Goal: Answer question/provide support: Answer question/provide support

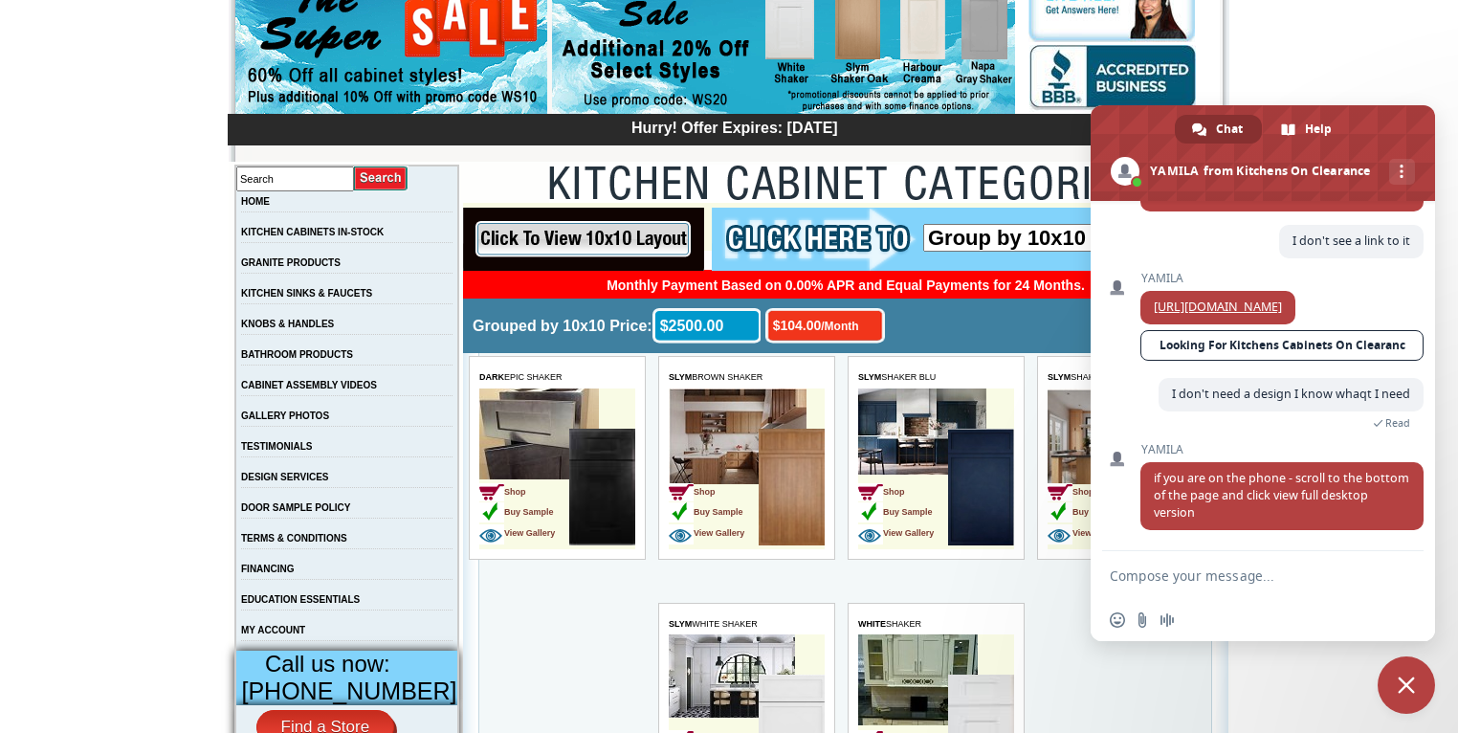
scroll to position [716, 0]
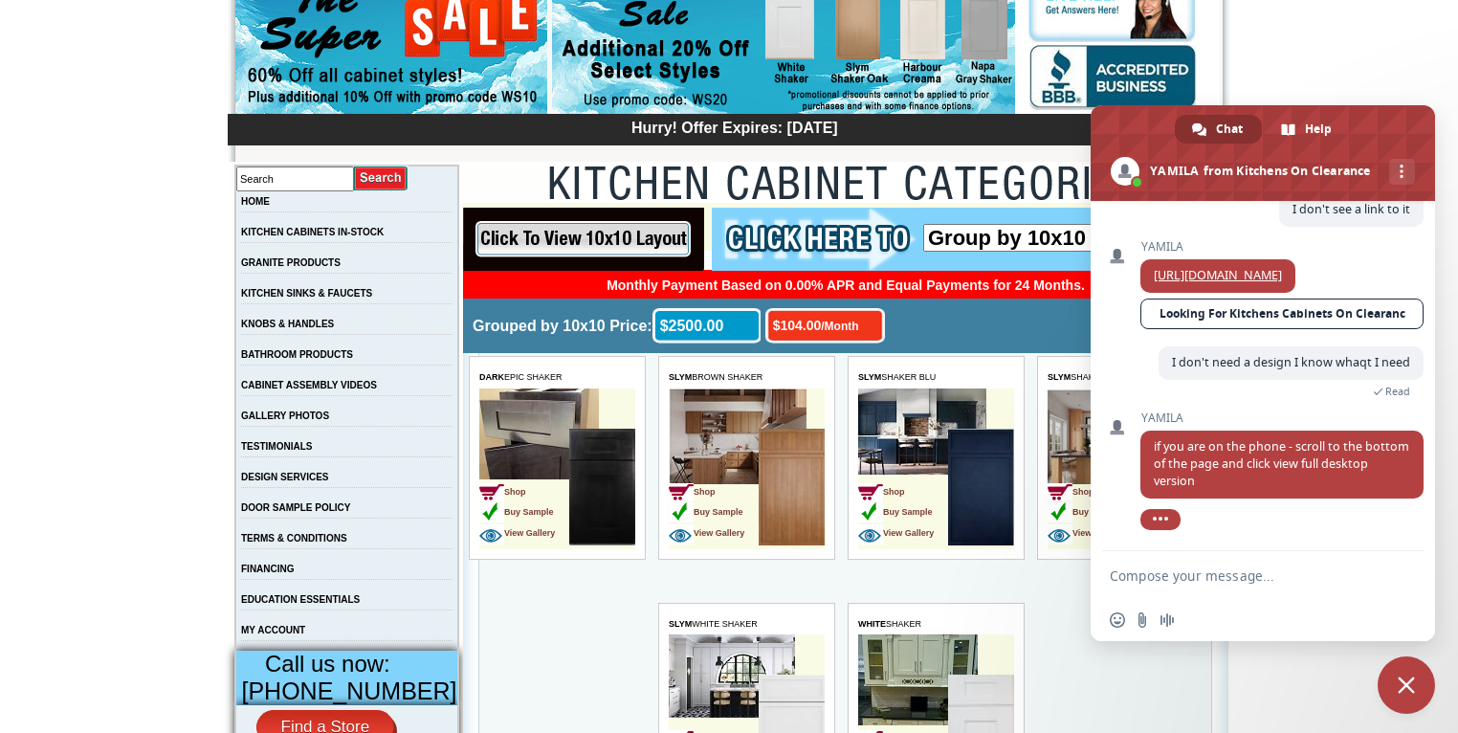
click at [1157, 574] on textarea "Compose your message..." at bounding box center [1243, 575] width 268 height 48
type textarea "I"
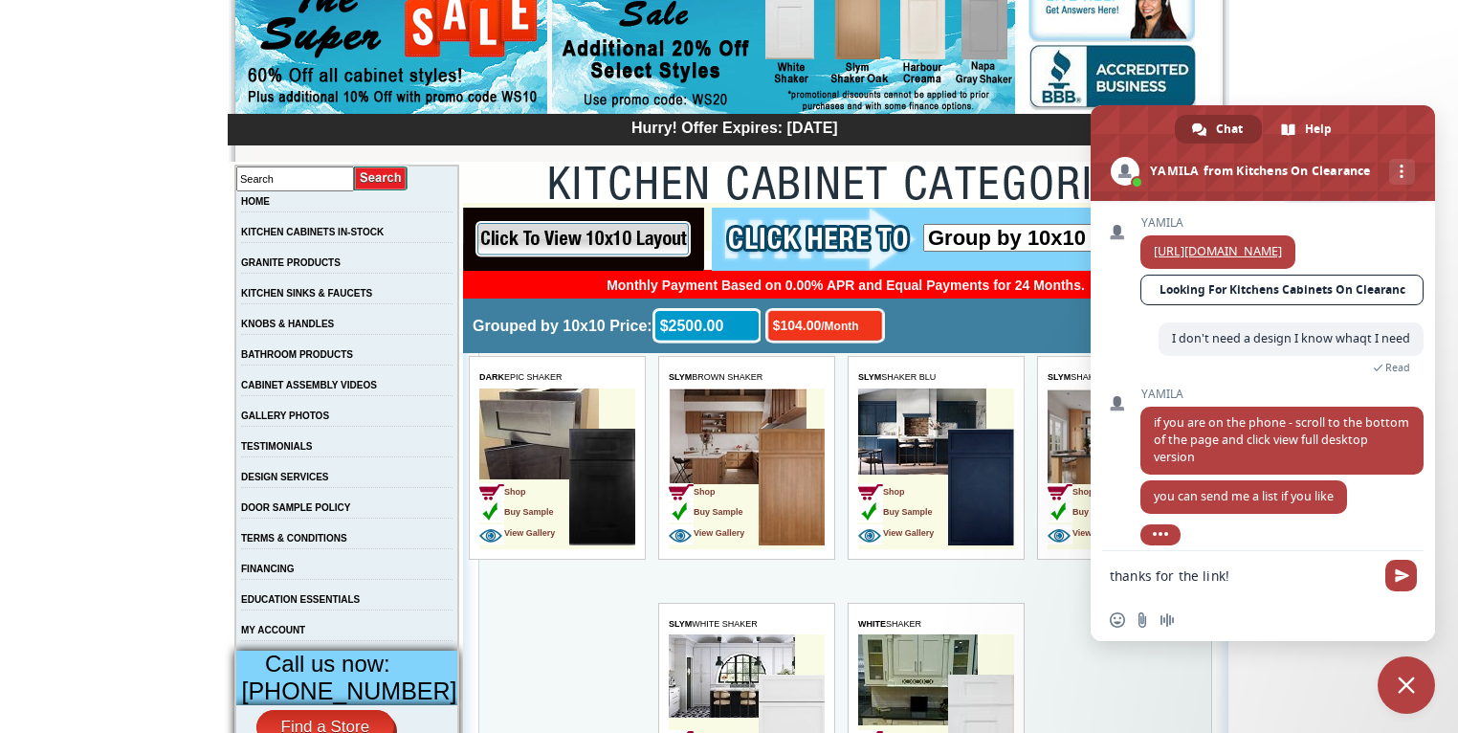
scroll to position [756, 0]
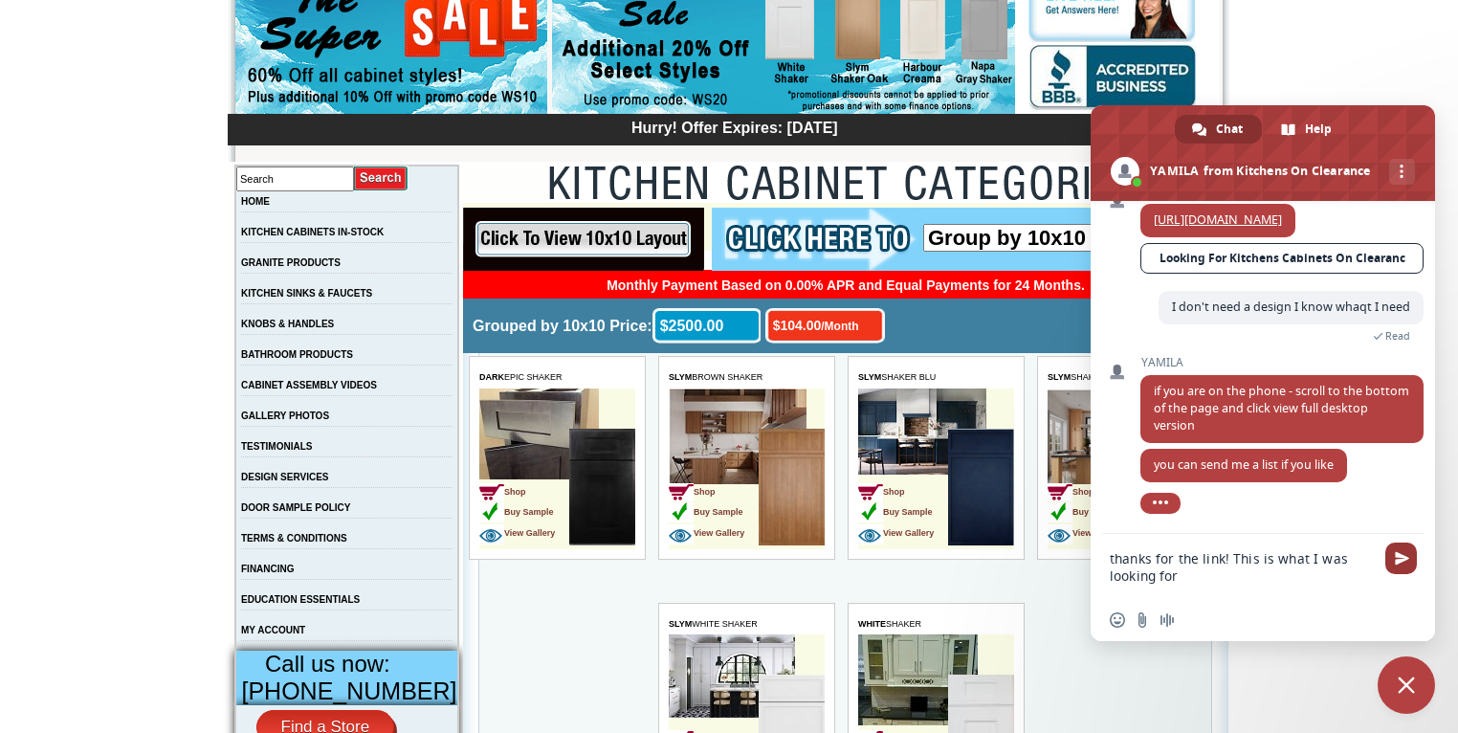
type textarea "thanks for the link! This is what I was looking for"
click at [1394, 558] on span "Send" at bounding box center [1401, 558] width 14 height 14
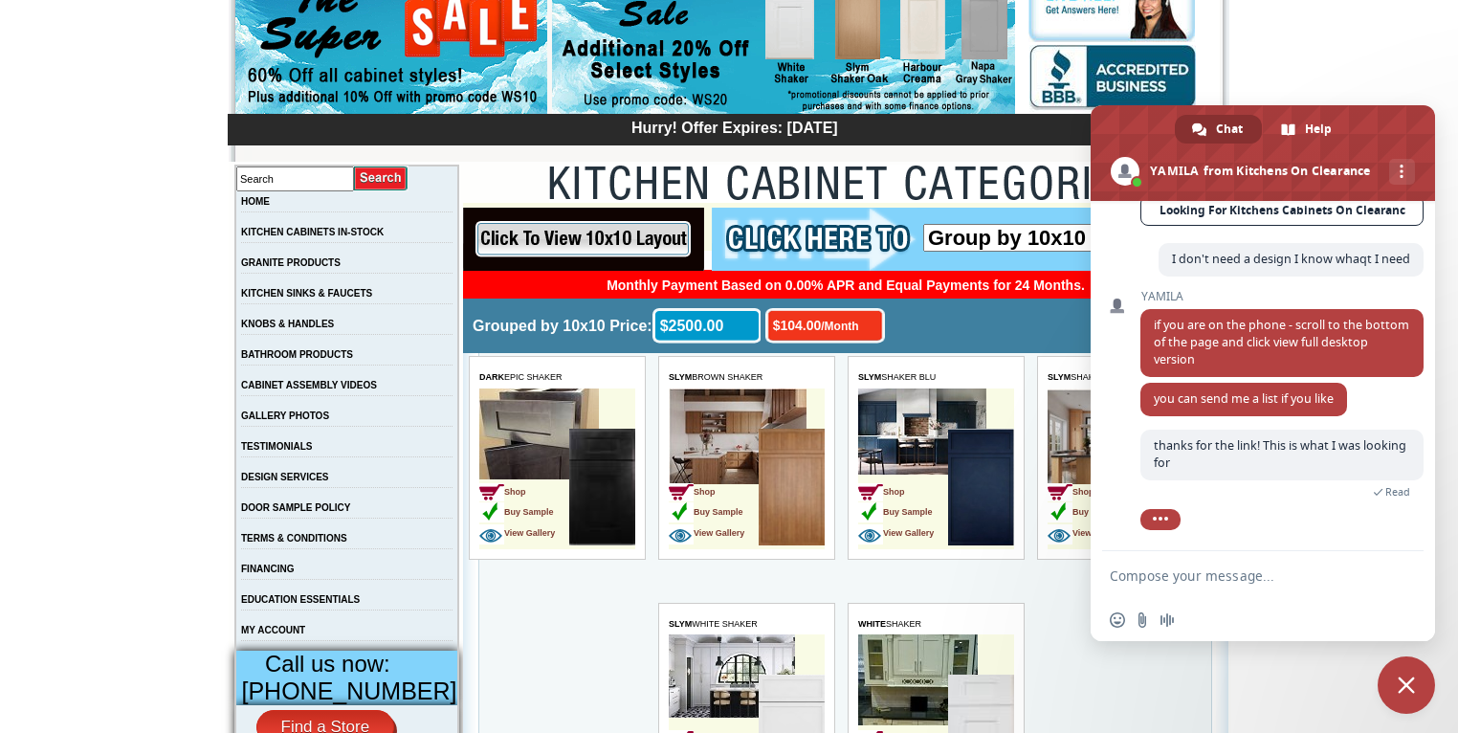
scroll to position [820, 0]
click at [1387, 679] on span "Close chat" at bounding box center [1405, 684] width 57 height 57
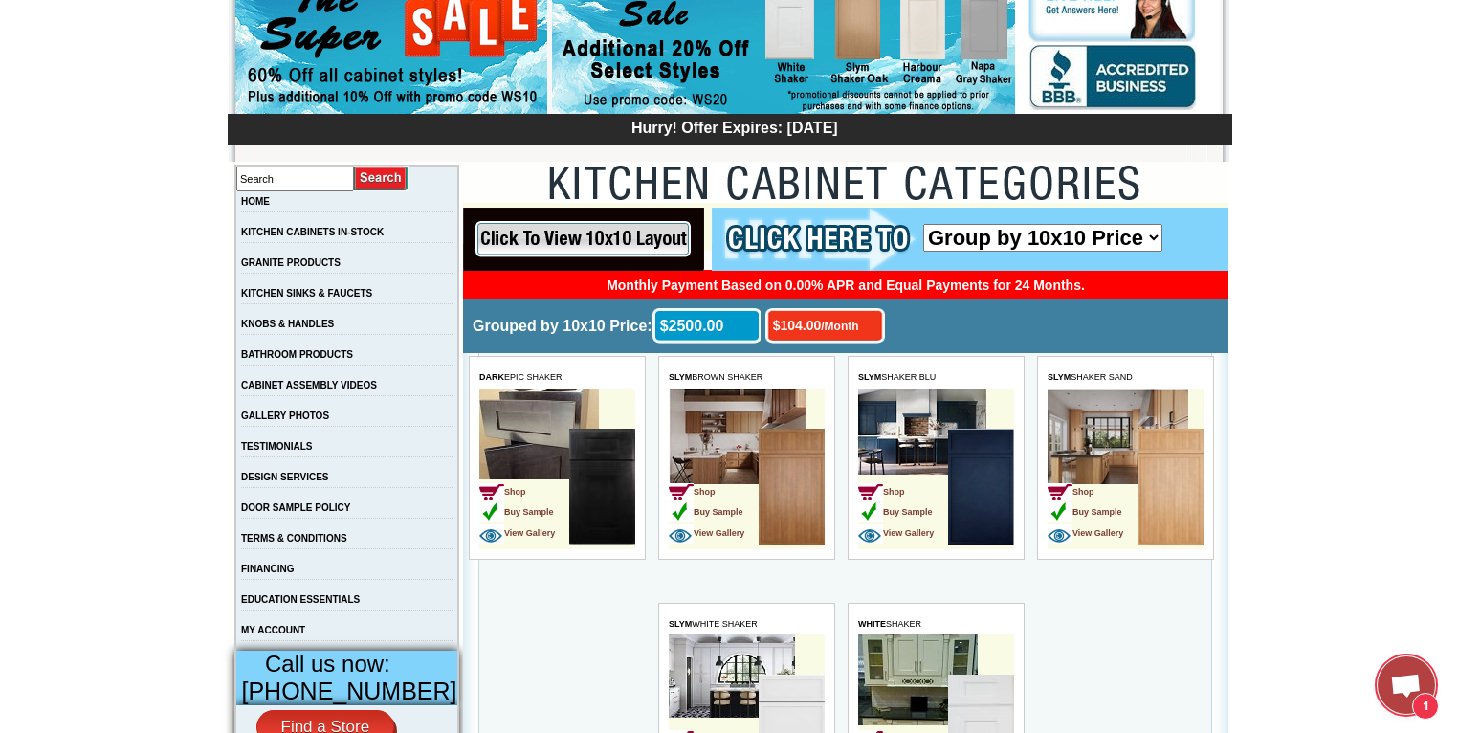
scroll to position [842, 0]
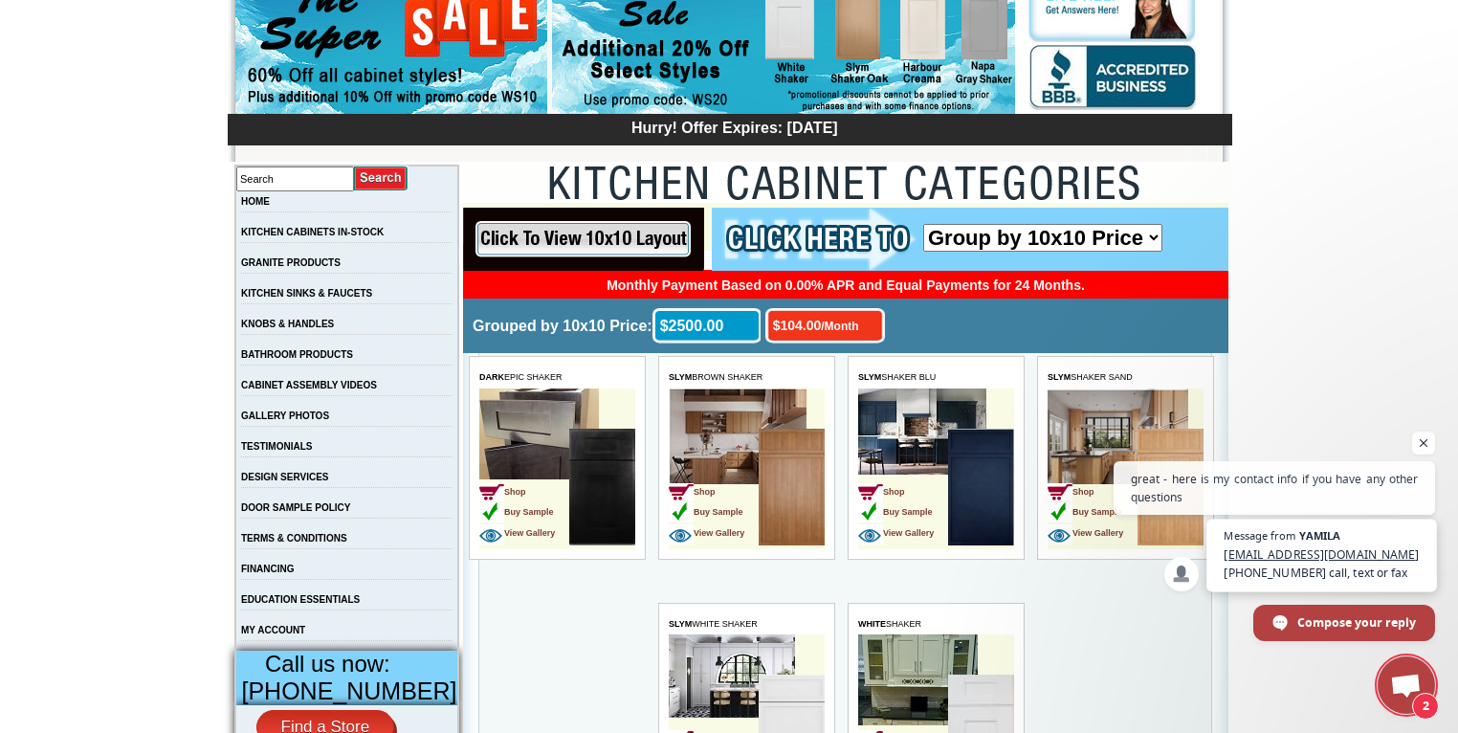
drag, startPoint x: 1421, startPoint y: 547, endPoint x: 1237, endPoint y: 565, distance: 185.5
click at [1237, 565] on span "Message from YAMILA Yamila@KitchensOnClearance.com 305-514-0936 call, text or f…" at bounding box center [1321, 554] width 230 height 73
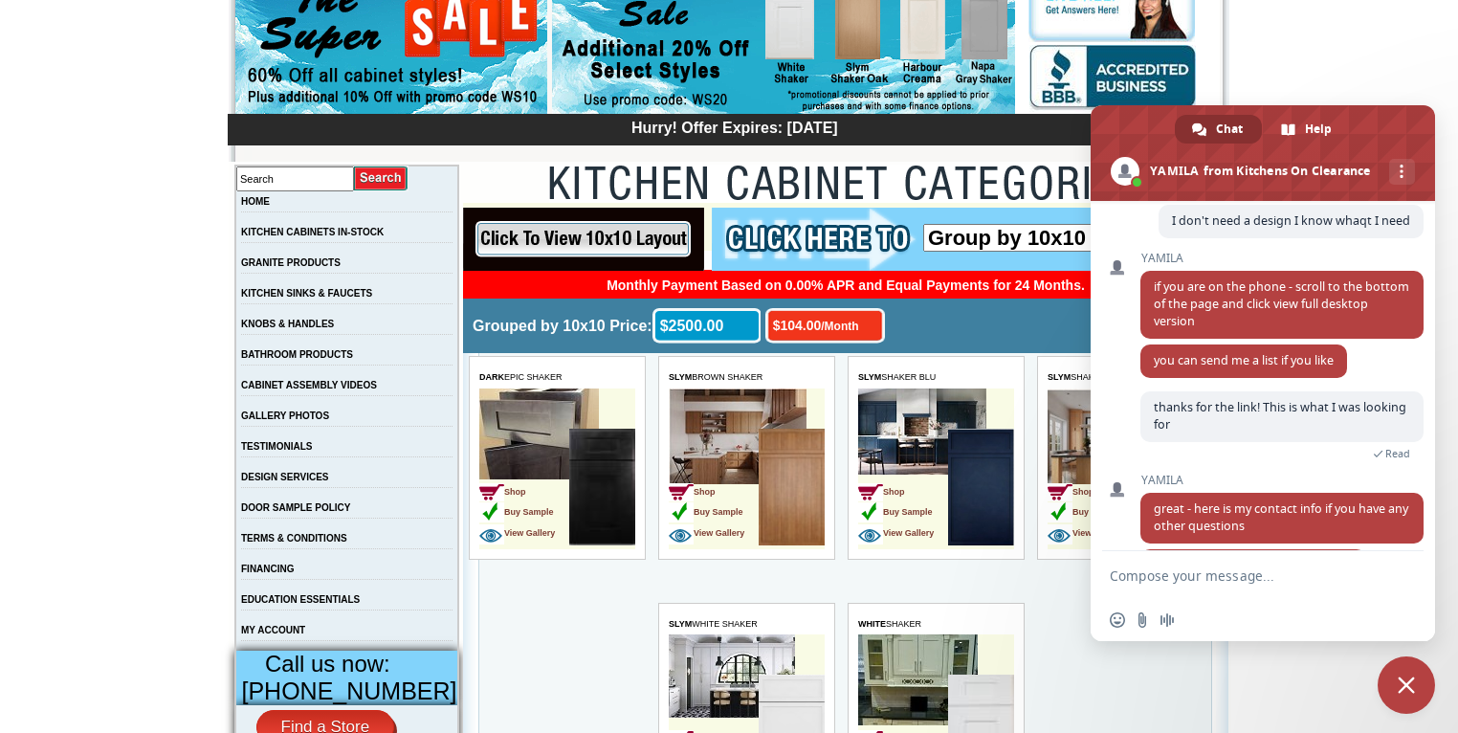
scroll to position [928, 0]
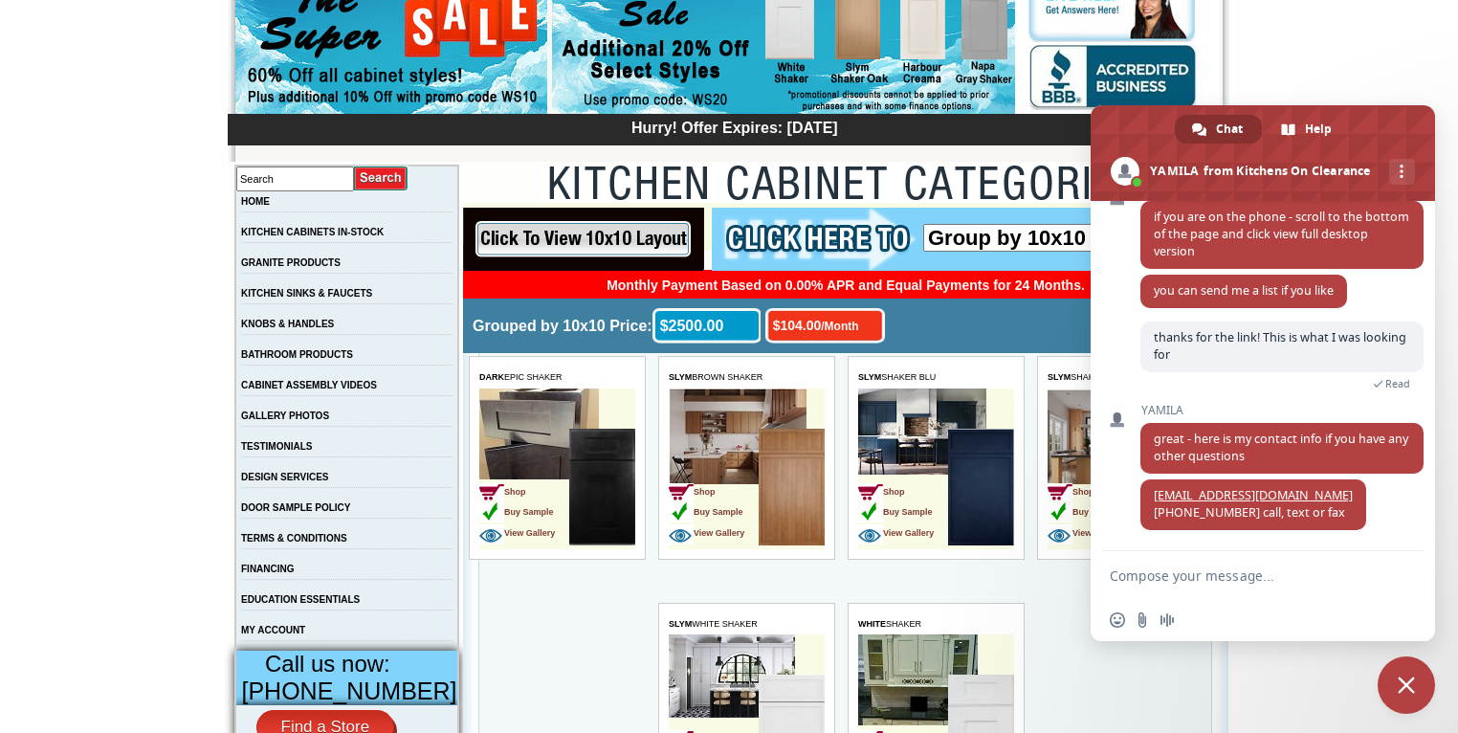
click at [1407, 677] on span "Close chat" at bounding box center [1405, 684] width 17 height 17
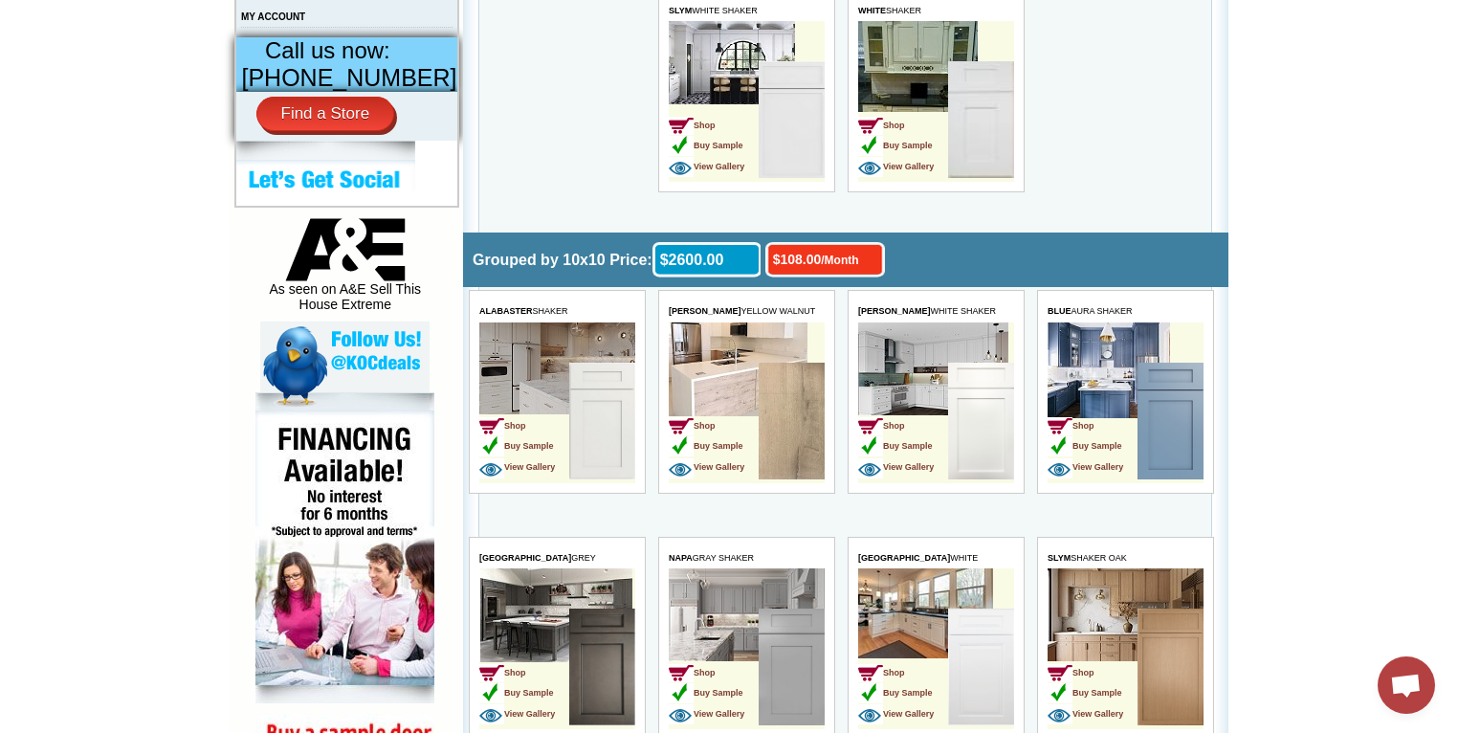
scroll to position [815, 0]
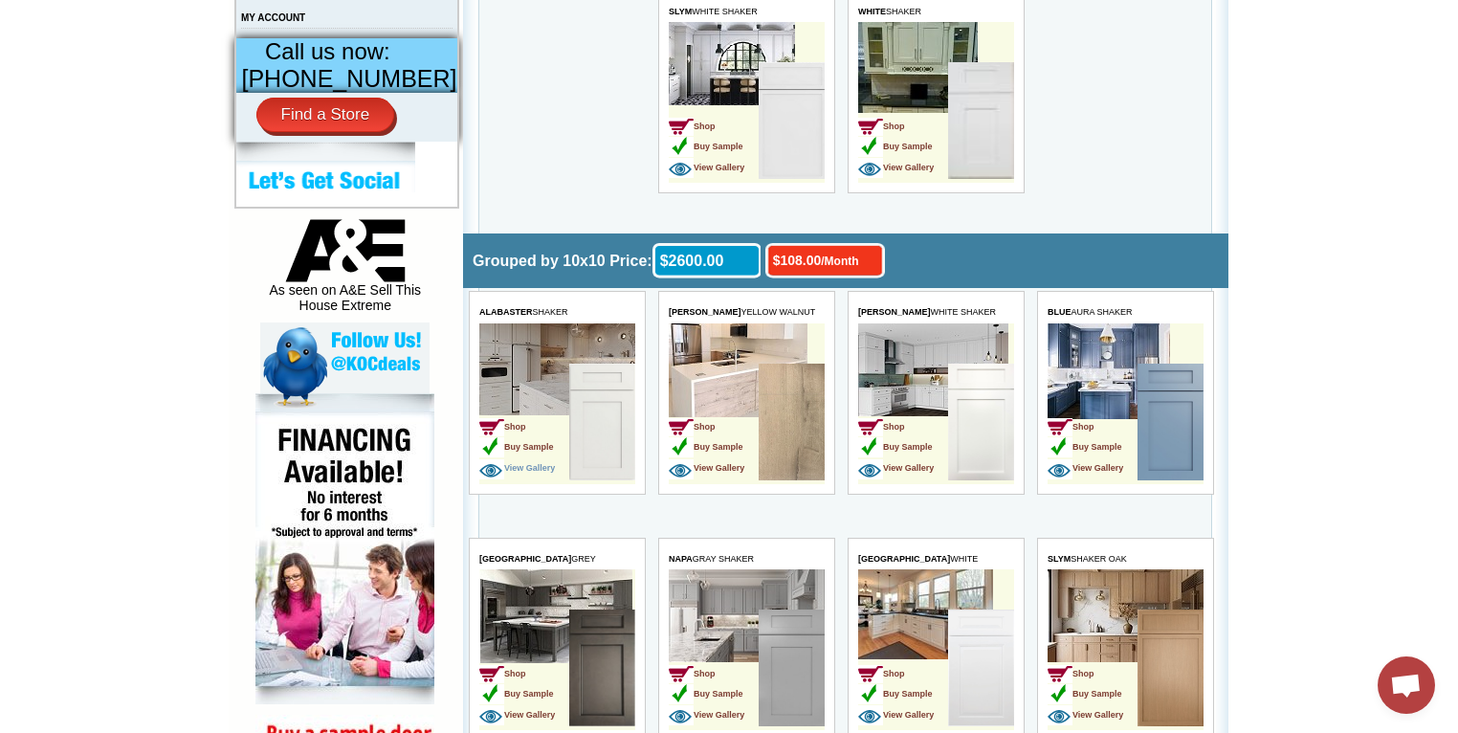
click at [533, 472] on span "View Gallery" at bounding box center [516, 468] width 76 height 10
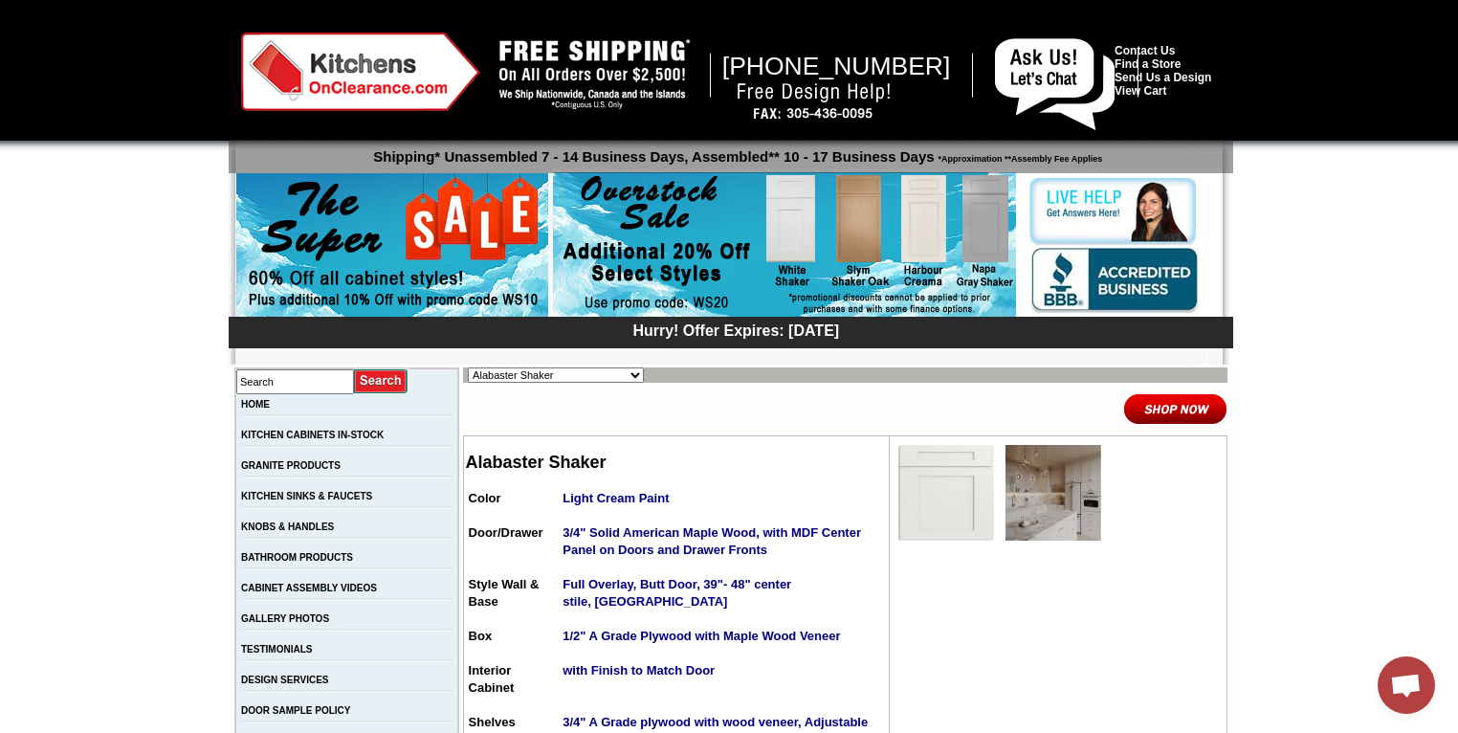
click at [1163, 409] on img at bounding box center [1175, 409] width 104 height 32
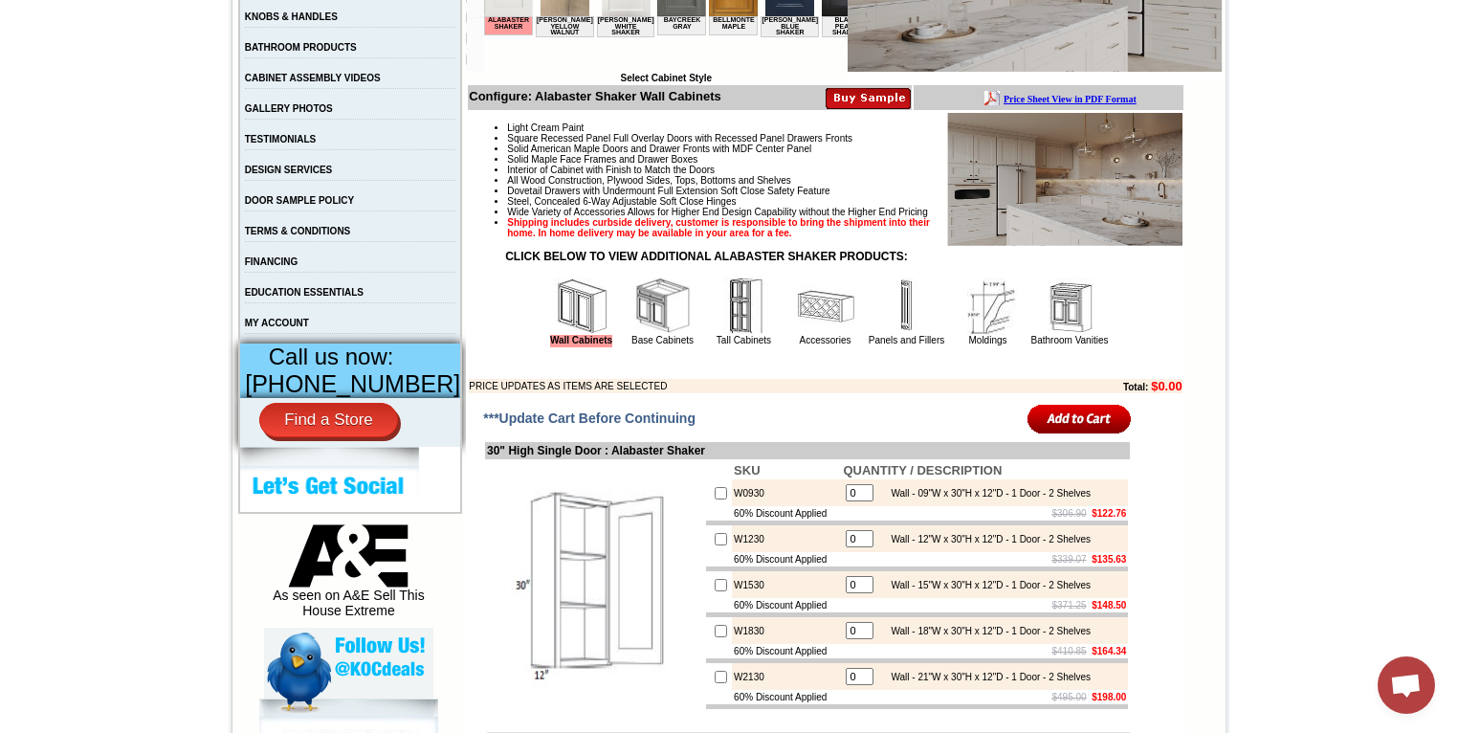
scroll to position [509, 0]
click at [635, 336] on img at bounding box center [662, 306] width 57 height 57
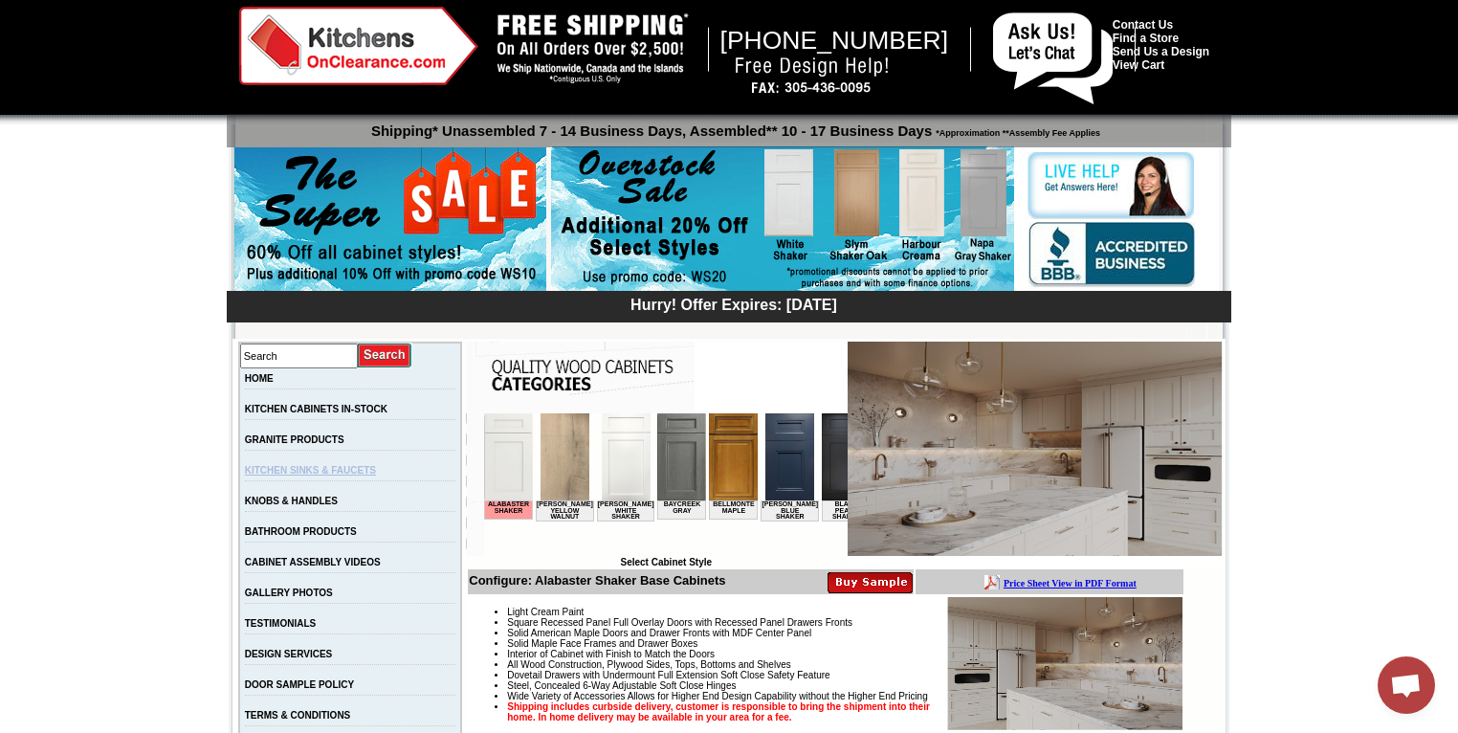
scroll to position [25, 0]
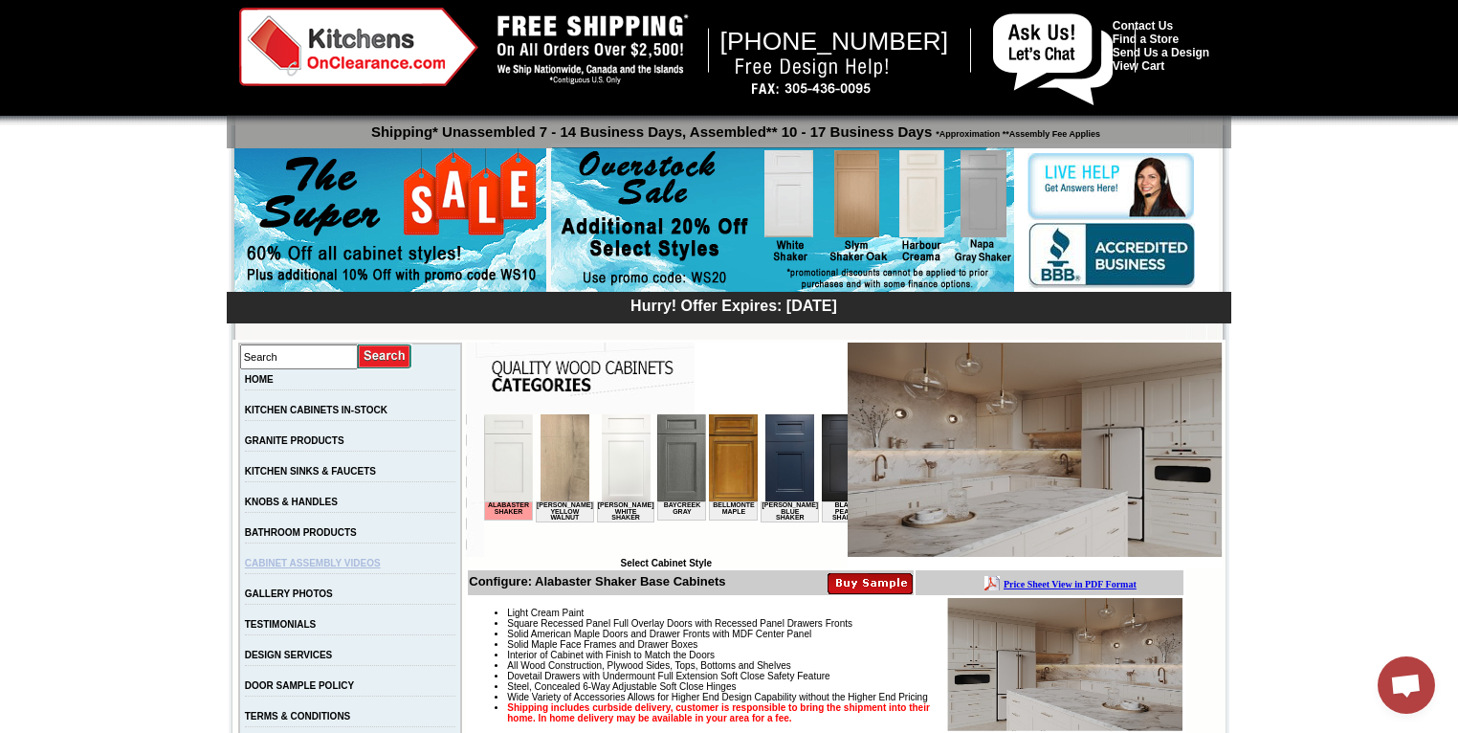
click at [295, 566] on link "CABINET ASSEMBLY VIDEOS" at bounding box center [313, 563] width 136 height 11
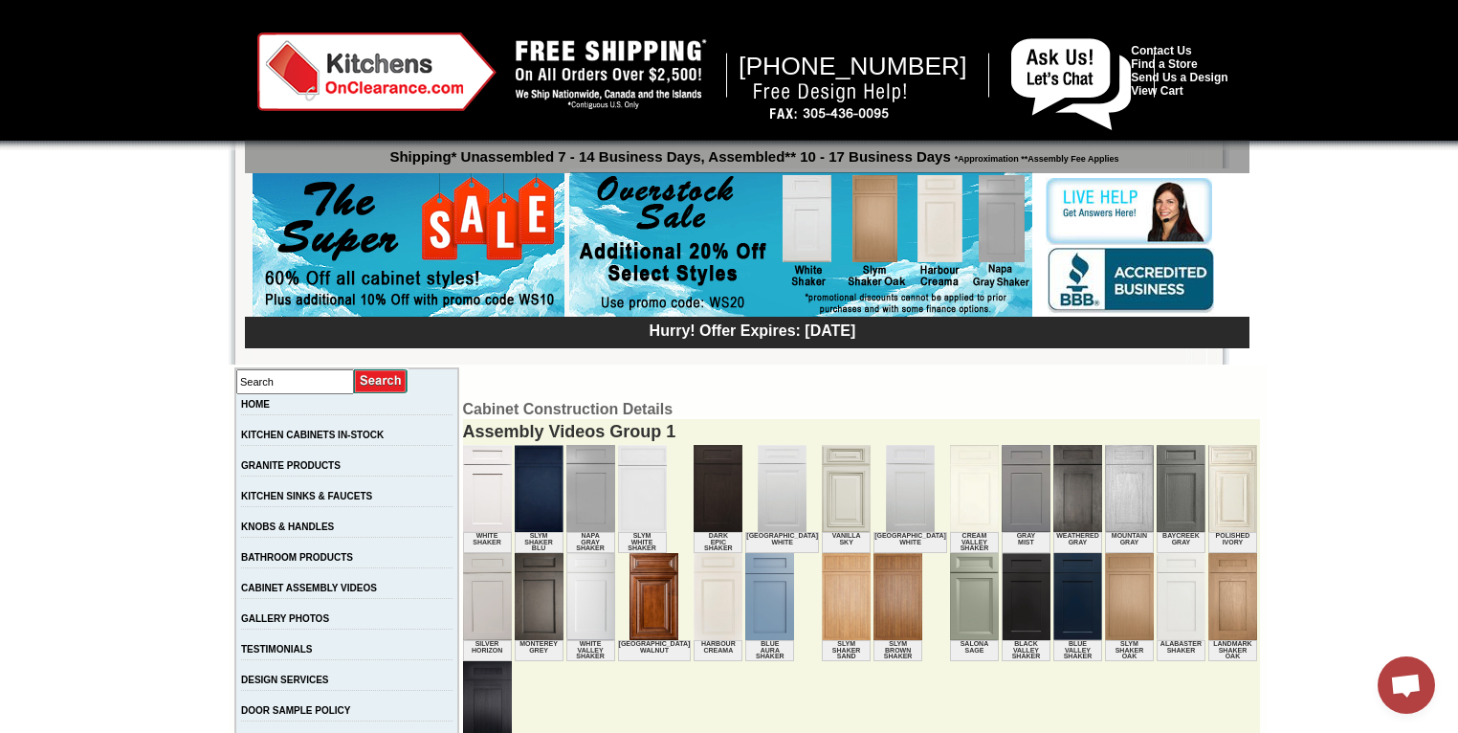
click at [463, 493] on img at bounding box center [487, 488] width 49 height 87
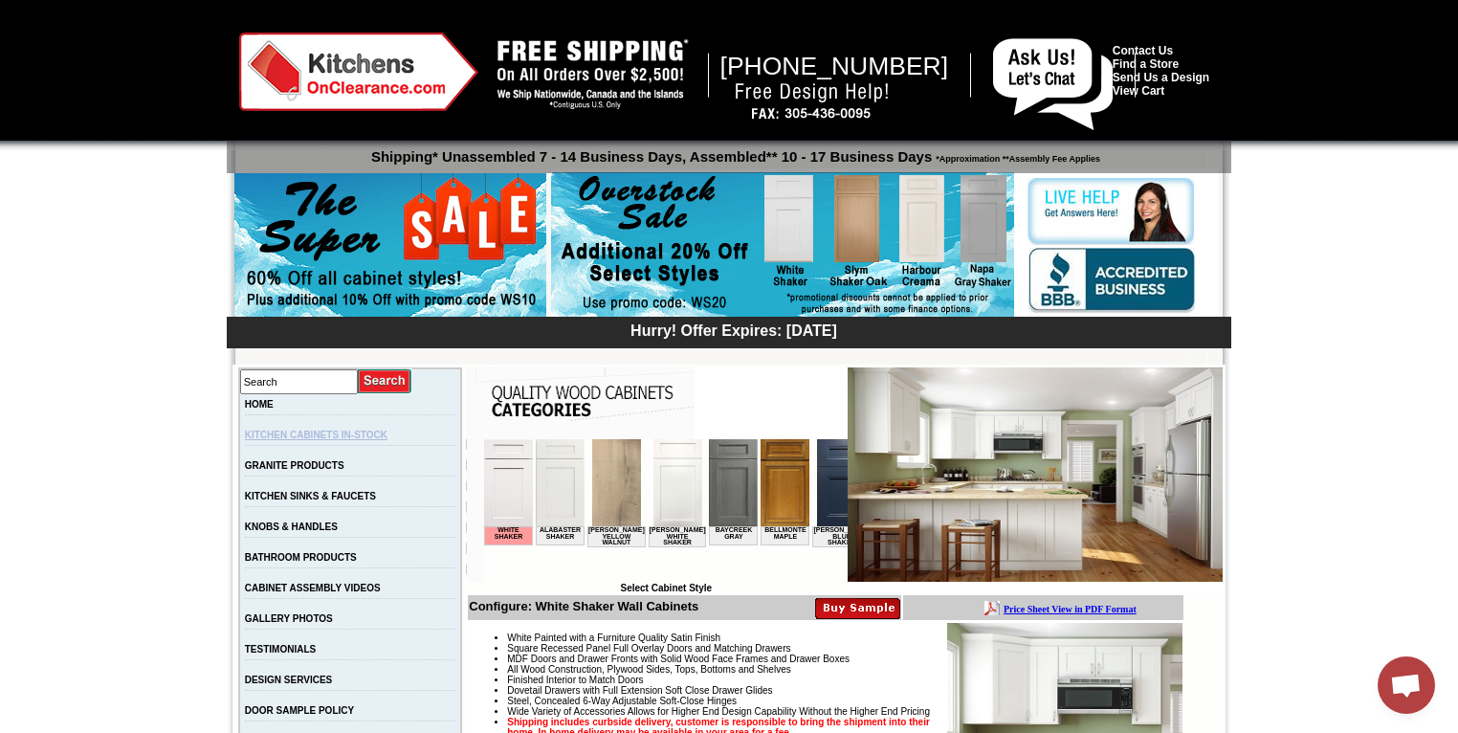
click at [317, 432] on link "KITCHEN CABINETS IN-STOCK" at bounding box center [316, 434] width 143 height 11
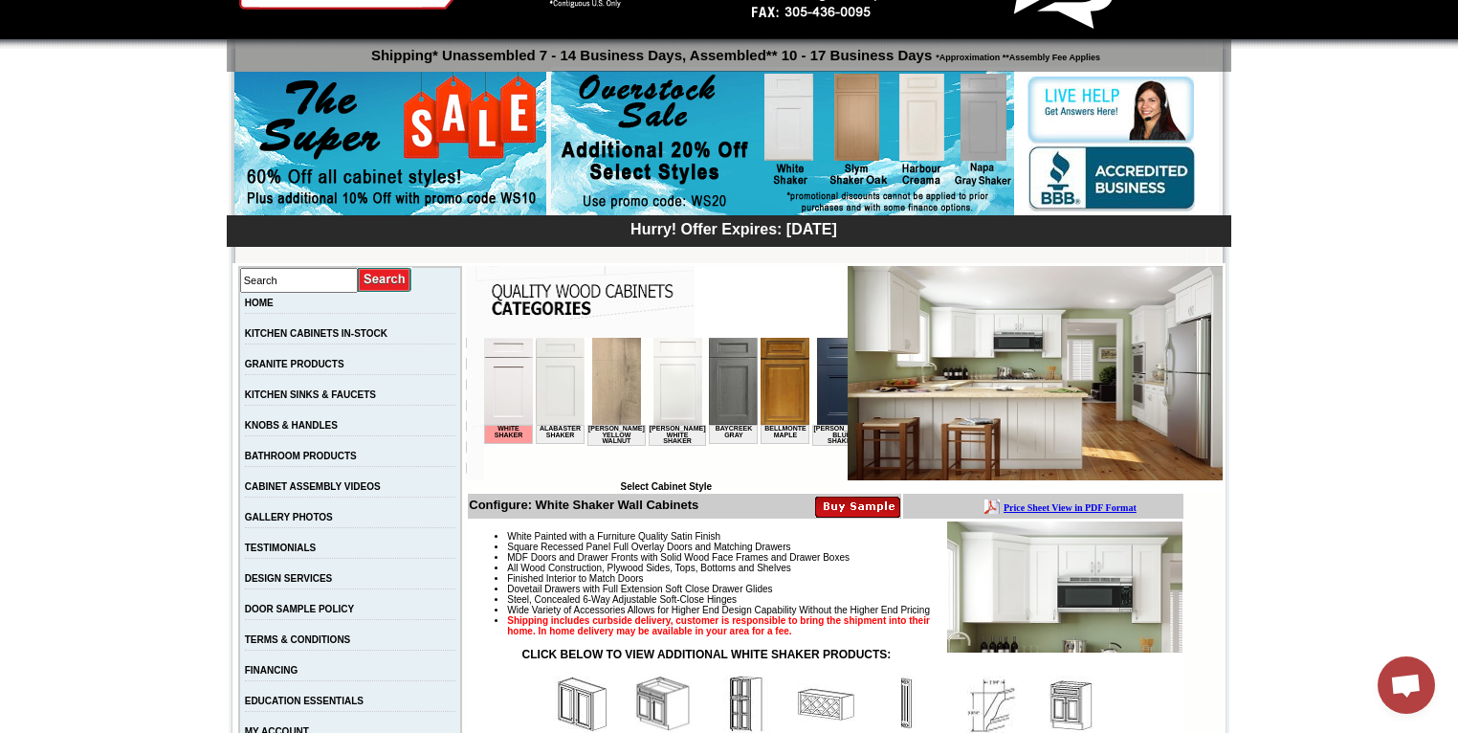
scroll to position [100, 0]
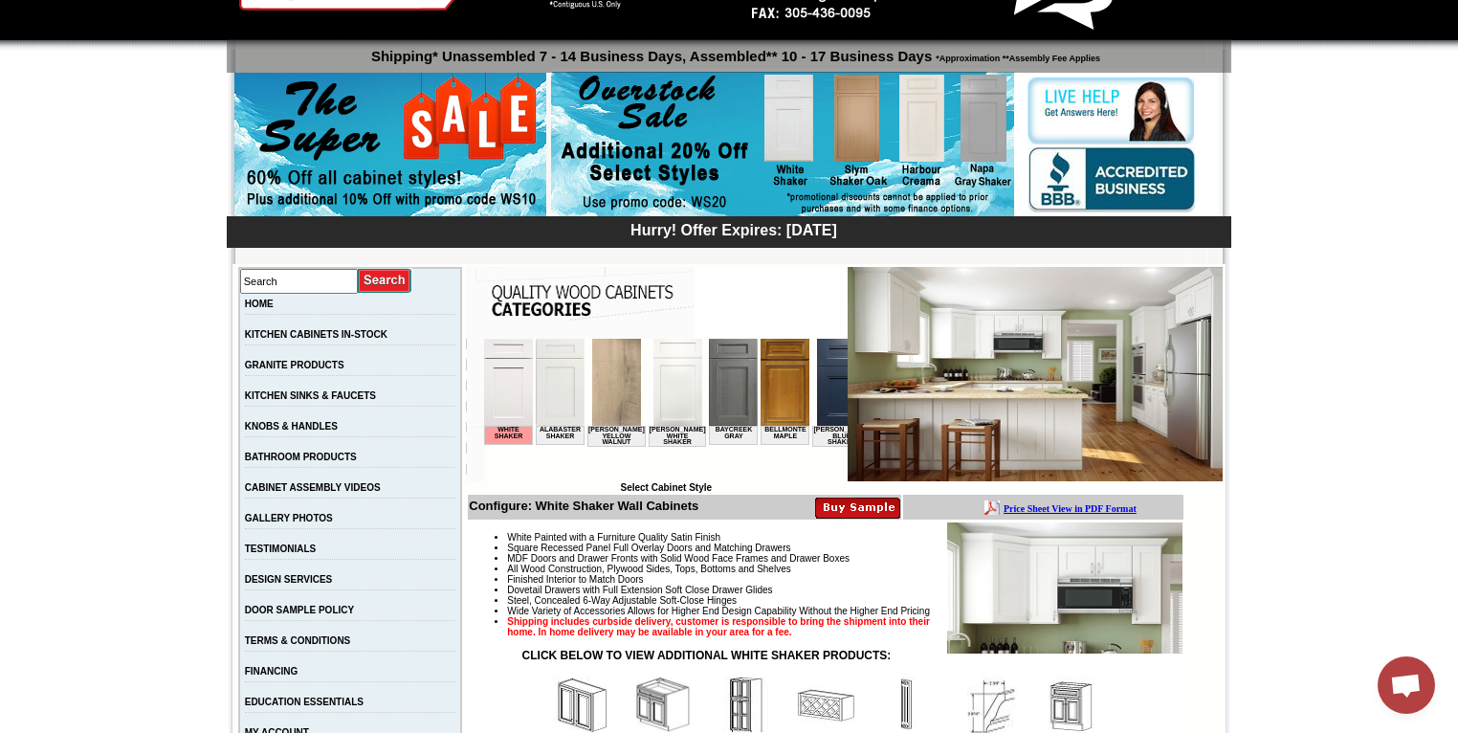
click at [558, 376] on img at bounding box center [560, 382] width 49 height 87
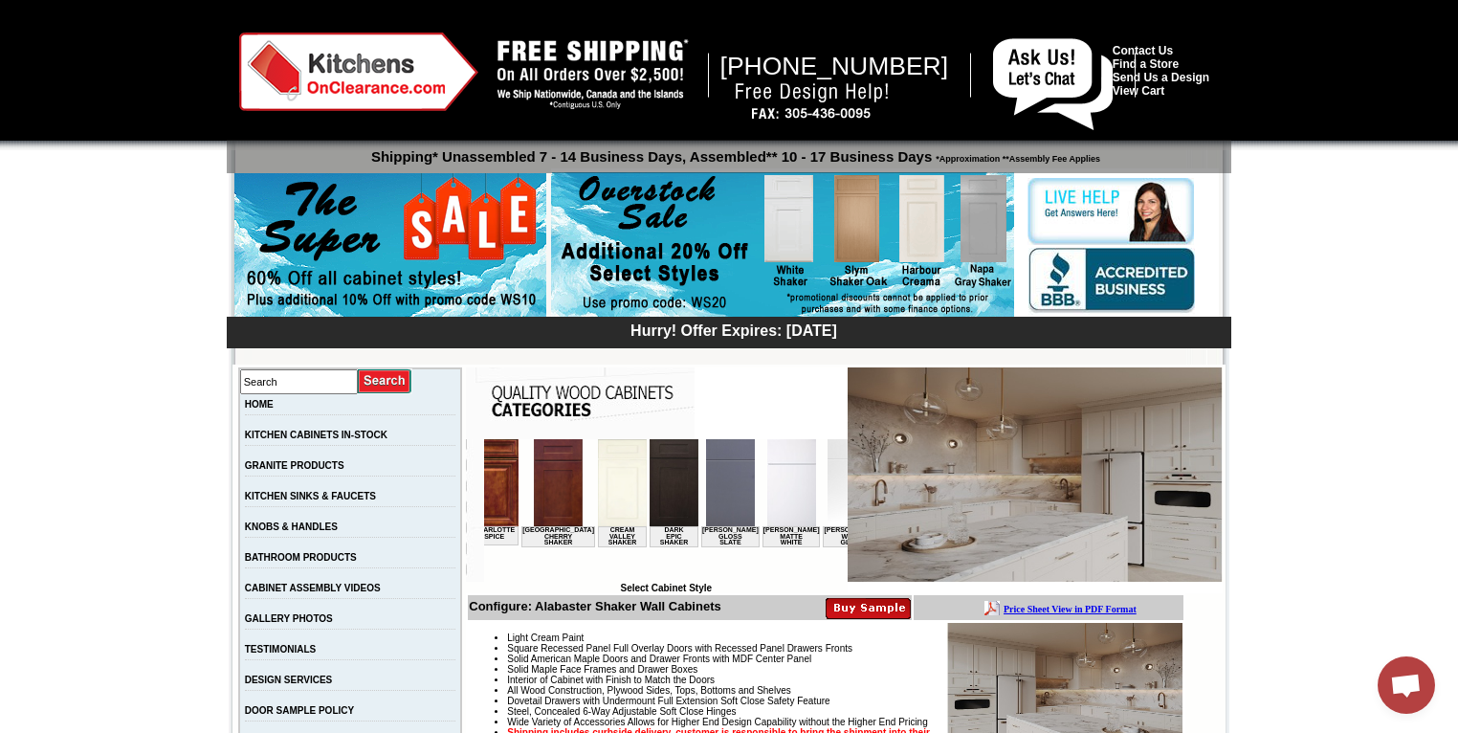
drag, startPoint x: 620, startPoint y: 0, endPoint x: 727, endPoint y: 368, distance: 383.5
click at [730, 367] on td at bounding box center [657, 403] width 382 height 72
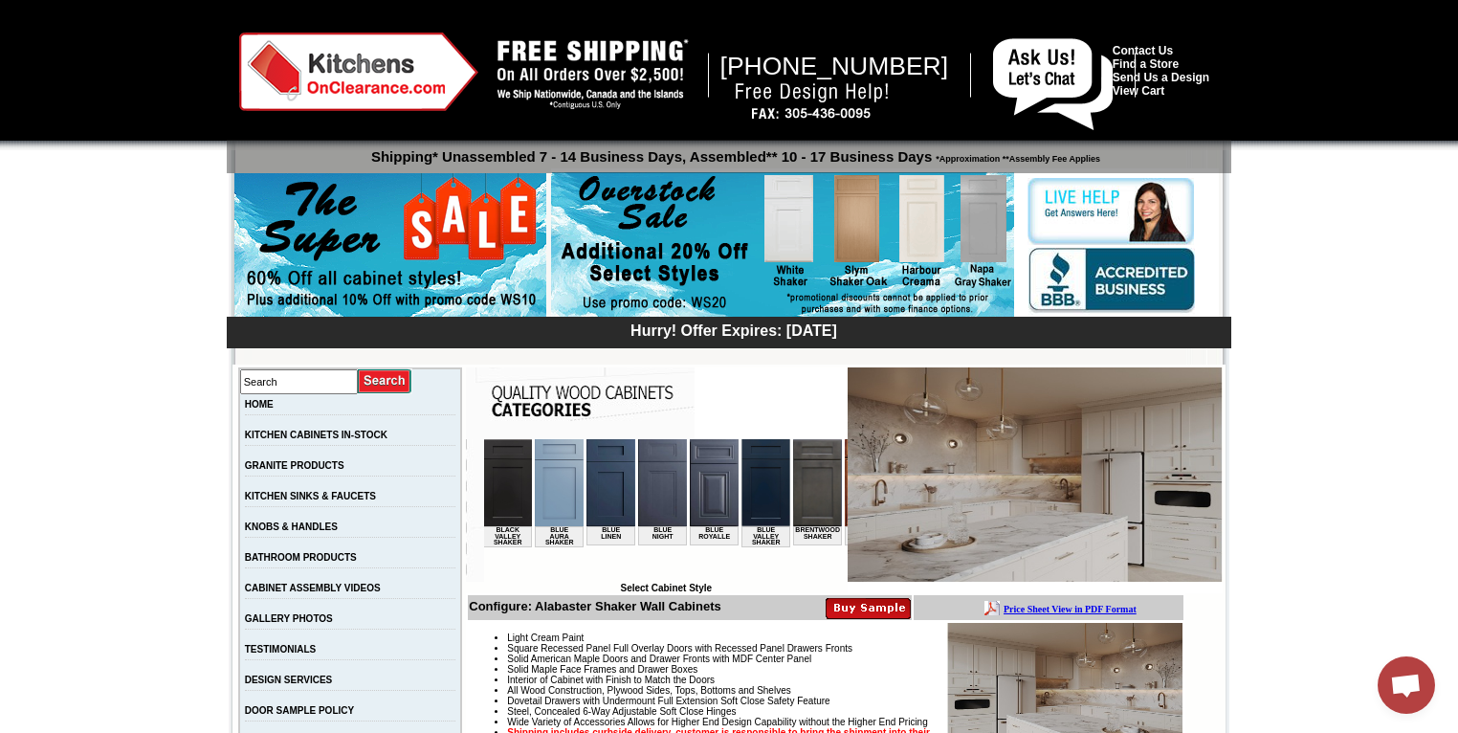
click at [928, 226] on img at bounding box center [782, 245] width 463 height 146
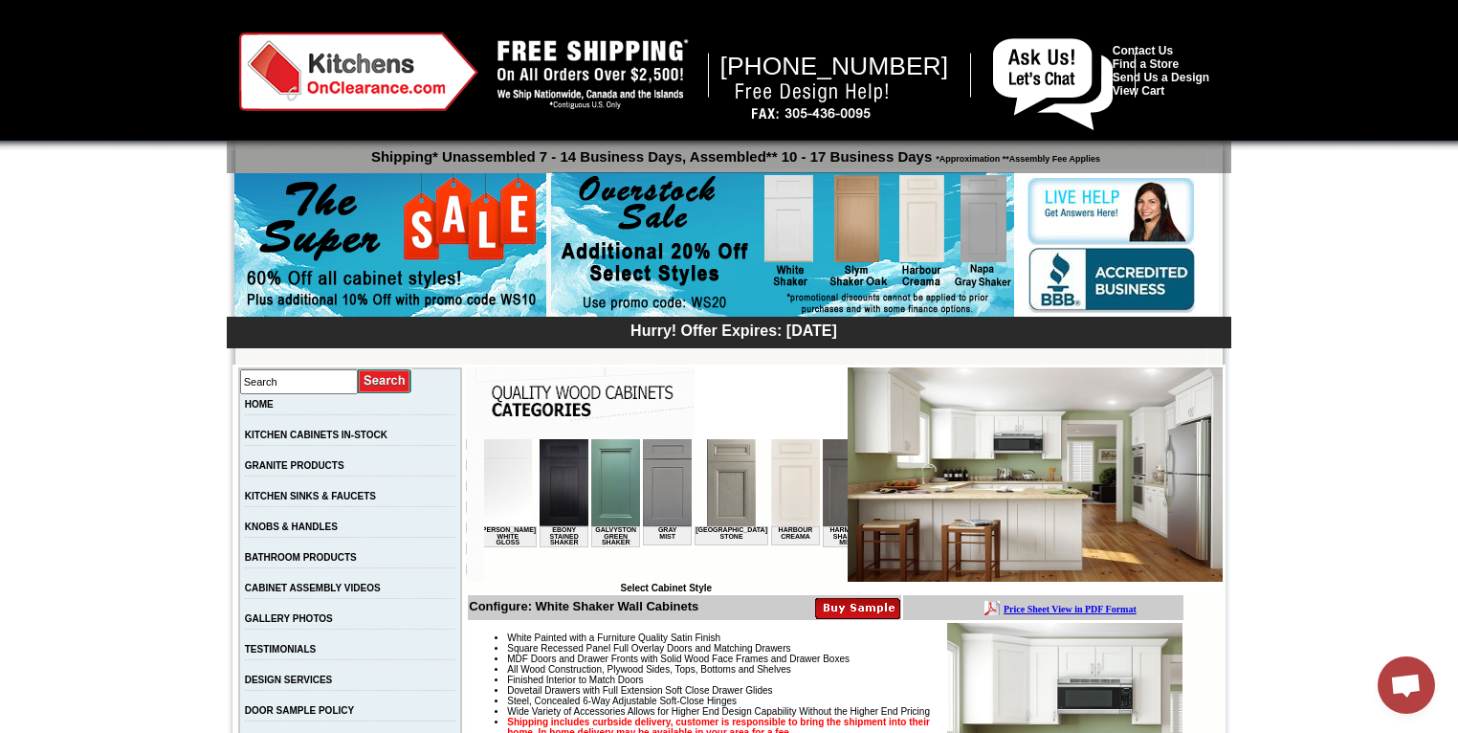
scroll to position [0, 1248]
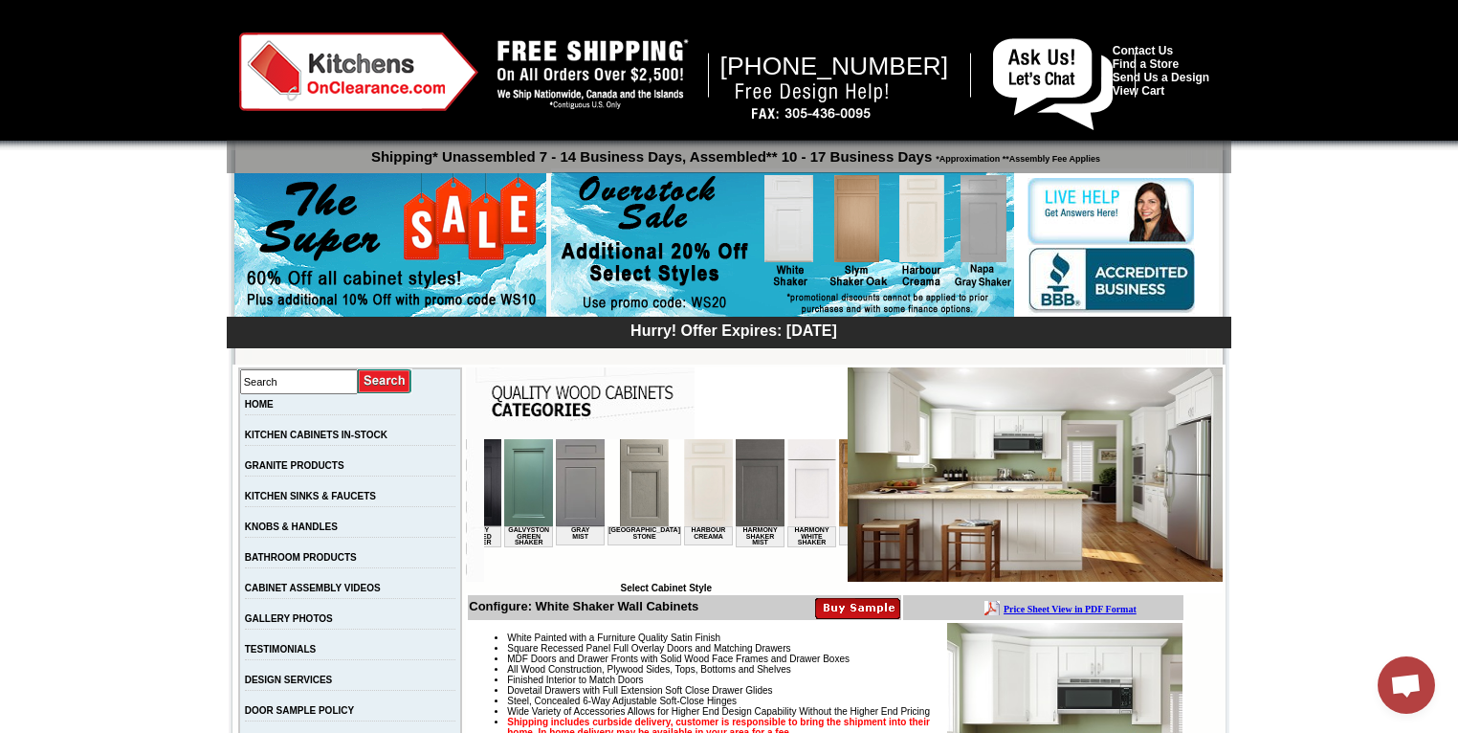
click at [684, 488] on img at bounding box center [708, 482] width 49 height 87
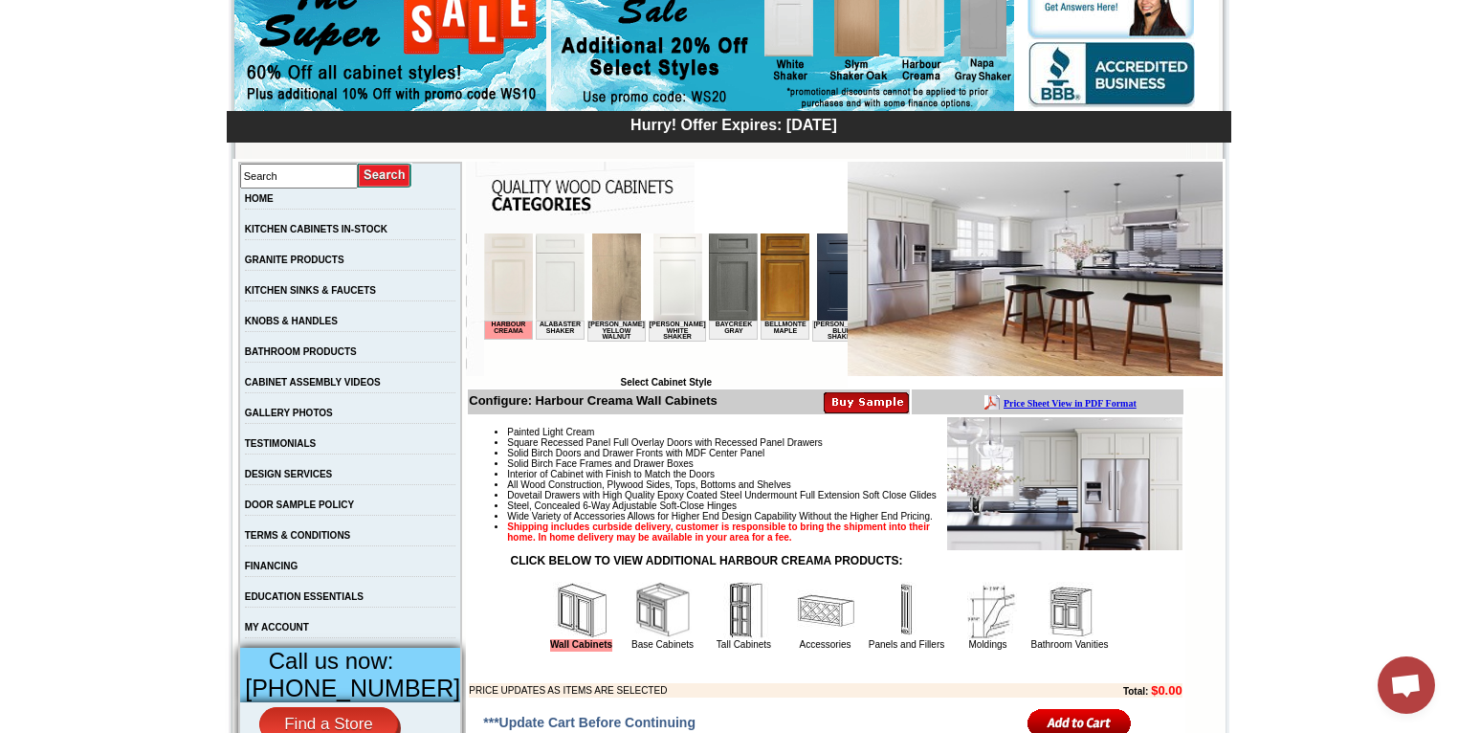
scroll to position [204, 0]
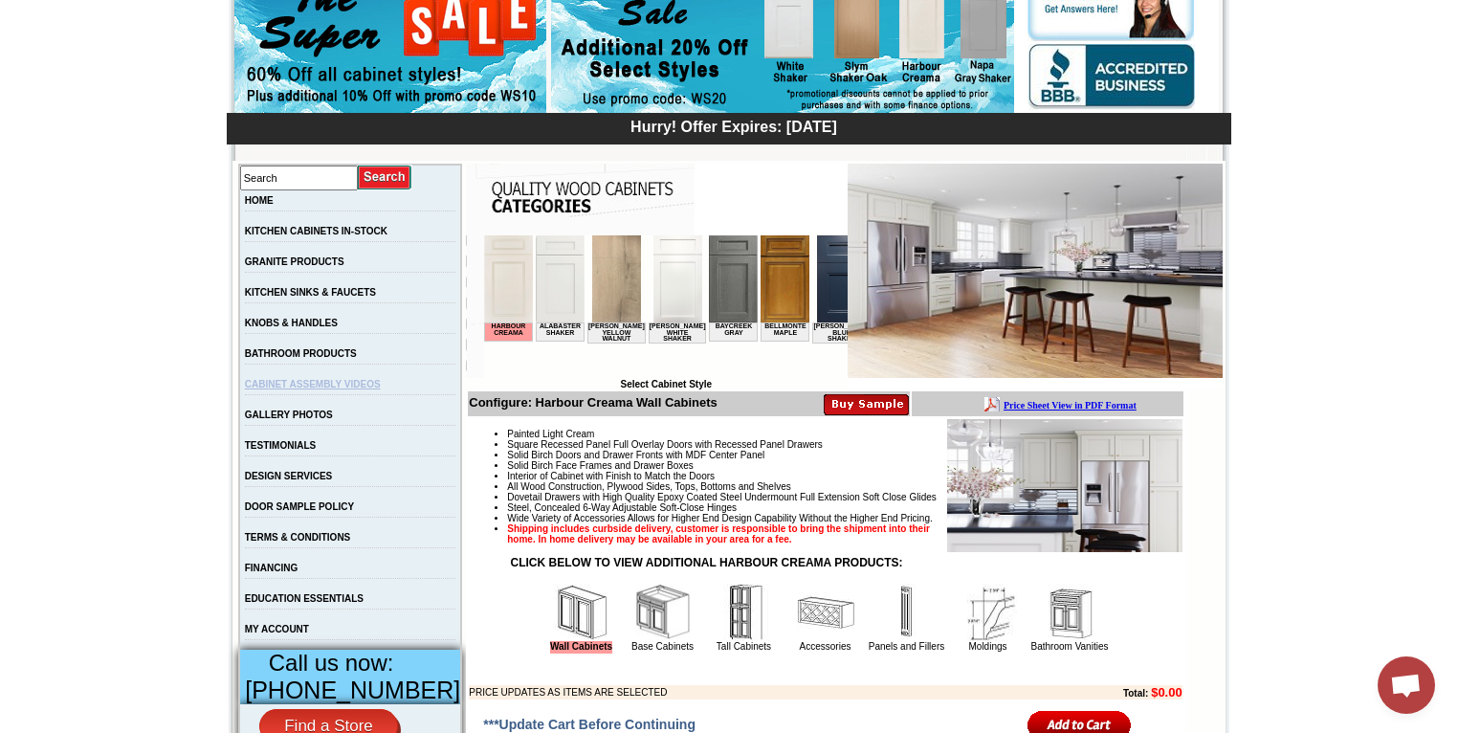
click at [347, 388] on link "CABINET ASSEMBLY VIDEOS" at bounding box center [313, 384] width 136 height 11
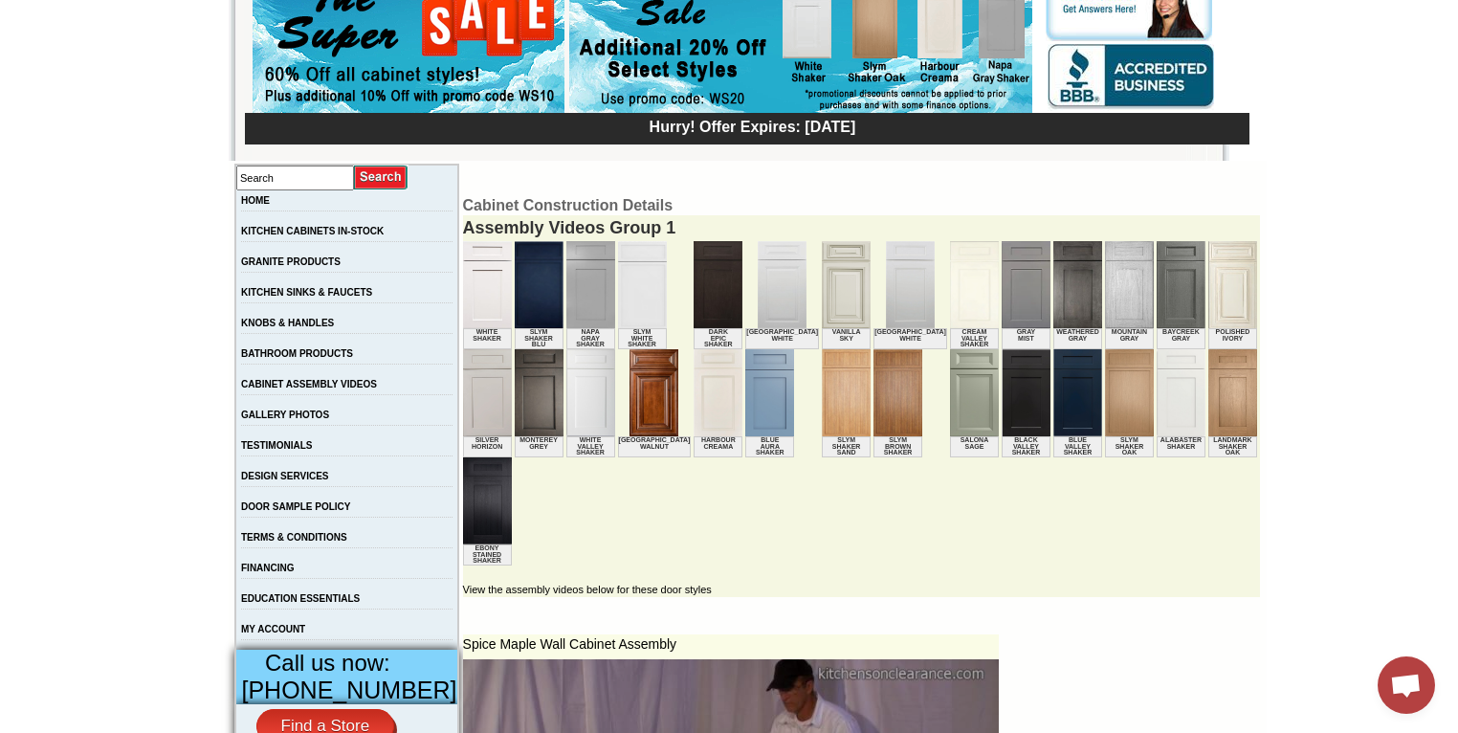
scroll to position [203, 0]
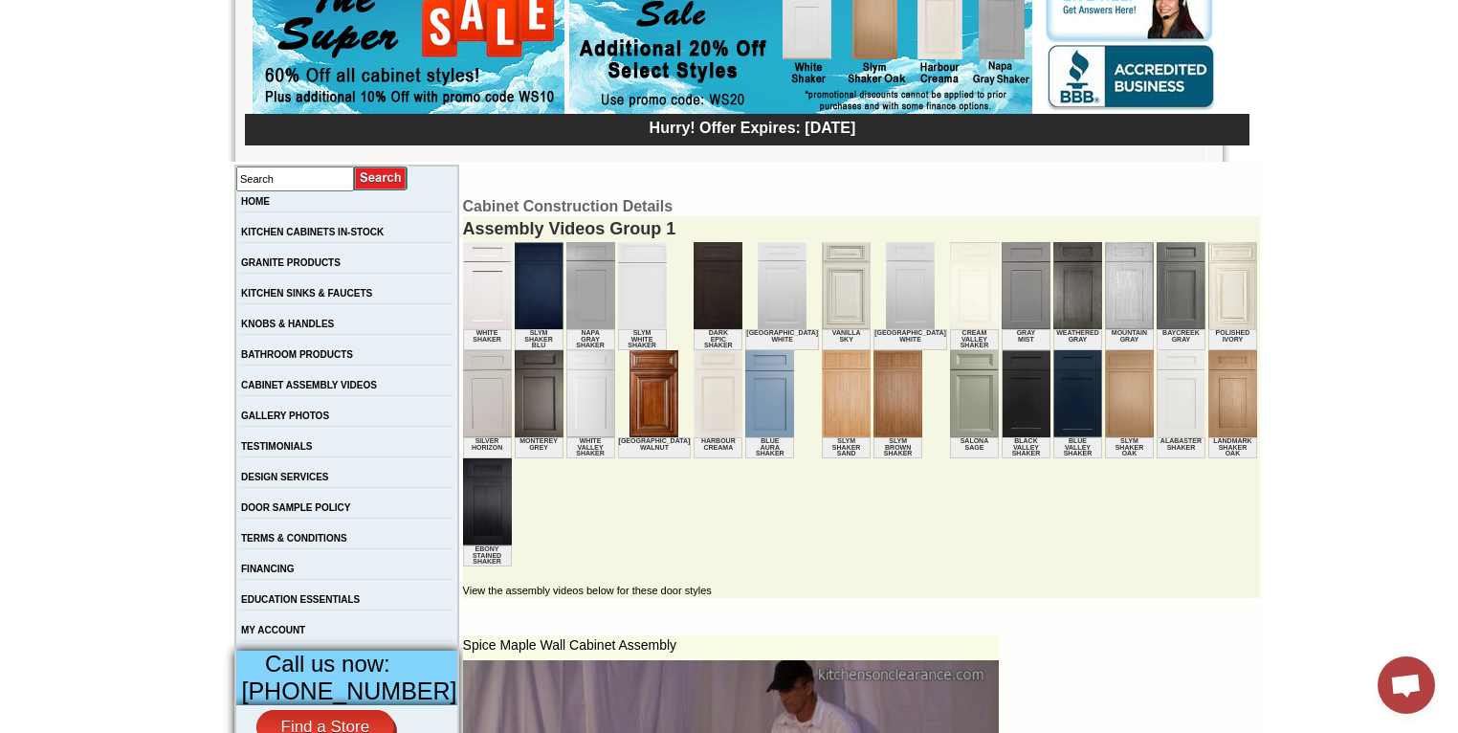
click at [693, 410] on img at bounding box center [717, 393] width 49 height 87
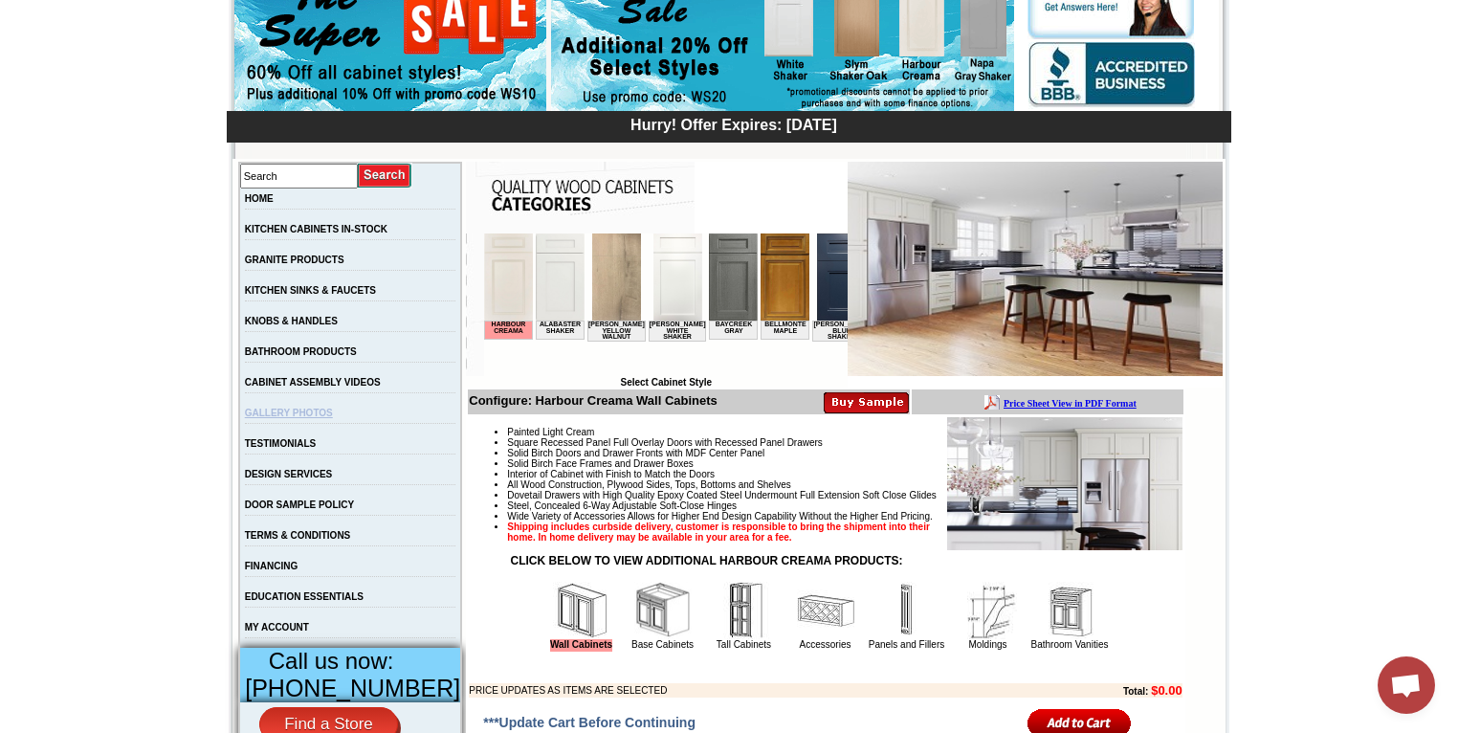
scroll to position [204, 0]
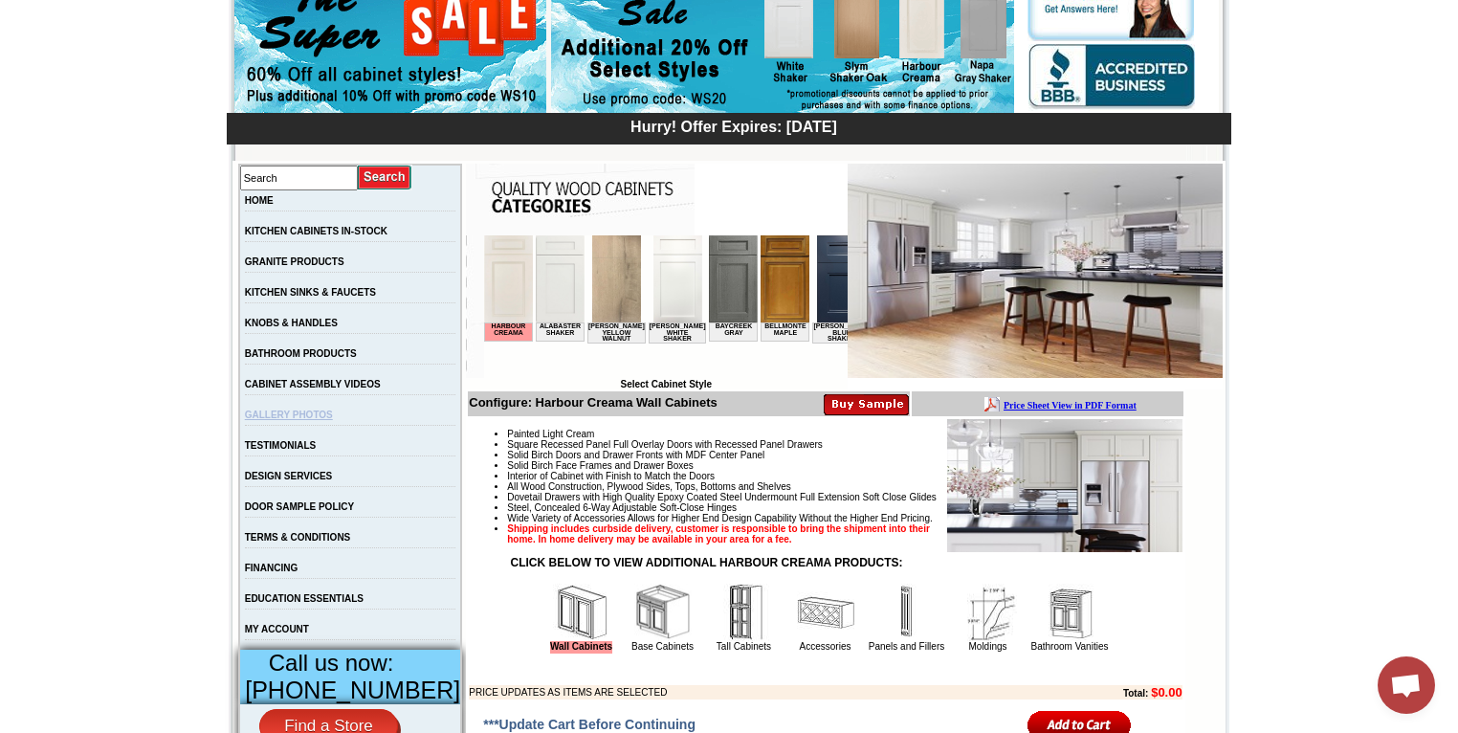
click at [316, 420] on link "GALLERY PHOTOS" at bounding box center [289, 414] width 88 height 11
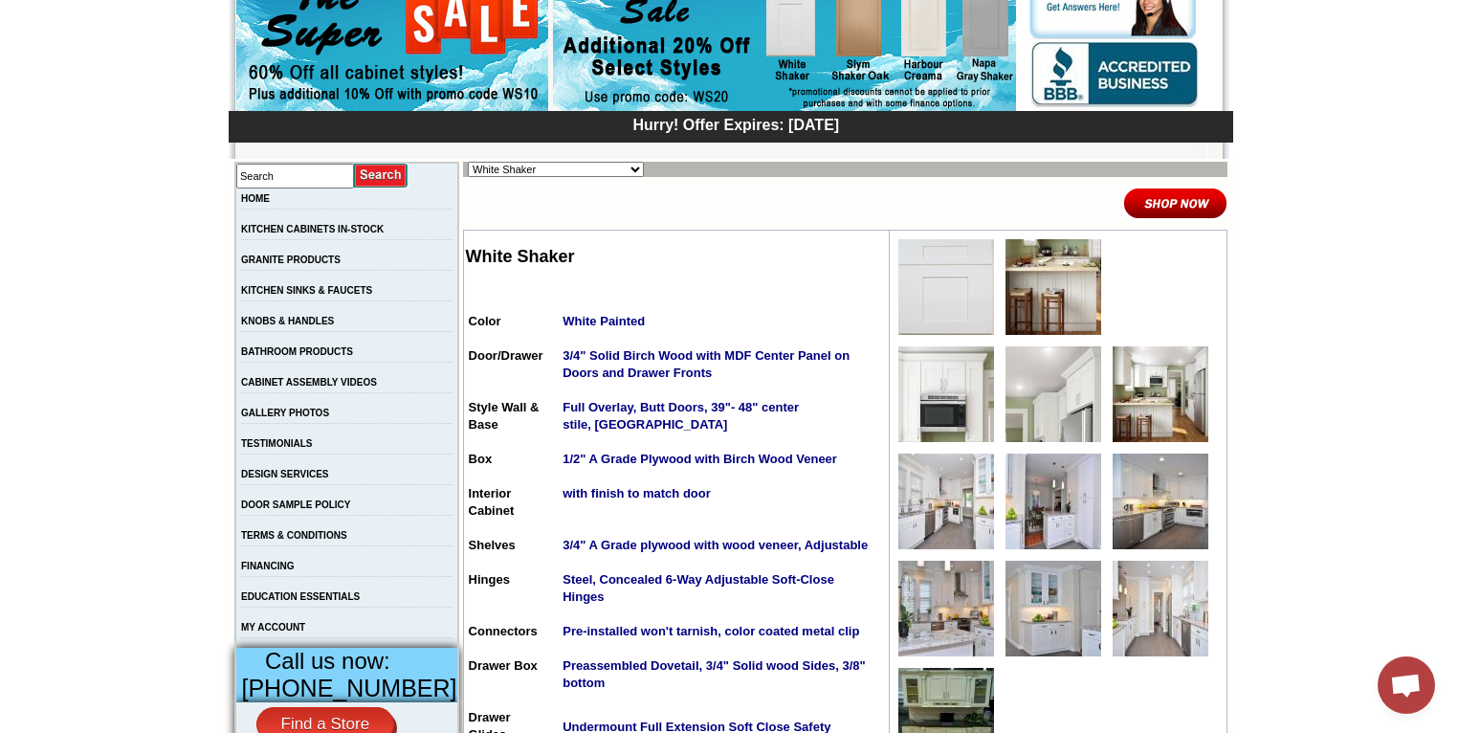
scroll to position [205, 0]
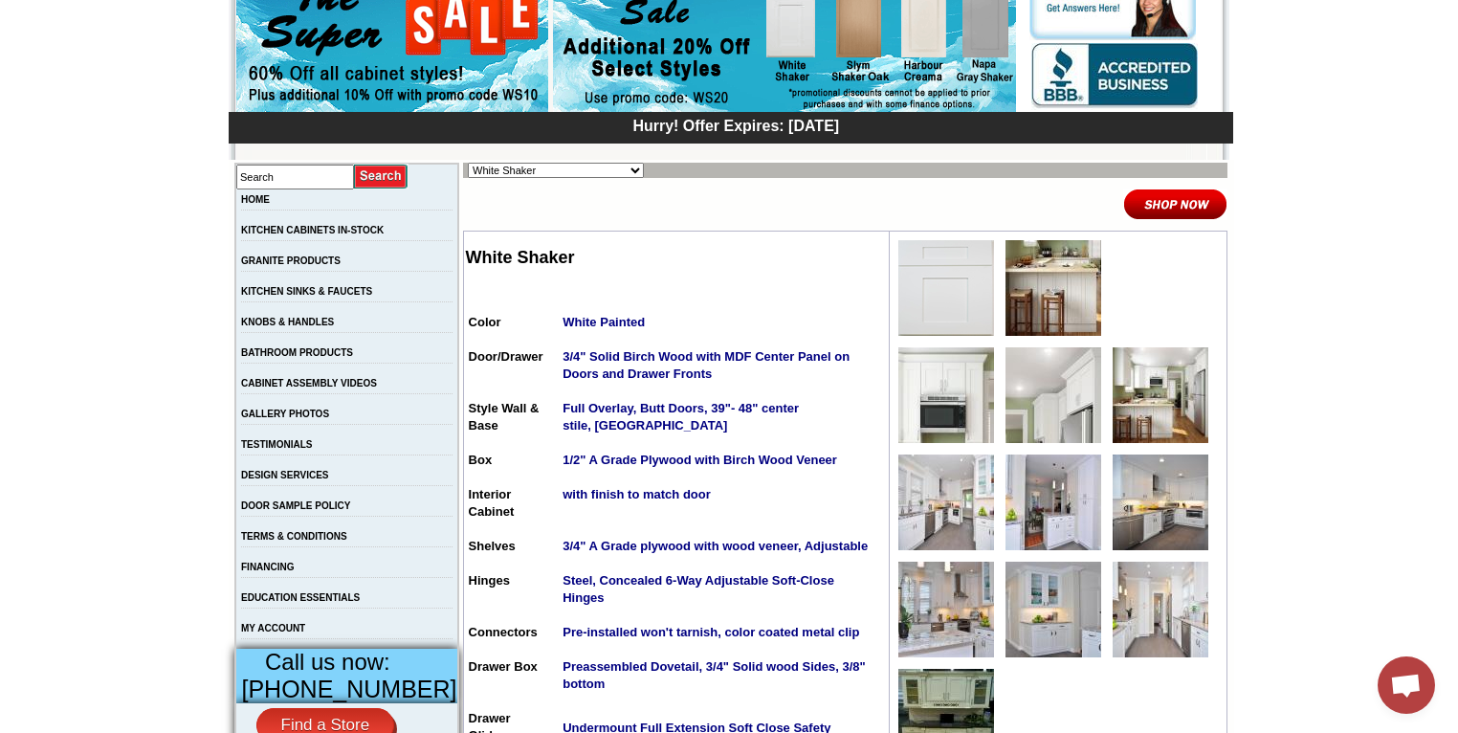
click at [905, 294] on img at bounding box center [946, 288] width 96 height 96
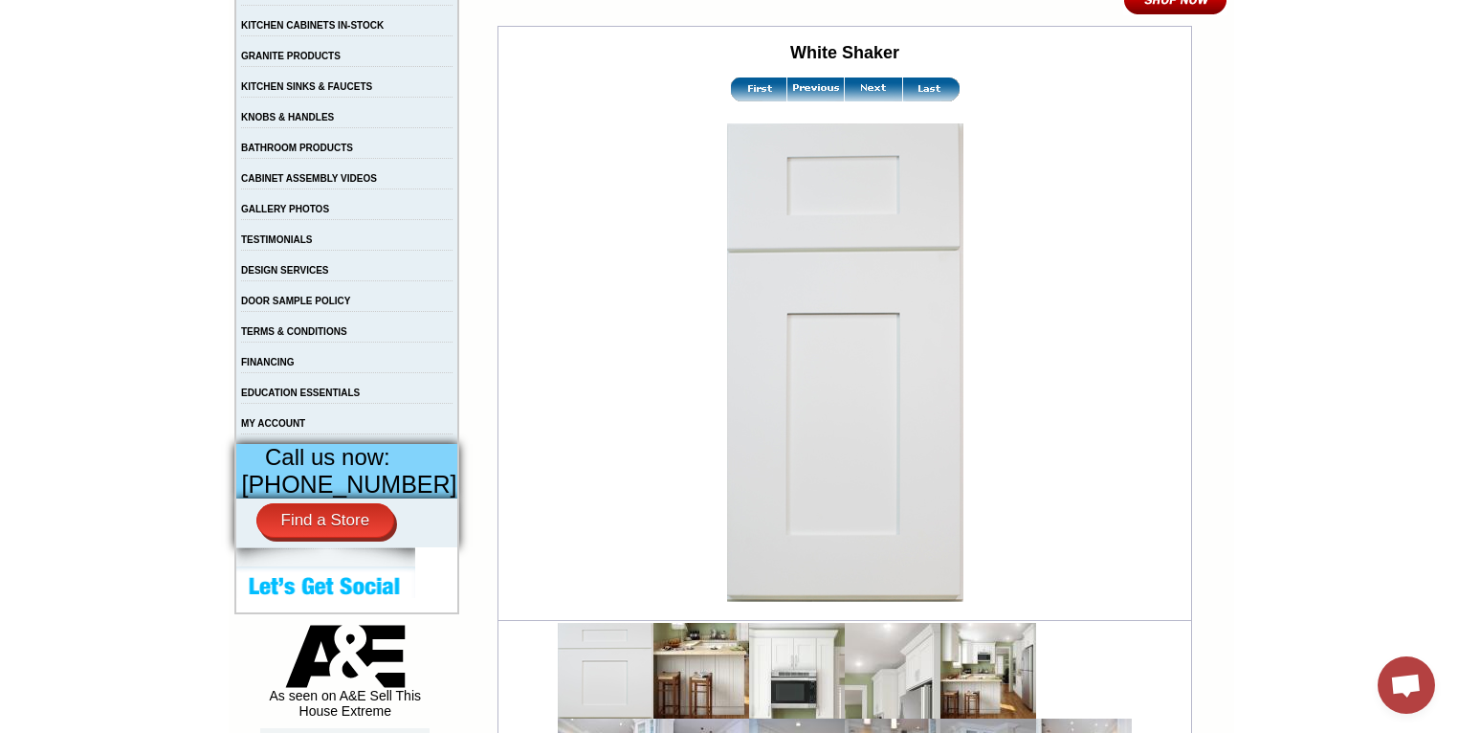
scroll to position [407, 0]
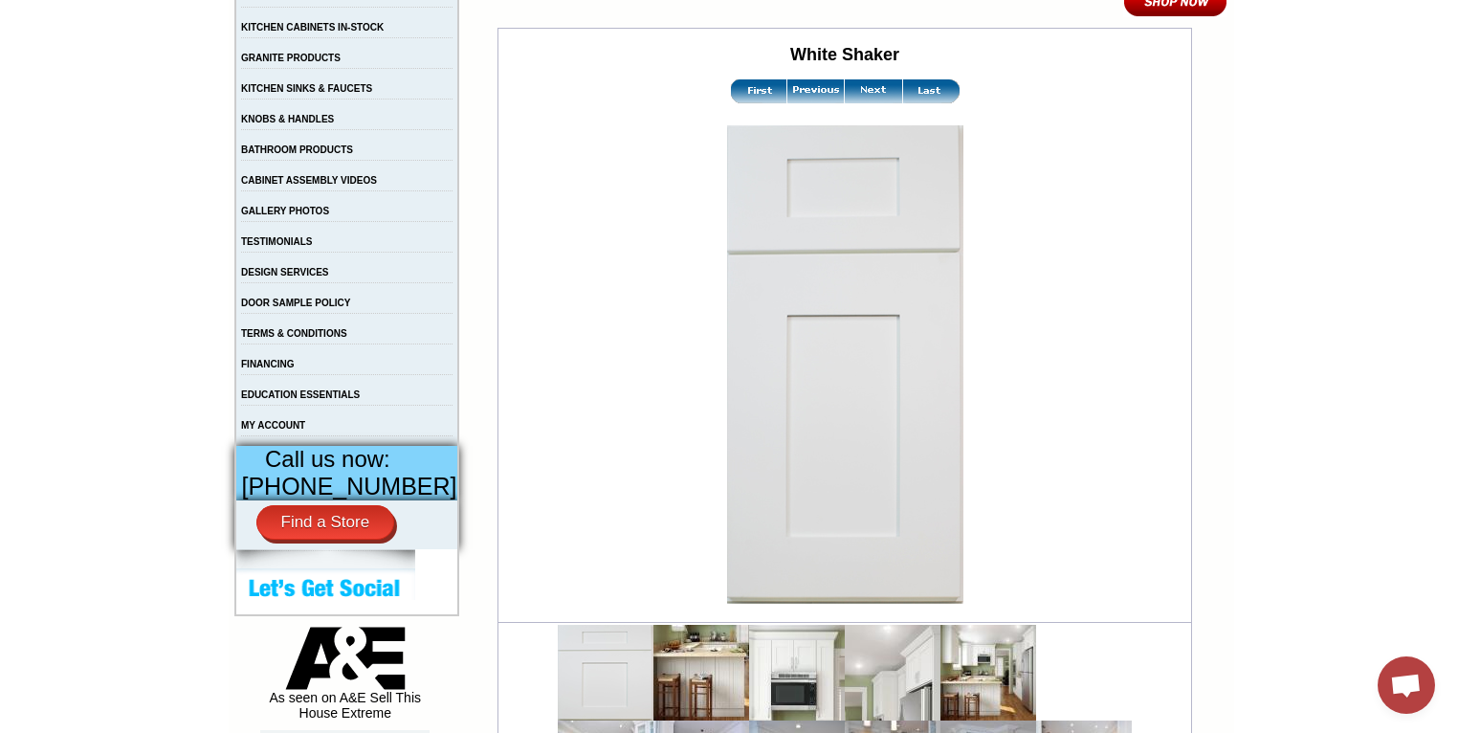
click at [1090, 356] on td "White Shaker" at bounding box center [844, 325] width 692 height 593
click at [868, 92] on img at bounding box center [872, 91] width 57 height 24
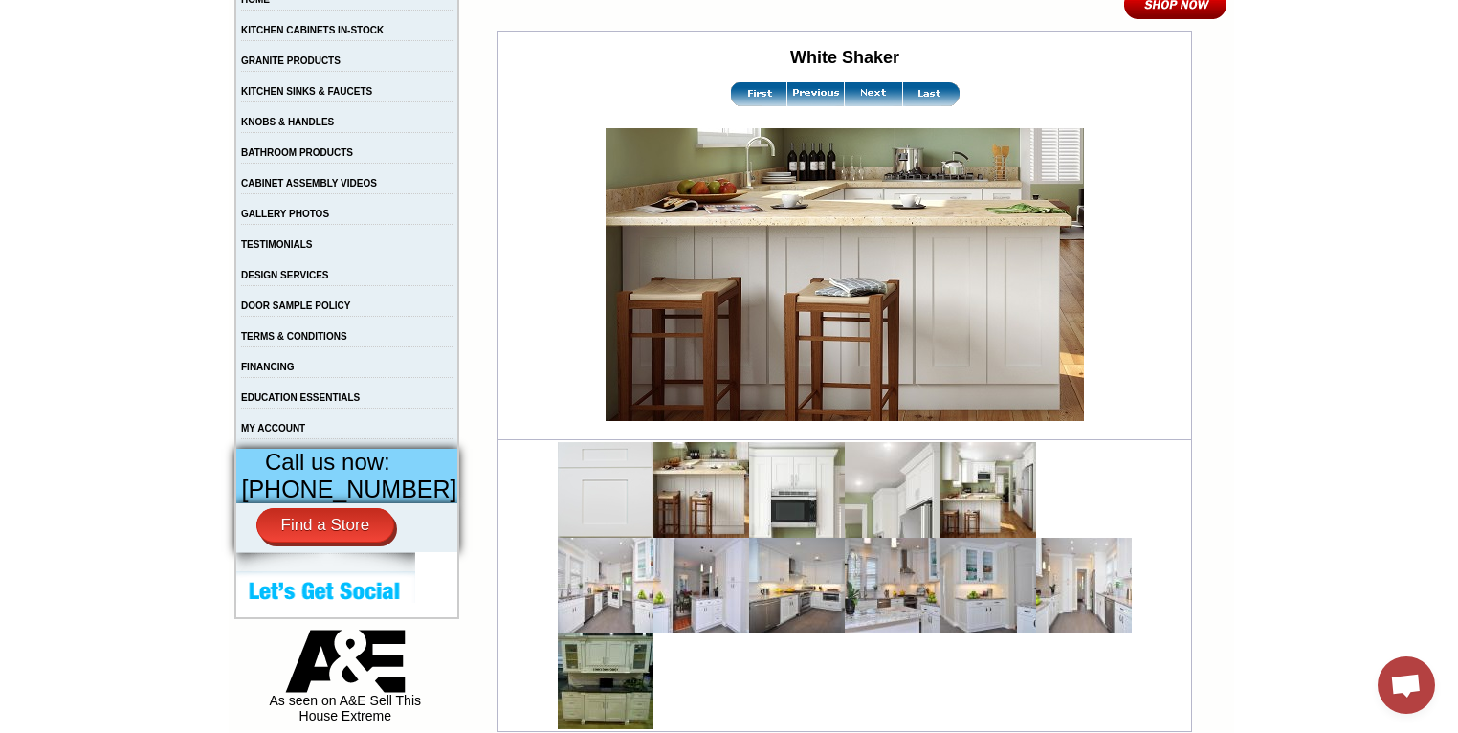
scroll to position [406, 0]
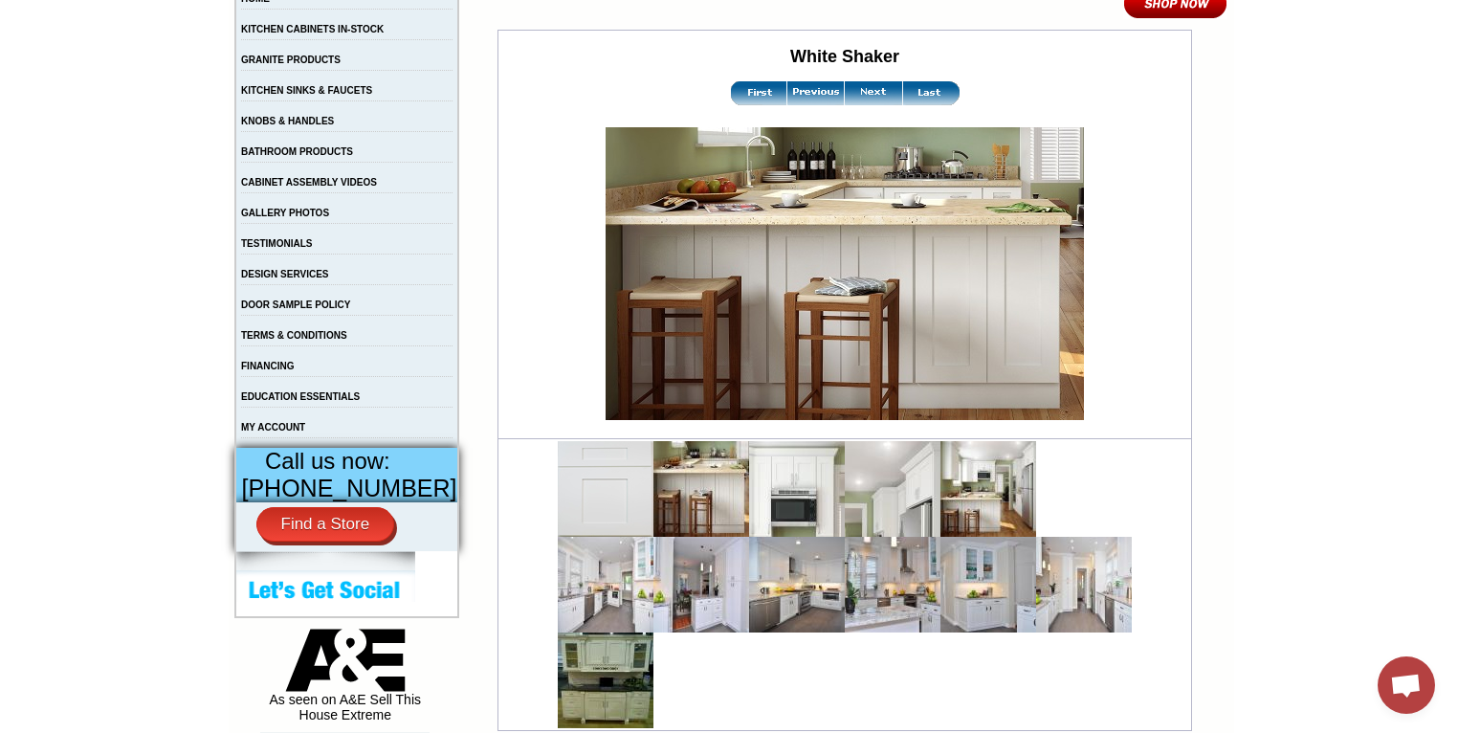
click at [860, 98] on img at bounding box center [872, 93] width 57 height 24
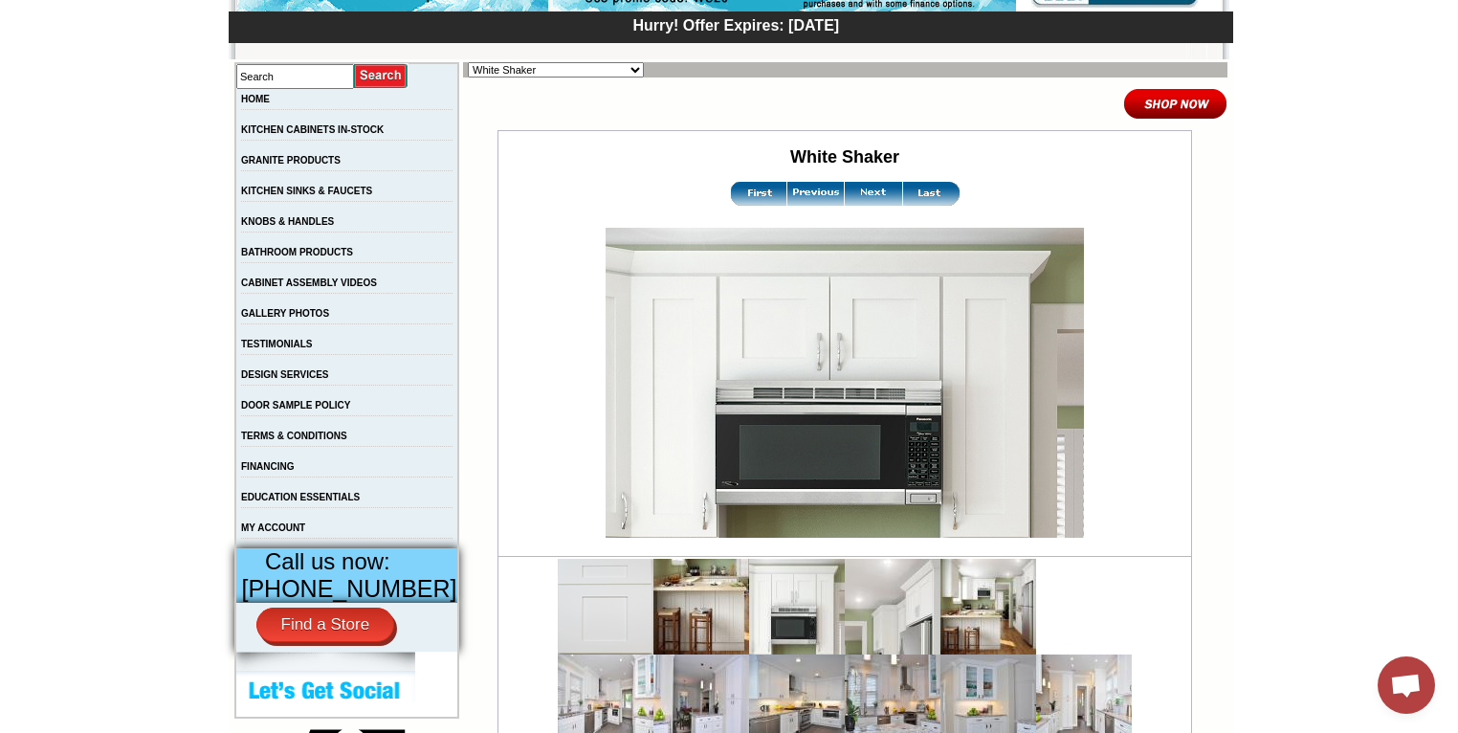
scroll to position [306, 0]
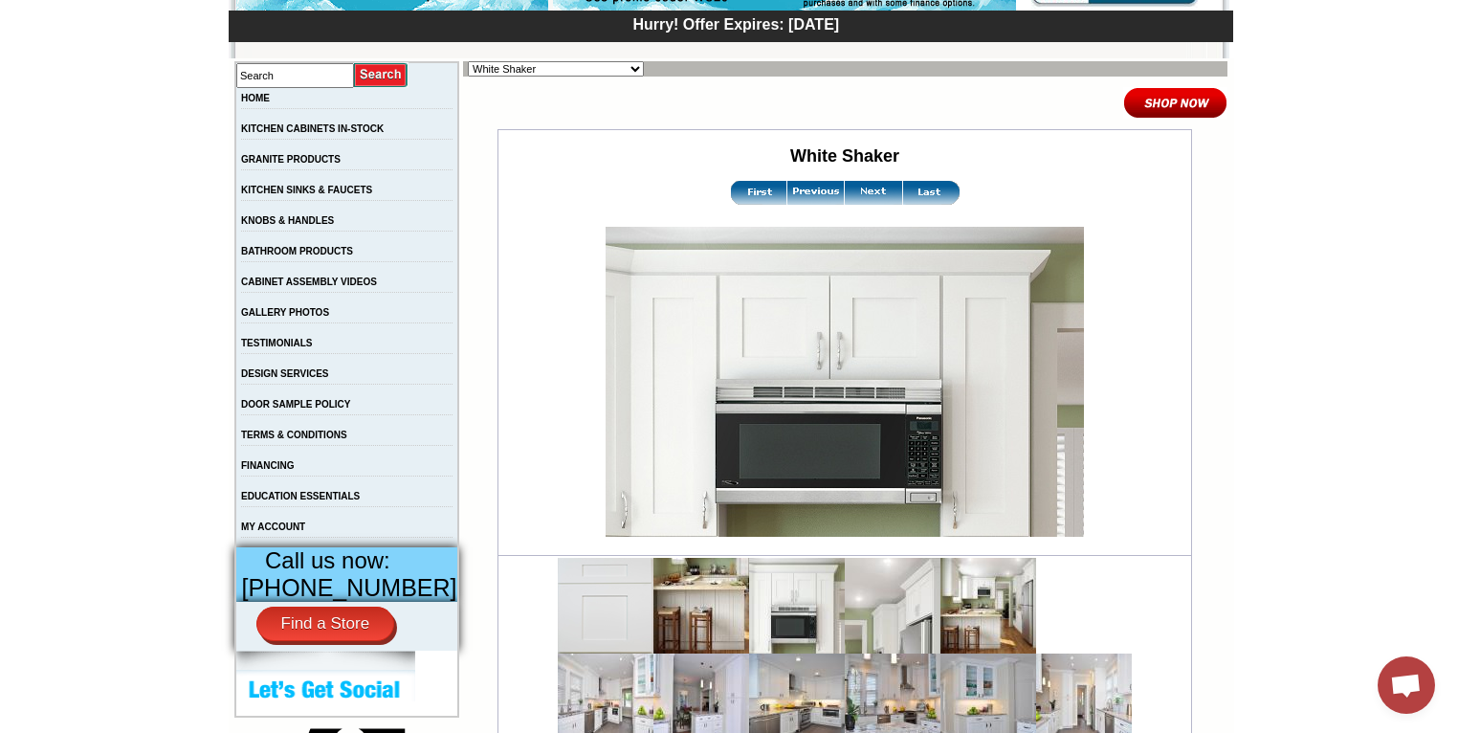
click at [862, 192] on img at bounding box center [872, 193] width 57 height 24
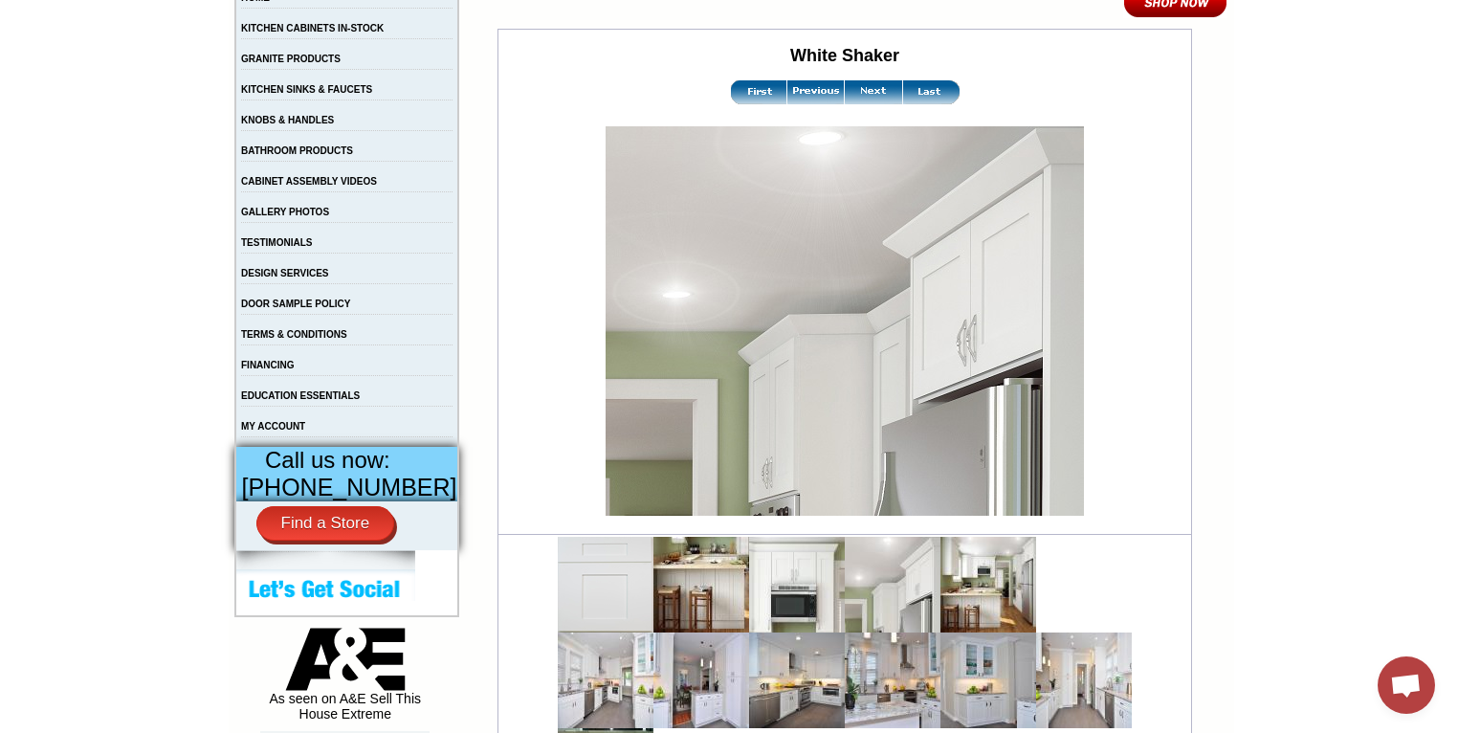
scroll to position [407, 0]
click at [860, 91] on img at bounding box center [872, 91] width 57 height 24
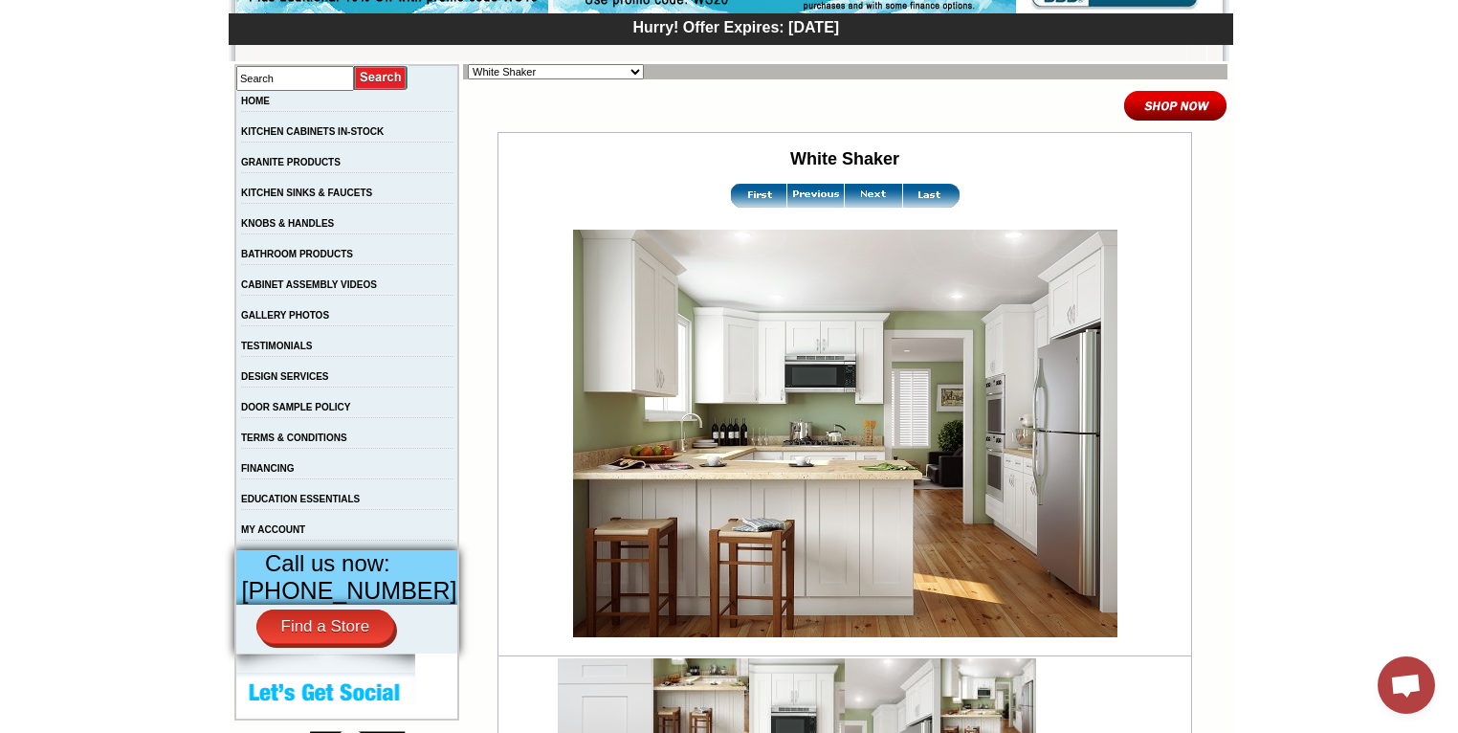
scroll to position [305, 0]
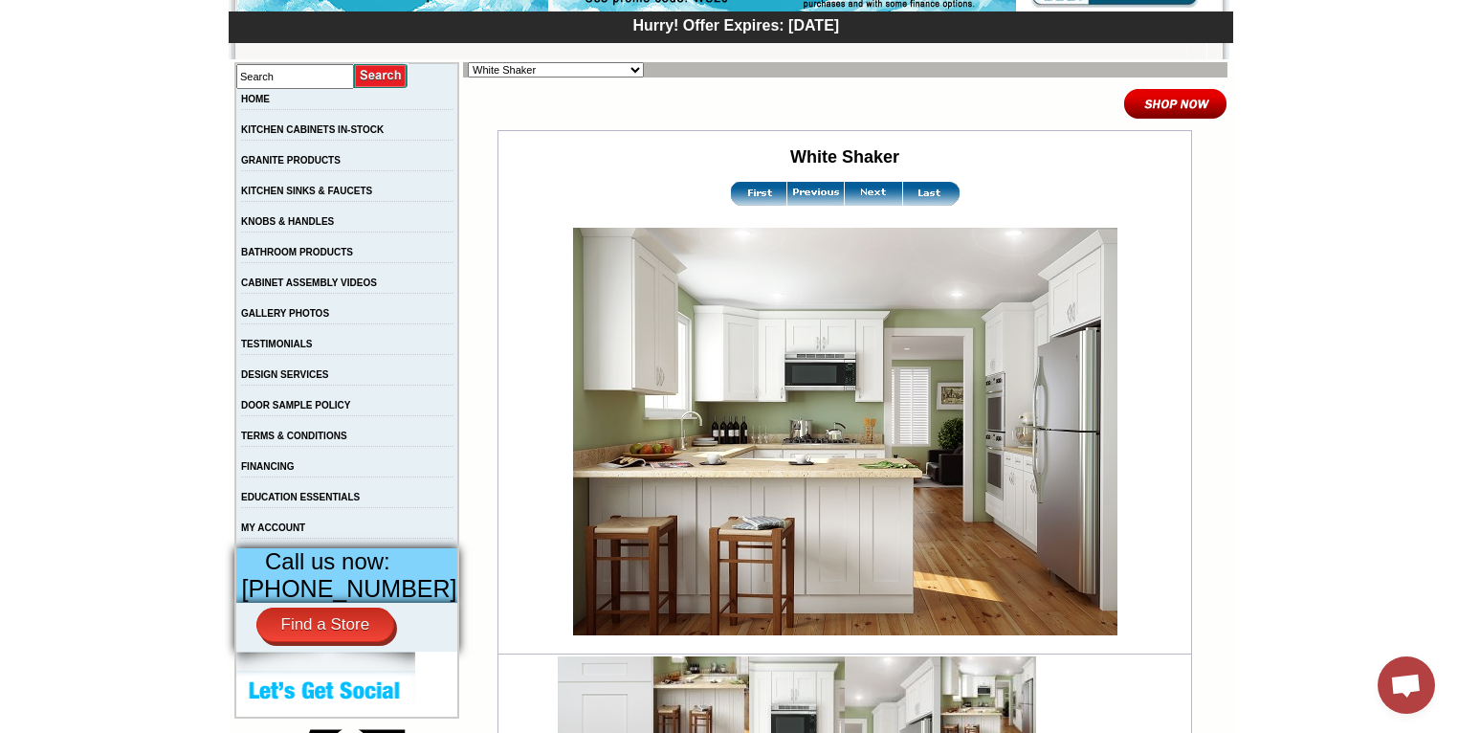
click at [859, 195] on img at bounding box center [872, 194] width 57 height 24
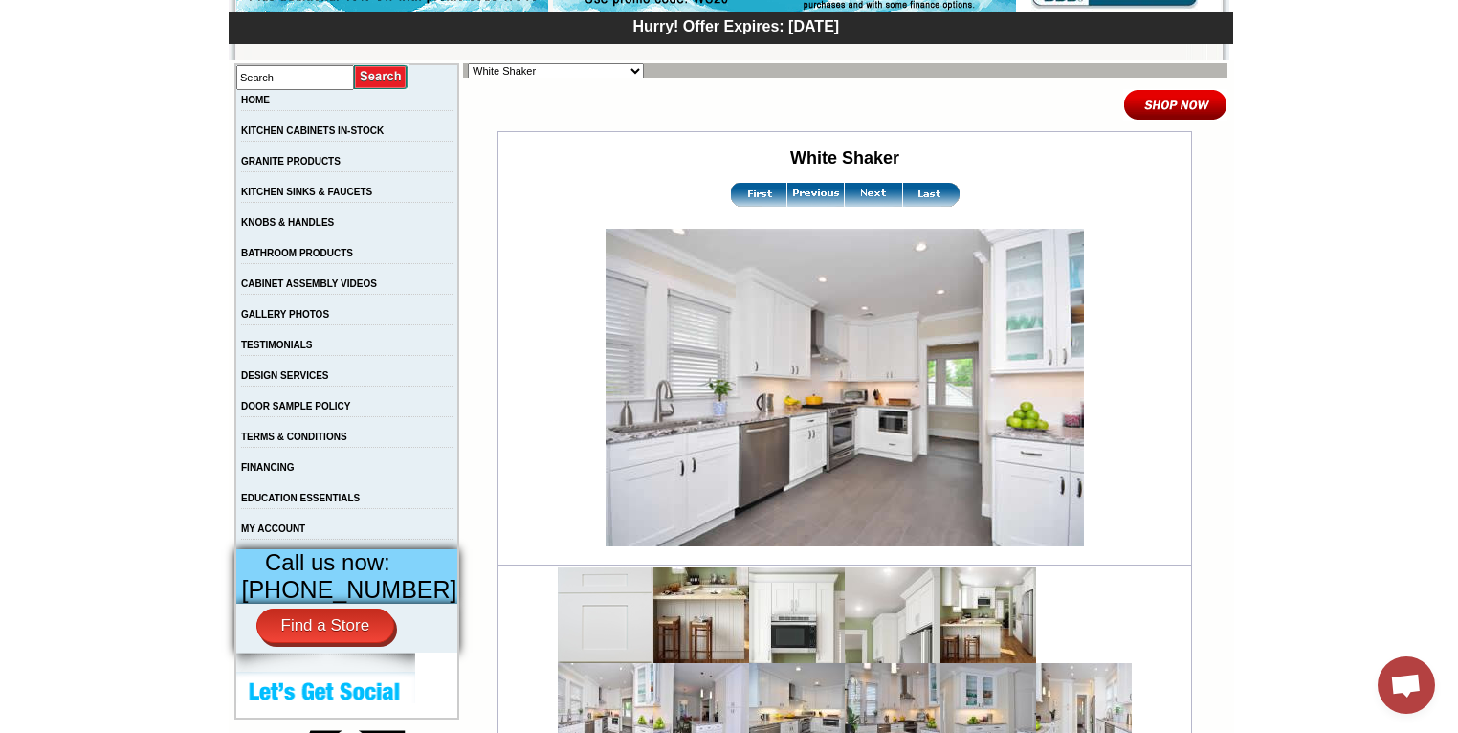
scroll to position [306, 0]
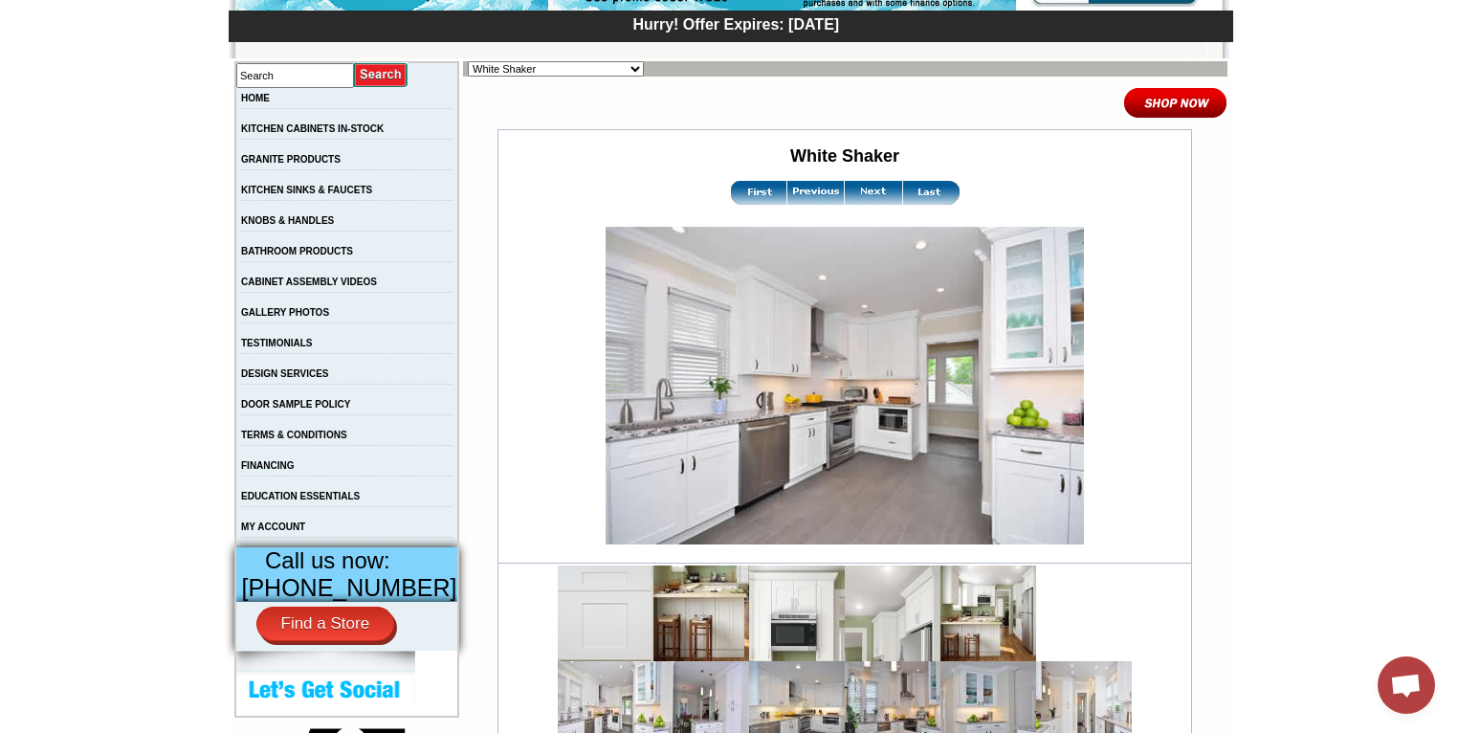
click at [855, 195] on img at bounding box center [872, 193] width 57 height 24
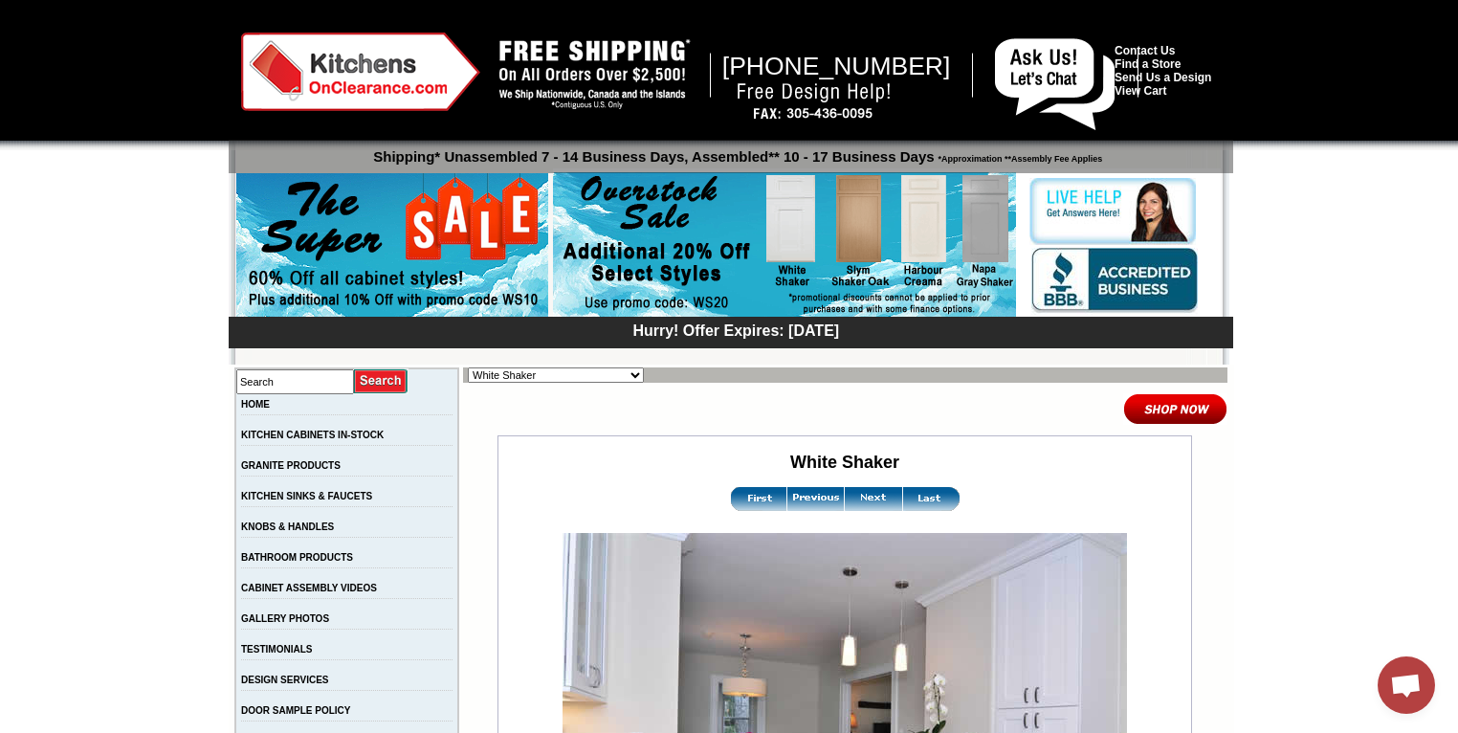
click at [600, 373] on select "Alabaster Shaker Altmann Yellow Walnut Ashton White Shaker Baycreek Gray Bellmo…" at bounding box center [556, 374] width 176 height 15
select select "/gallery.php?RollID=Slym_White_Shaker"
click at [468, 367] on select "Alabaster Shaker Altmann Yellow Walnut Ashton White Shaker Baycreek Gray Bellmo…" at bounding box center [556, 374] width 176 height 15
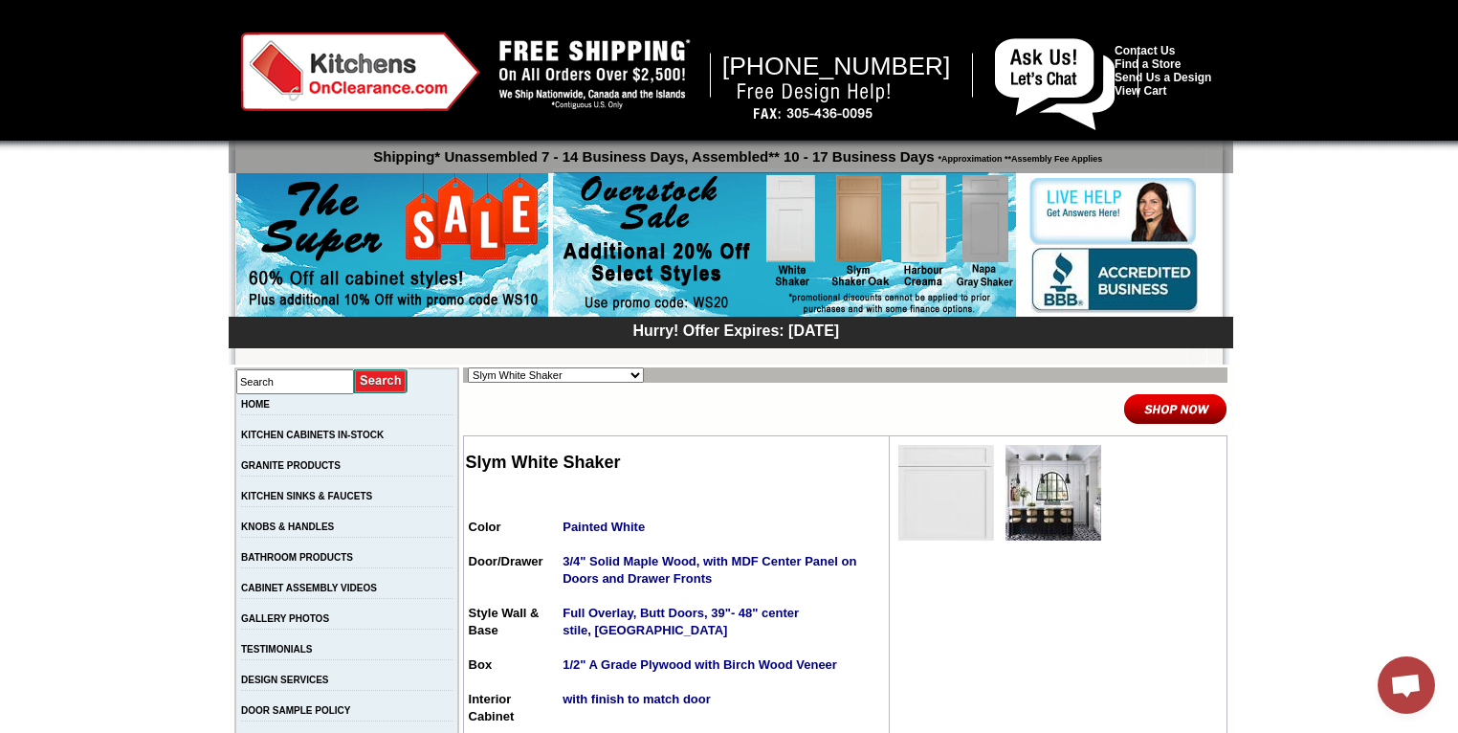
click at [855, 226] on img at bounding box center [784, 245] width 463 height 146
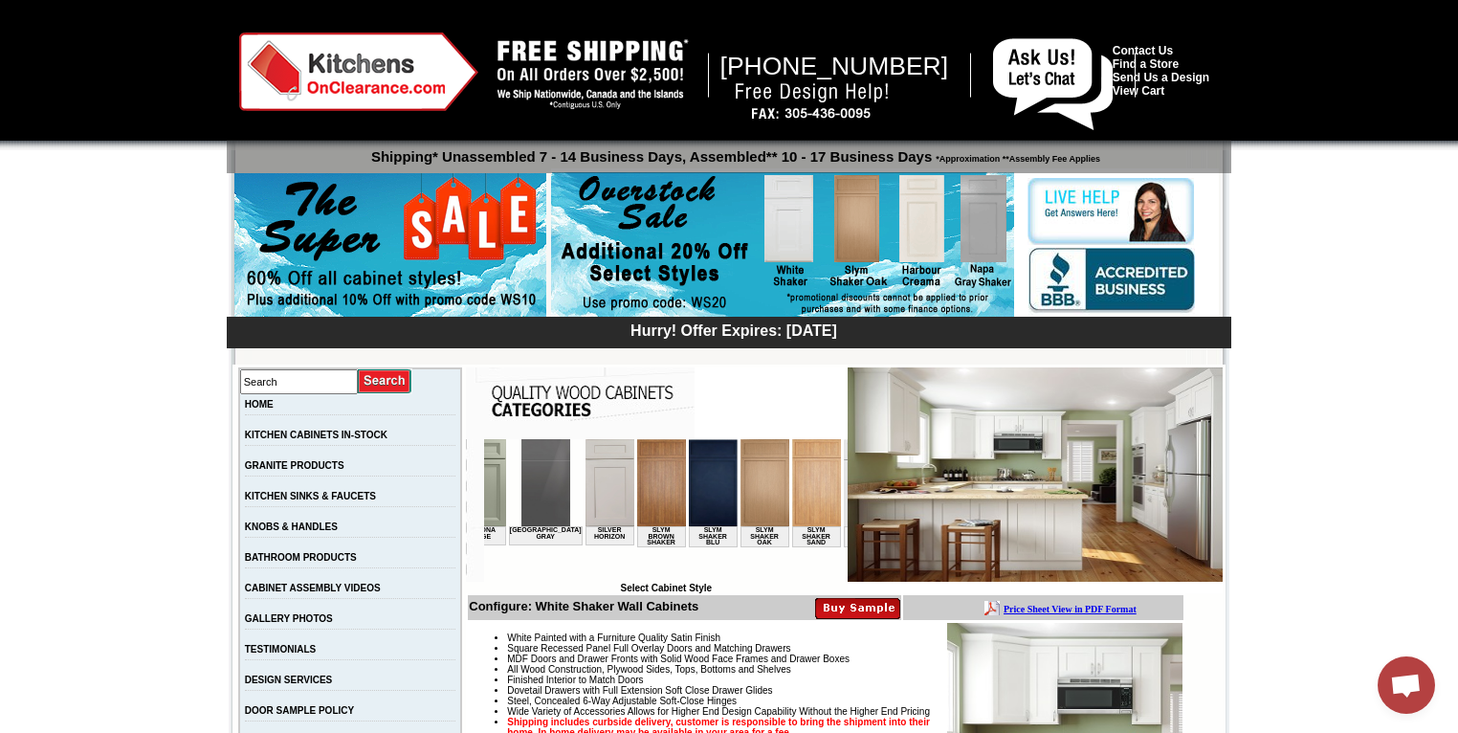
scroll to position [0, 2858]
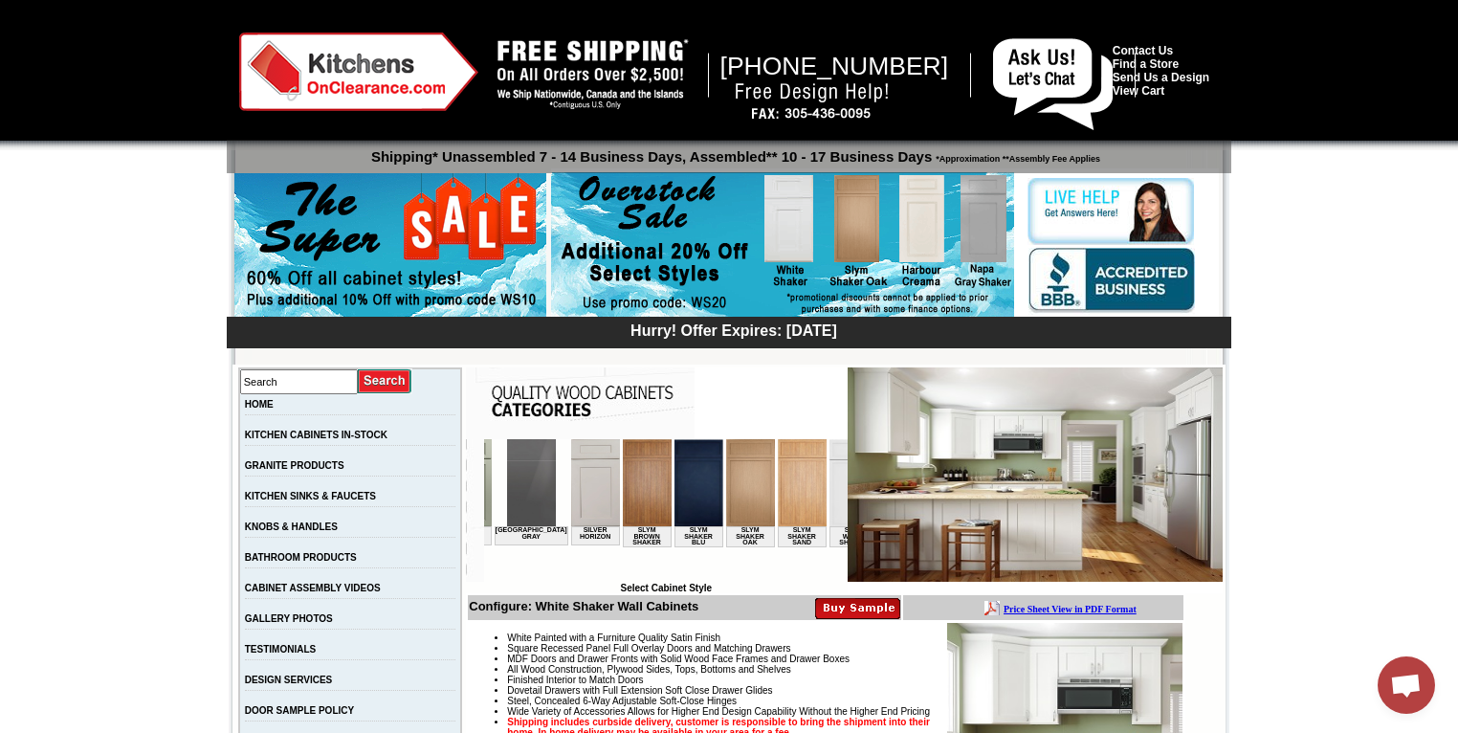
click at [726, 492] on img at bounding box center [750, 482] width 49 height 87
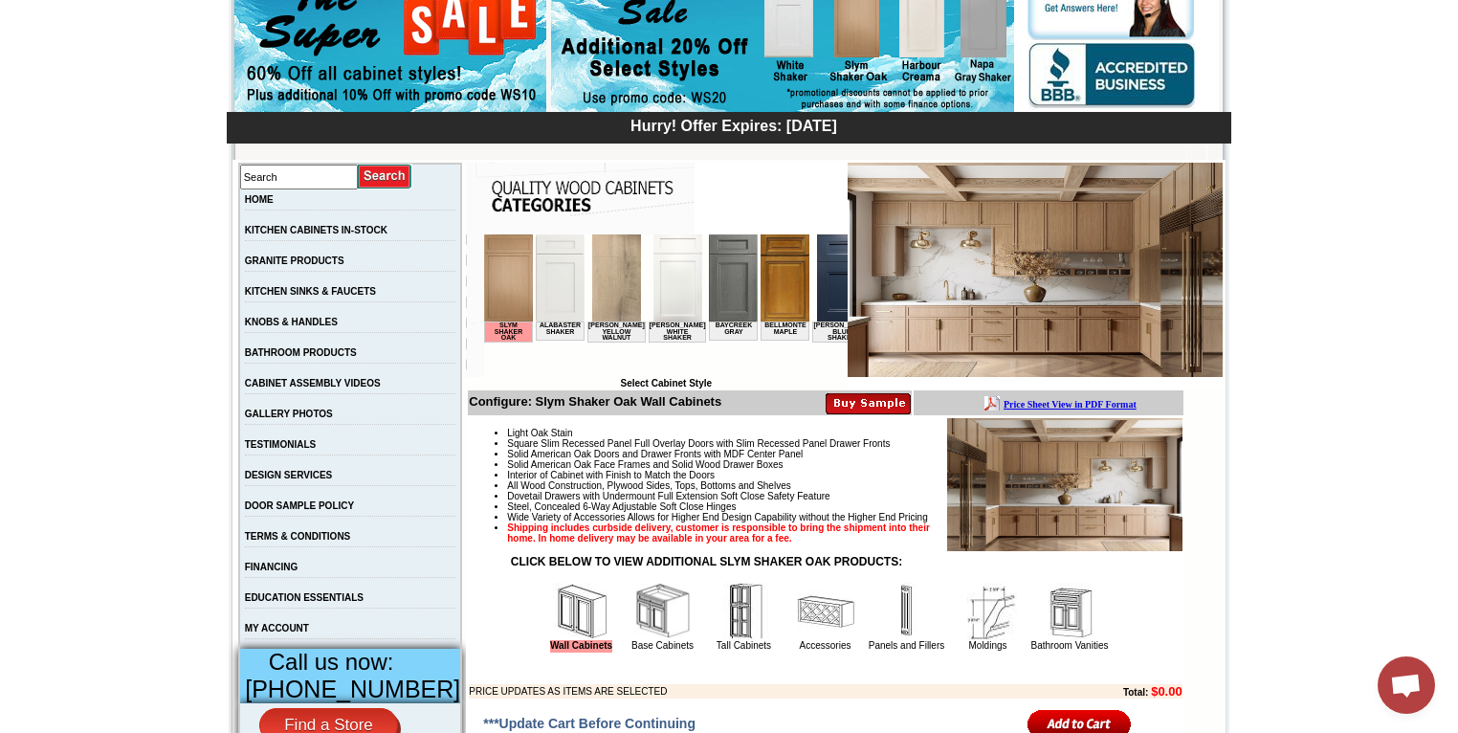
scroll to position [202, 0]
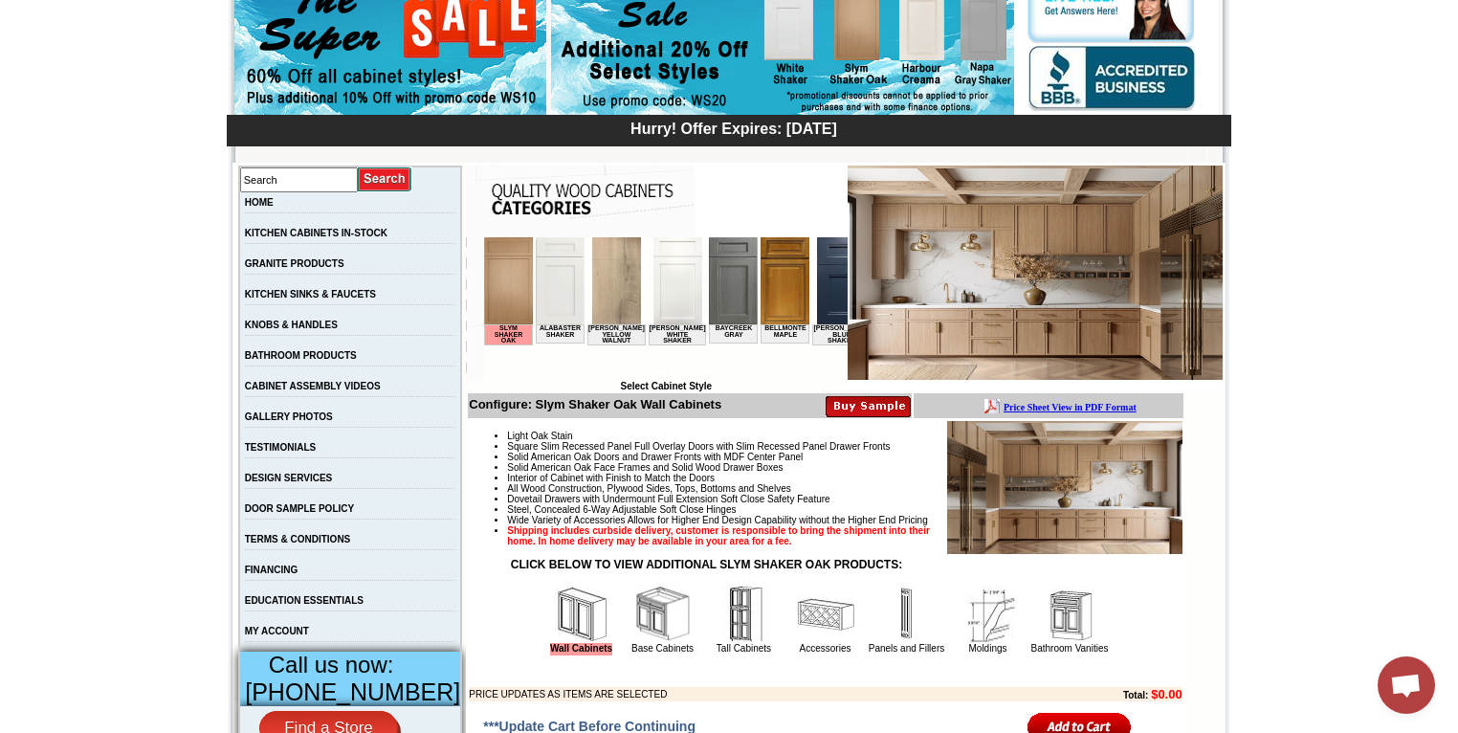
click at [563, 294] on img at bounding box center [560, 280] width 49 height 87
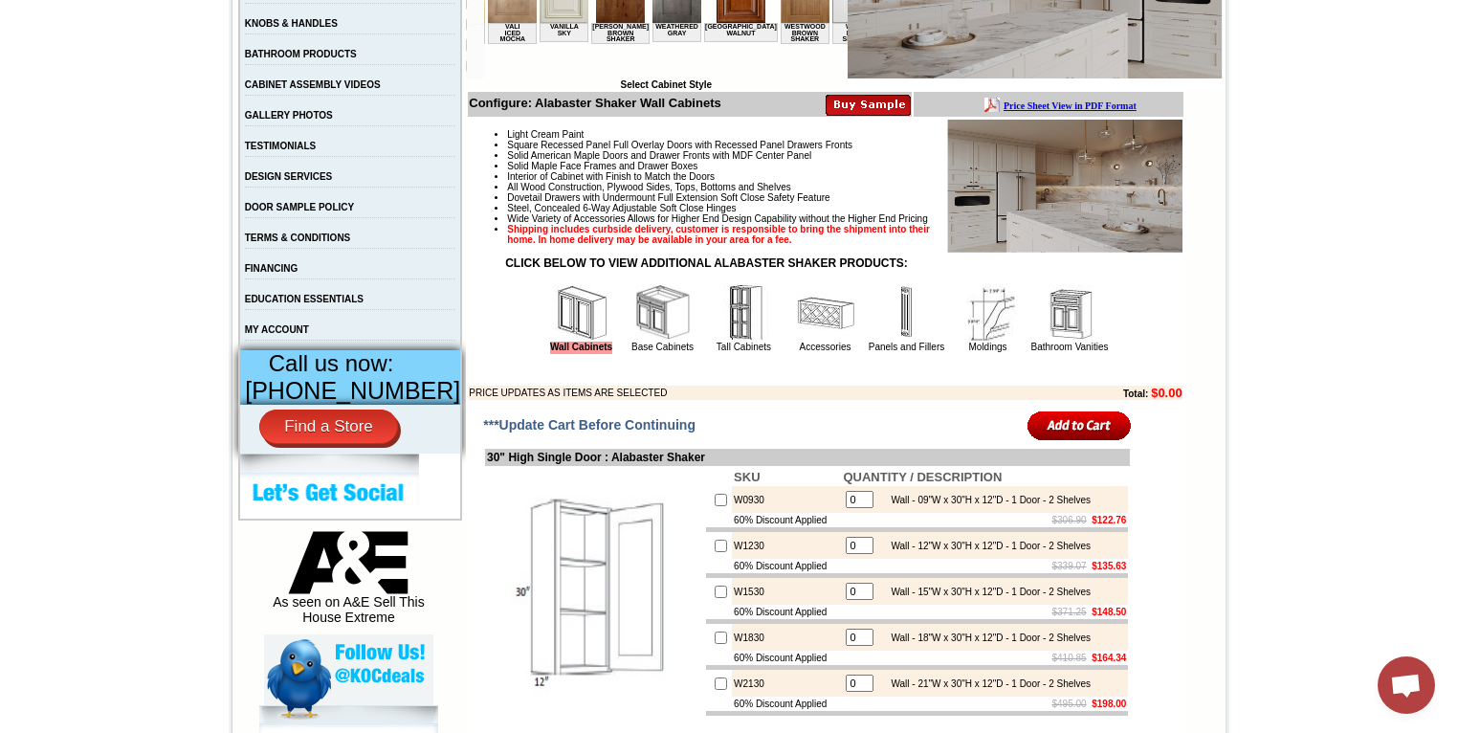
scroll to position [504, 0]
click at [649, 340] on img at bounding box center [662, 311] width 57 height 57
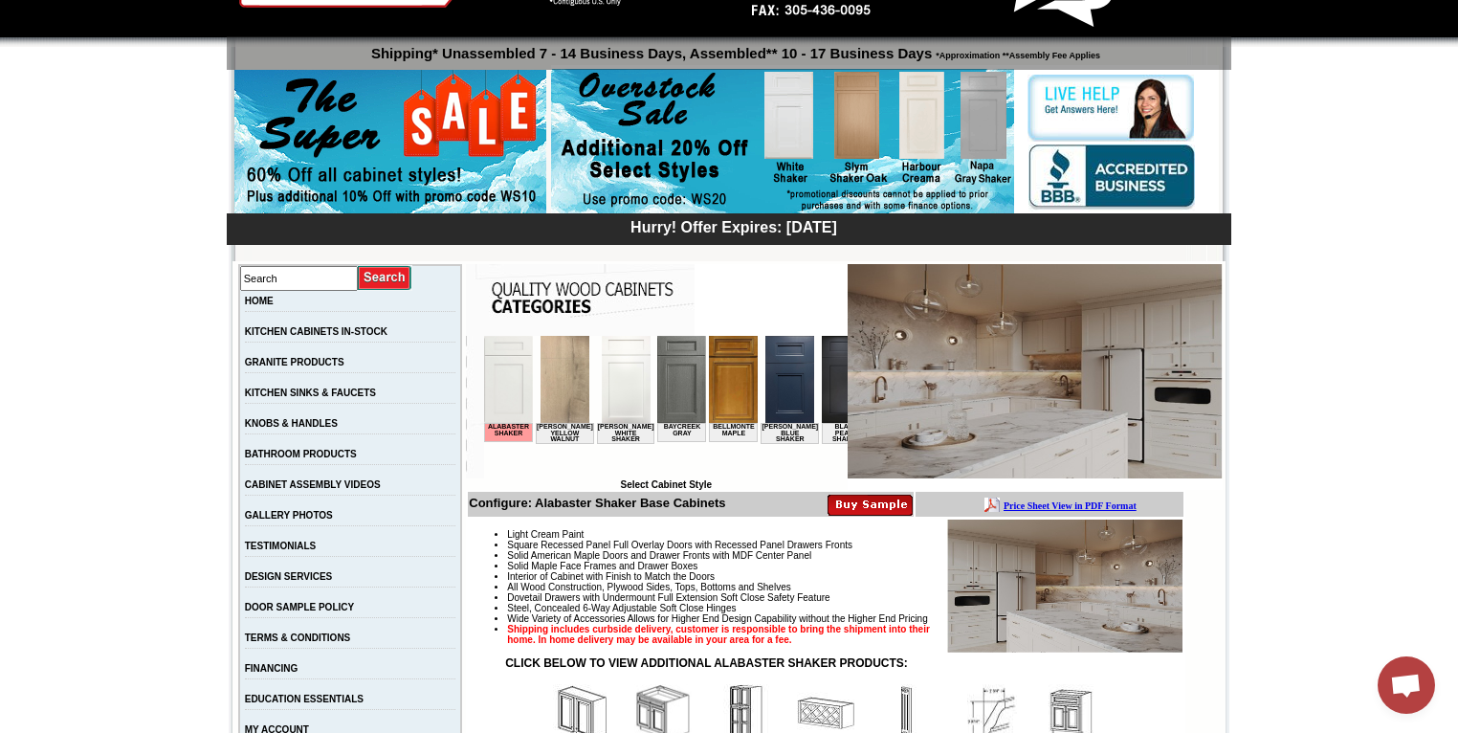
scroll to position [101, 0]
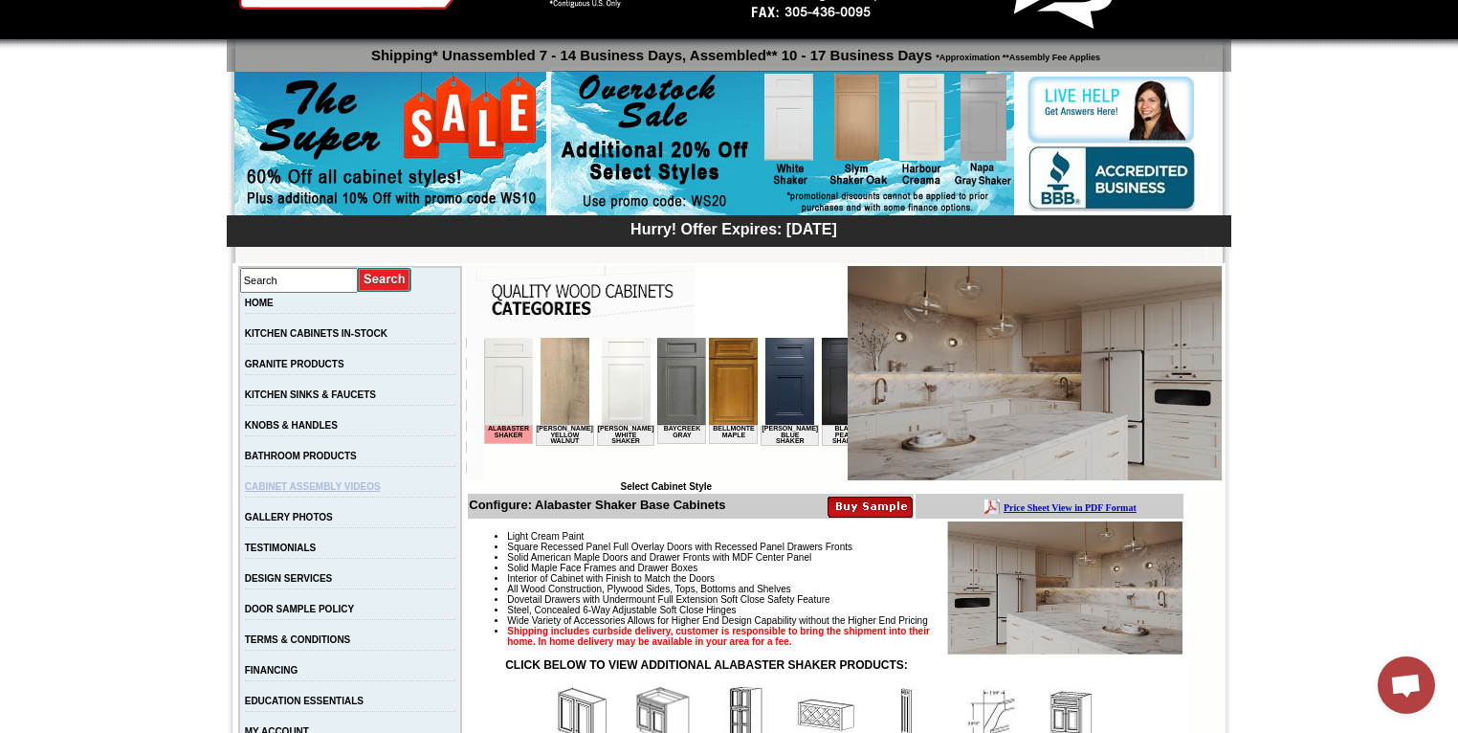
click at [356, 490] on link "CABINET ASSEMBLY VIDEOS" at bounding box center [313, 486] width 136 height 11
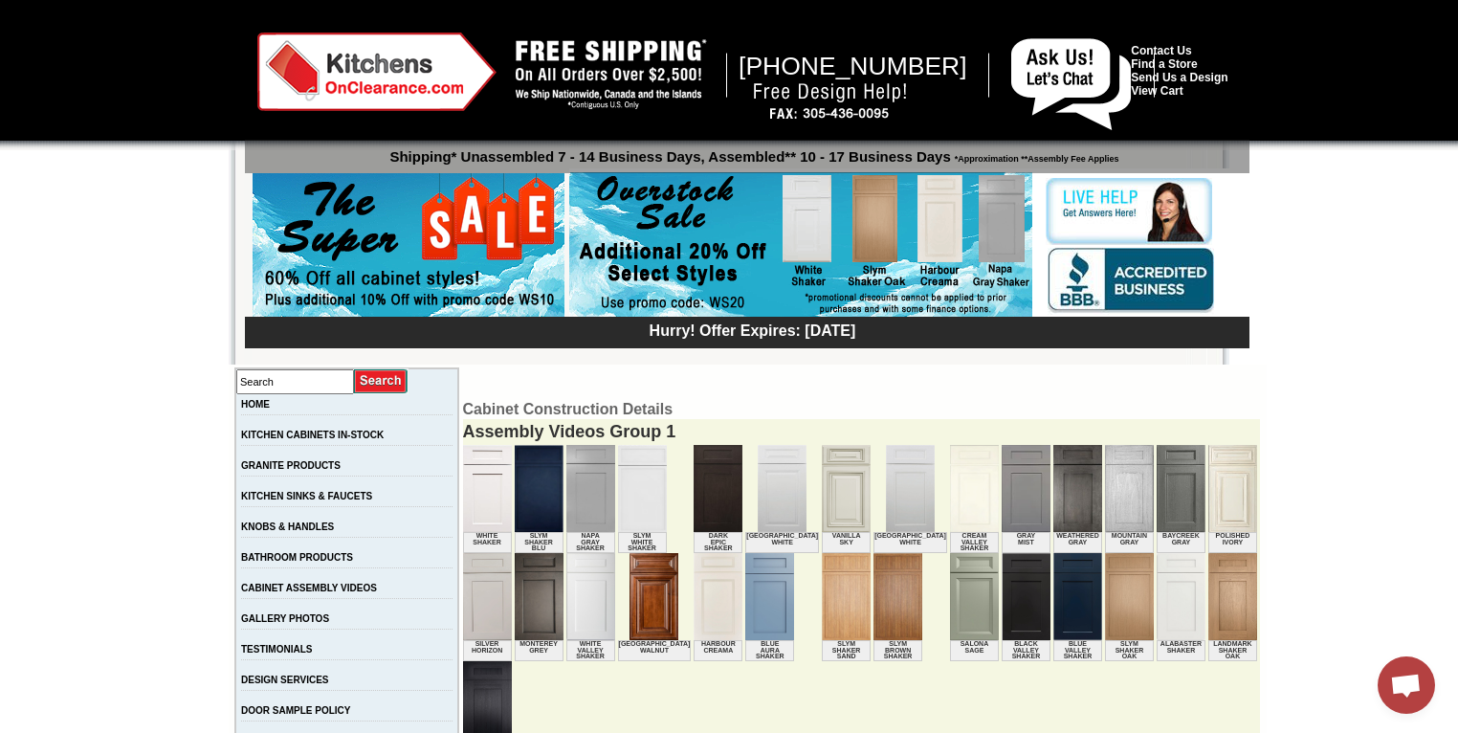
scroll to position [928, 0]
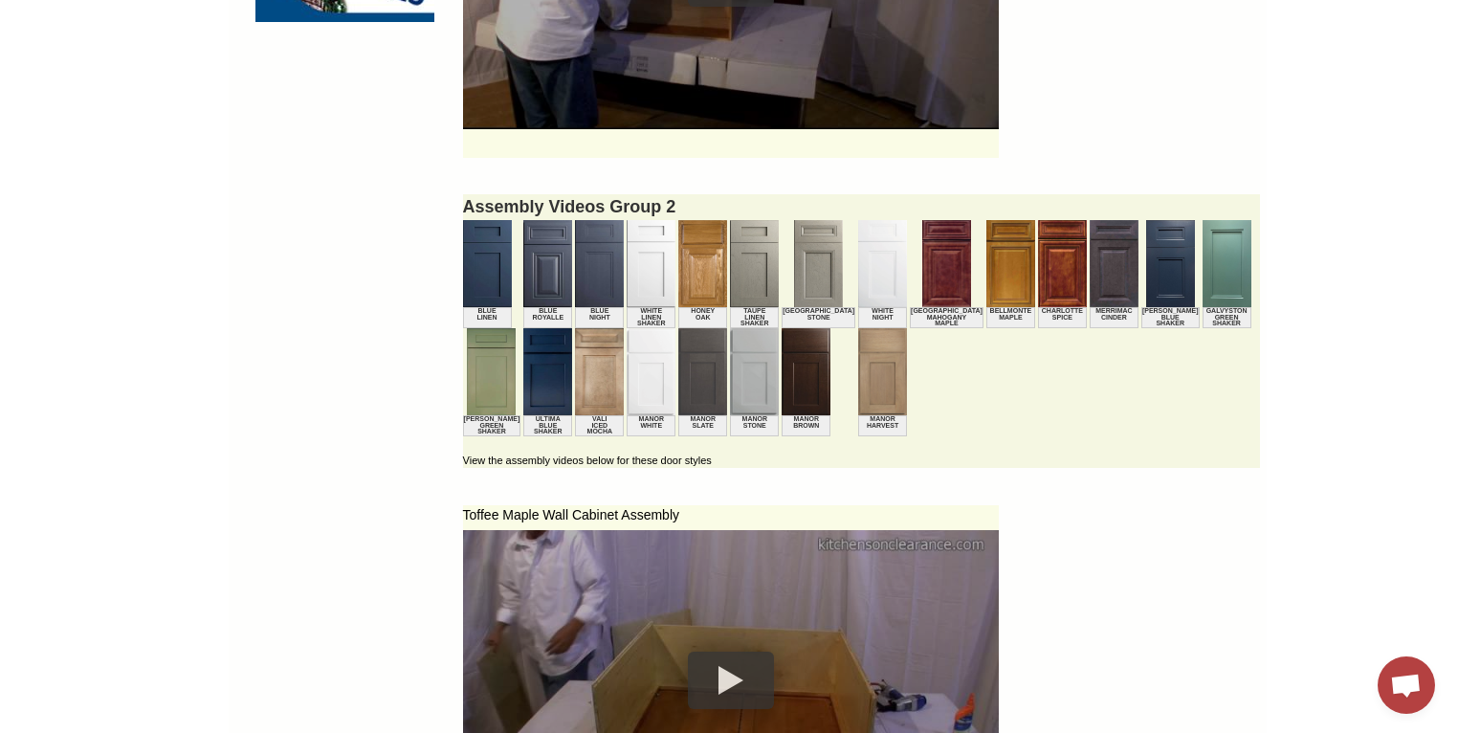
click at [626, 288] on img at bounding box center [650, 263] width 49 height 87
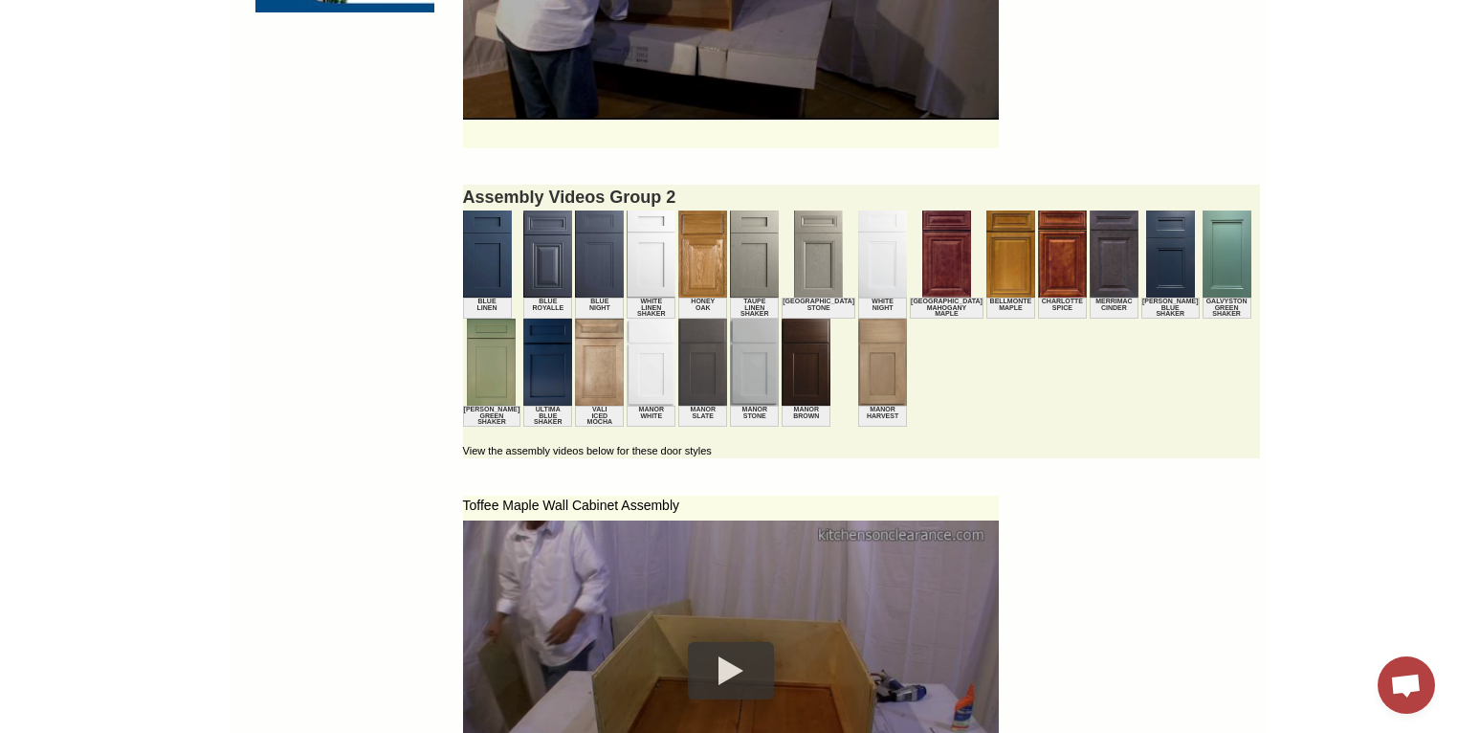
scroll to position [1829, 0]
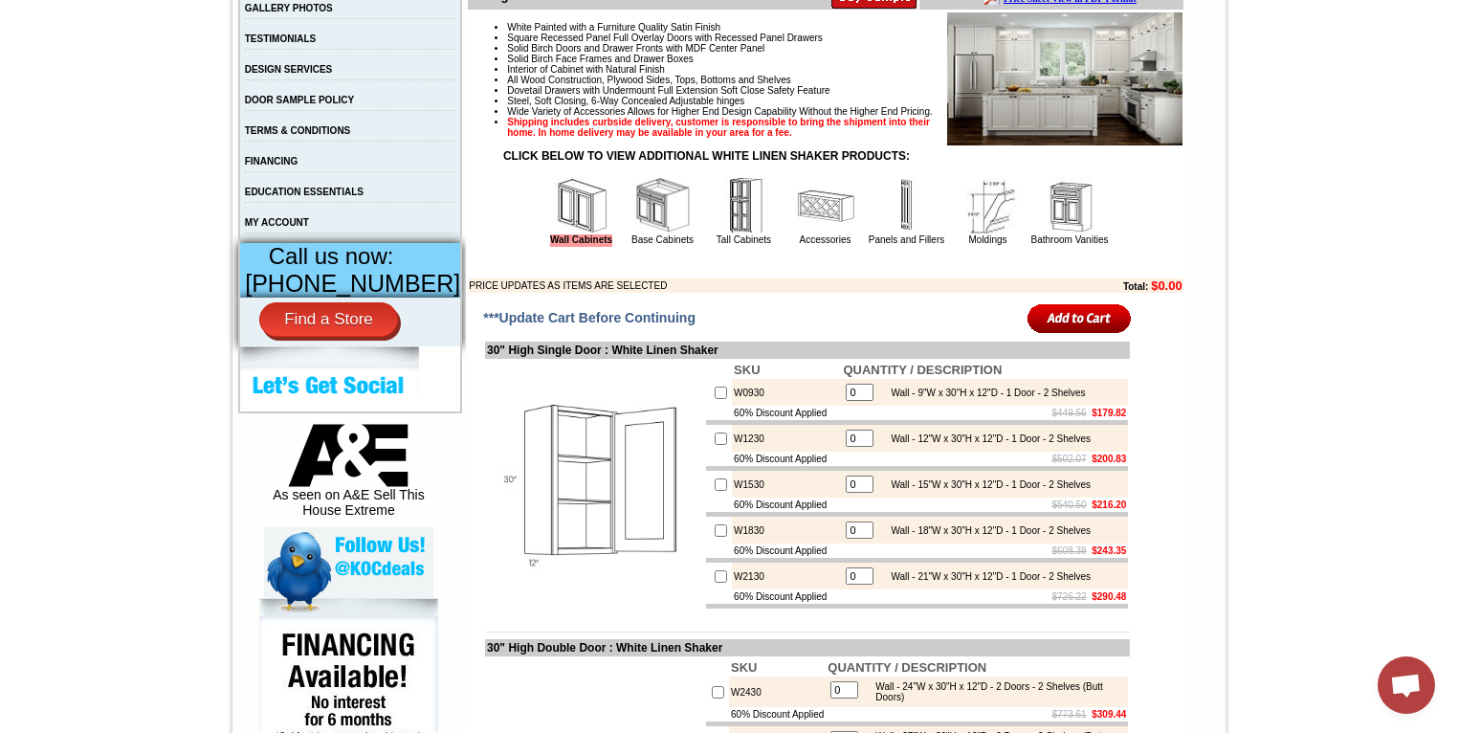
scroll to position [612, 0]
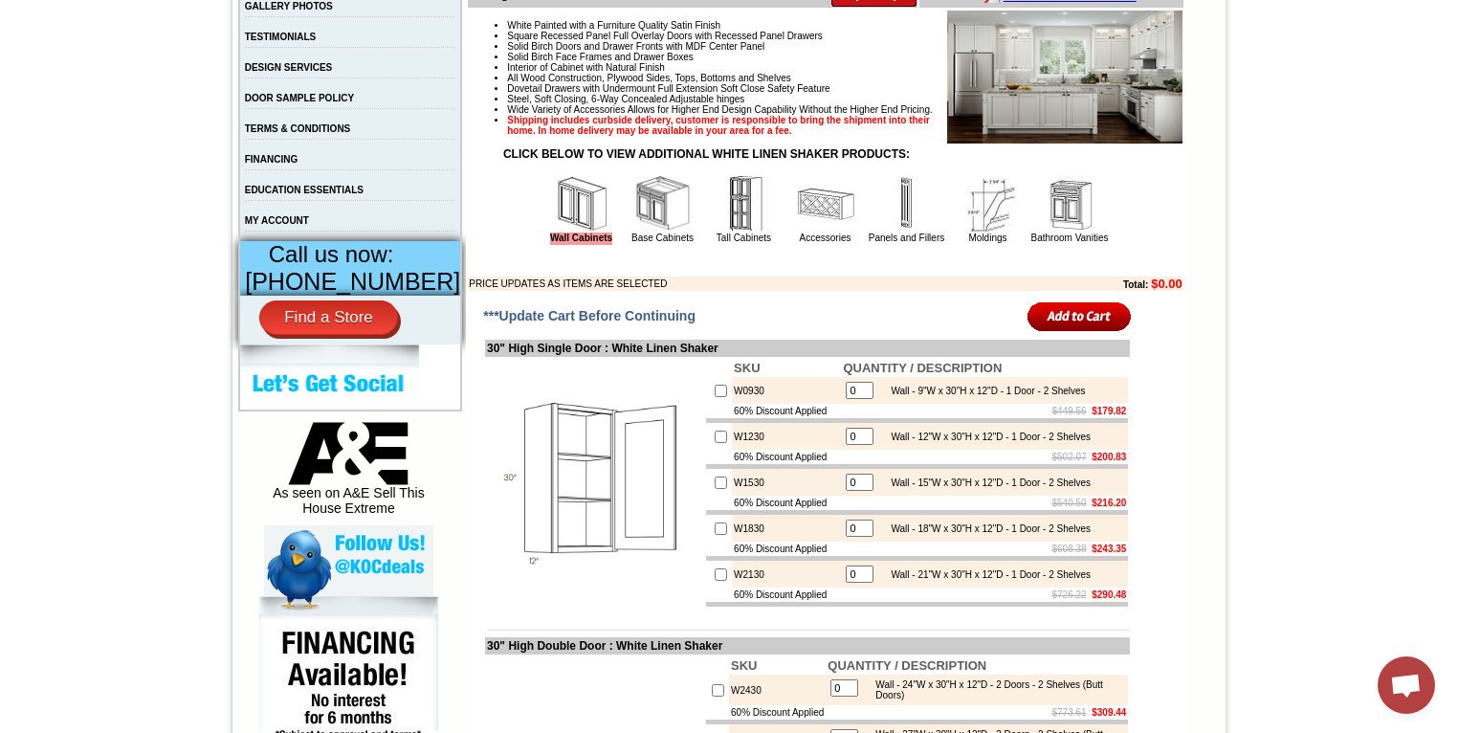
click at [639, 232] on img at bounding box center [662, 203] width 57 height 57
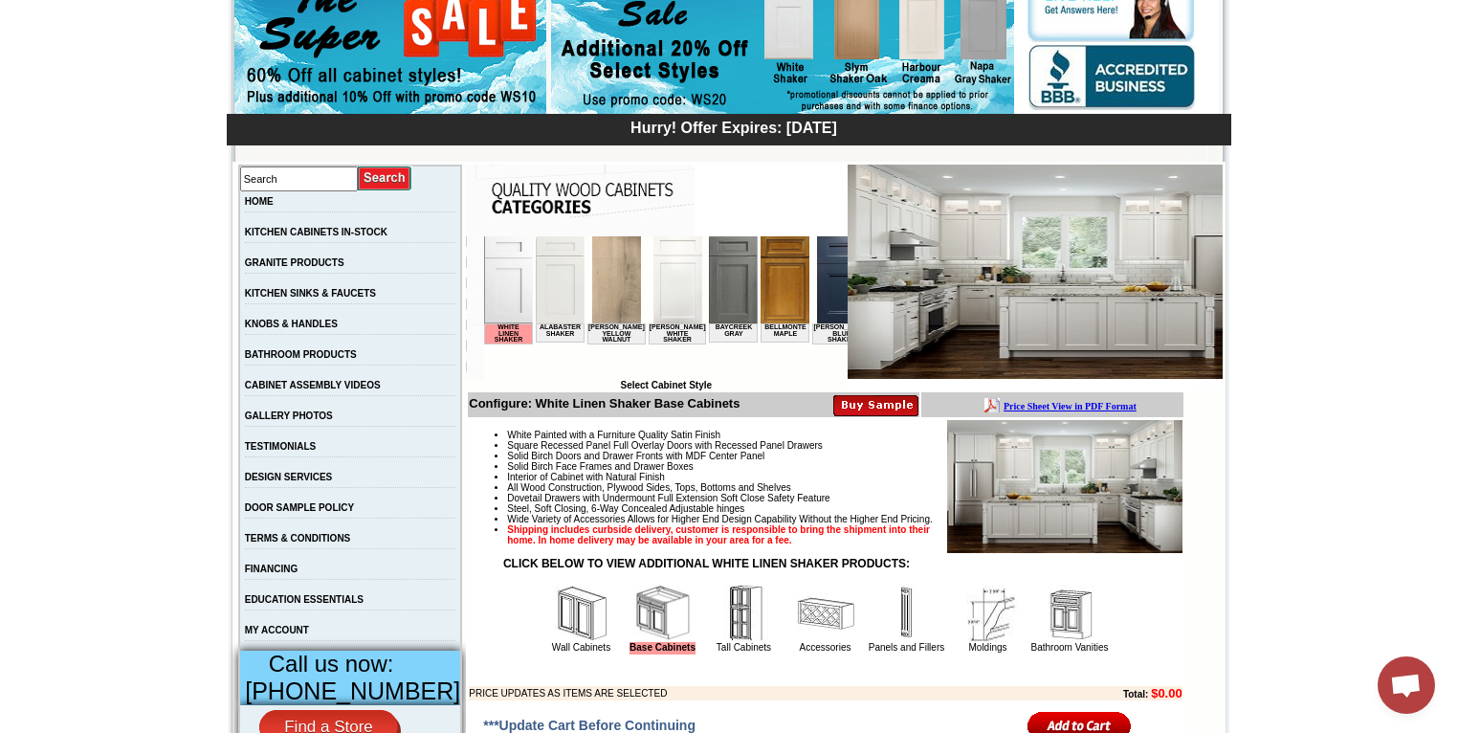
scroll to position [204, 0]
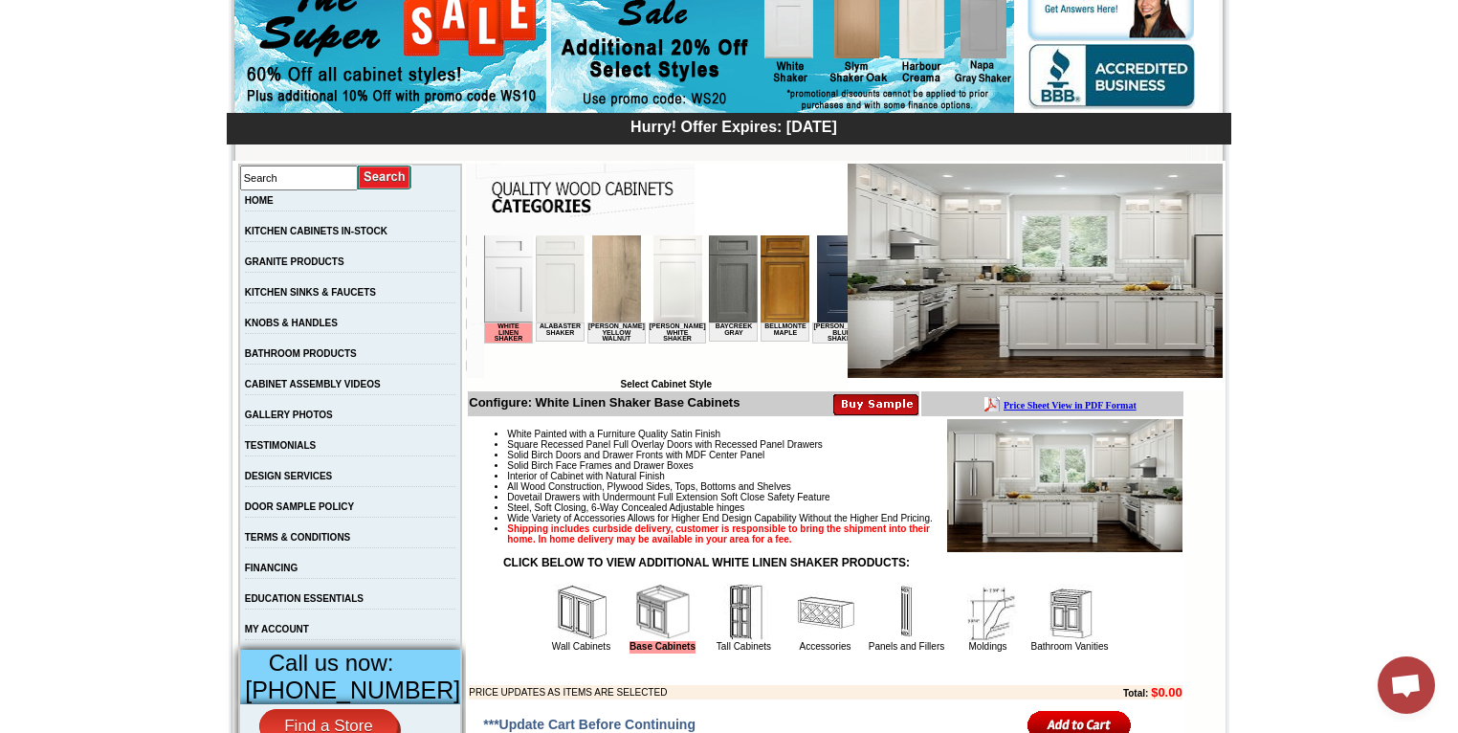
click at [560, 298] on img at bounding box center [560, 278] width 49 height 87
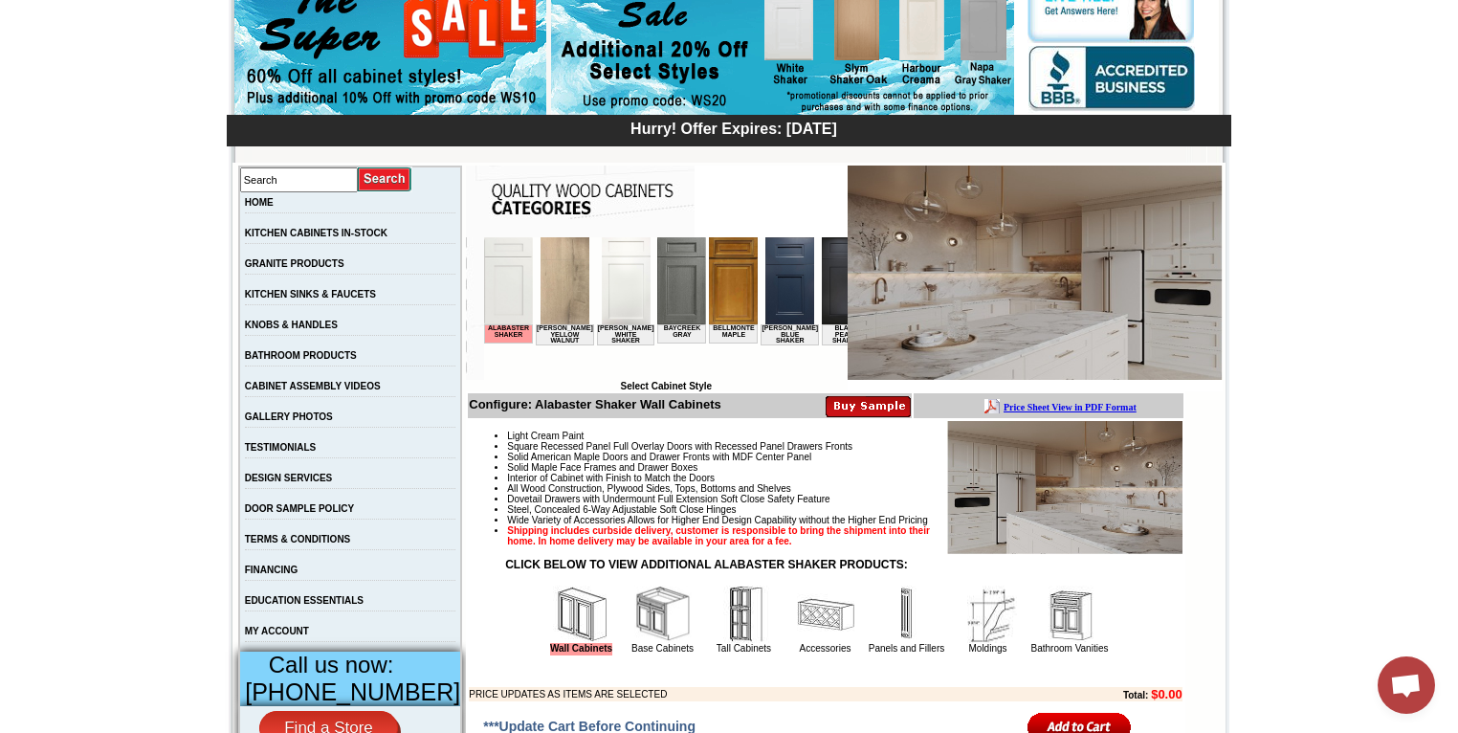
scroll to position [203, 0]
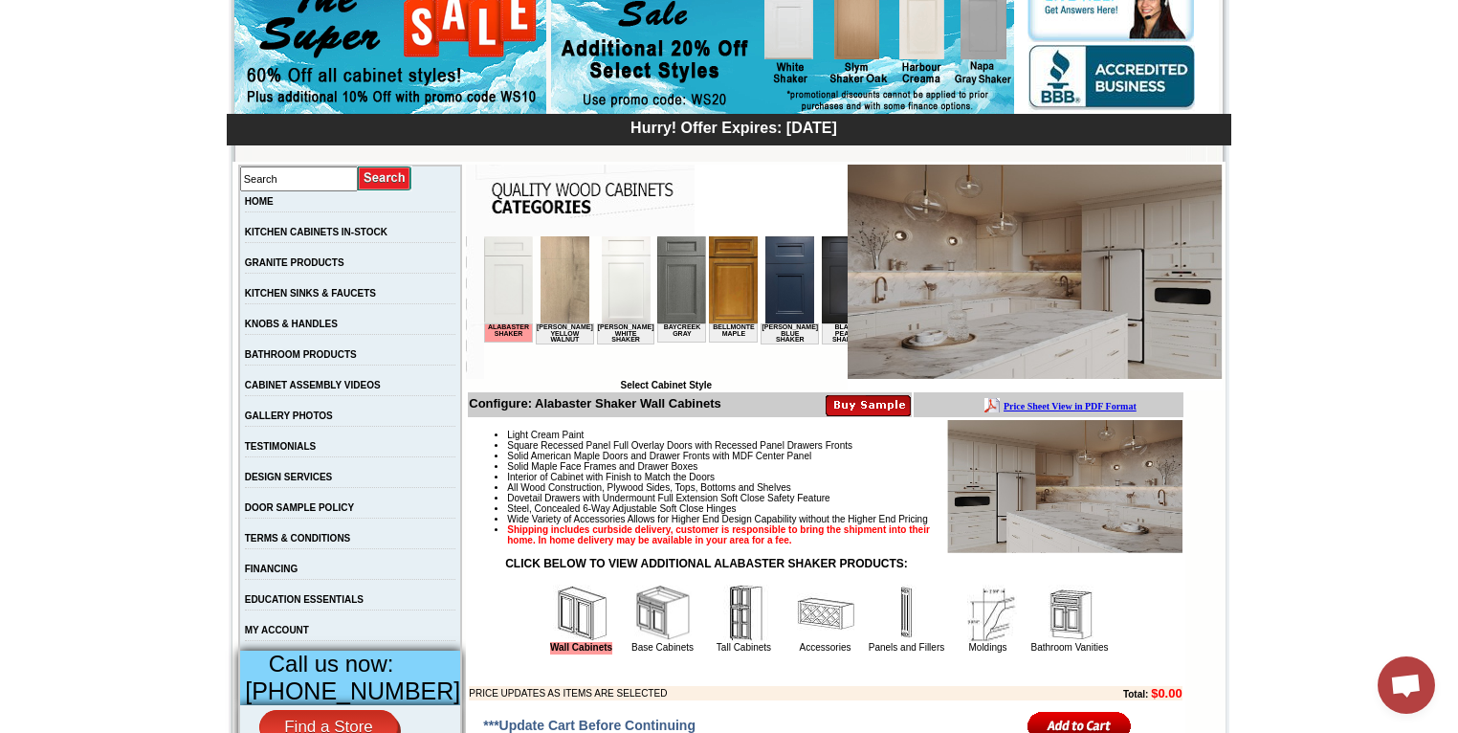
click at [612, 292] on img at bounding box center [626, 279] width 49 height 87
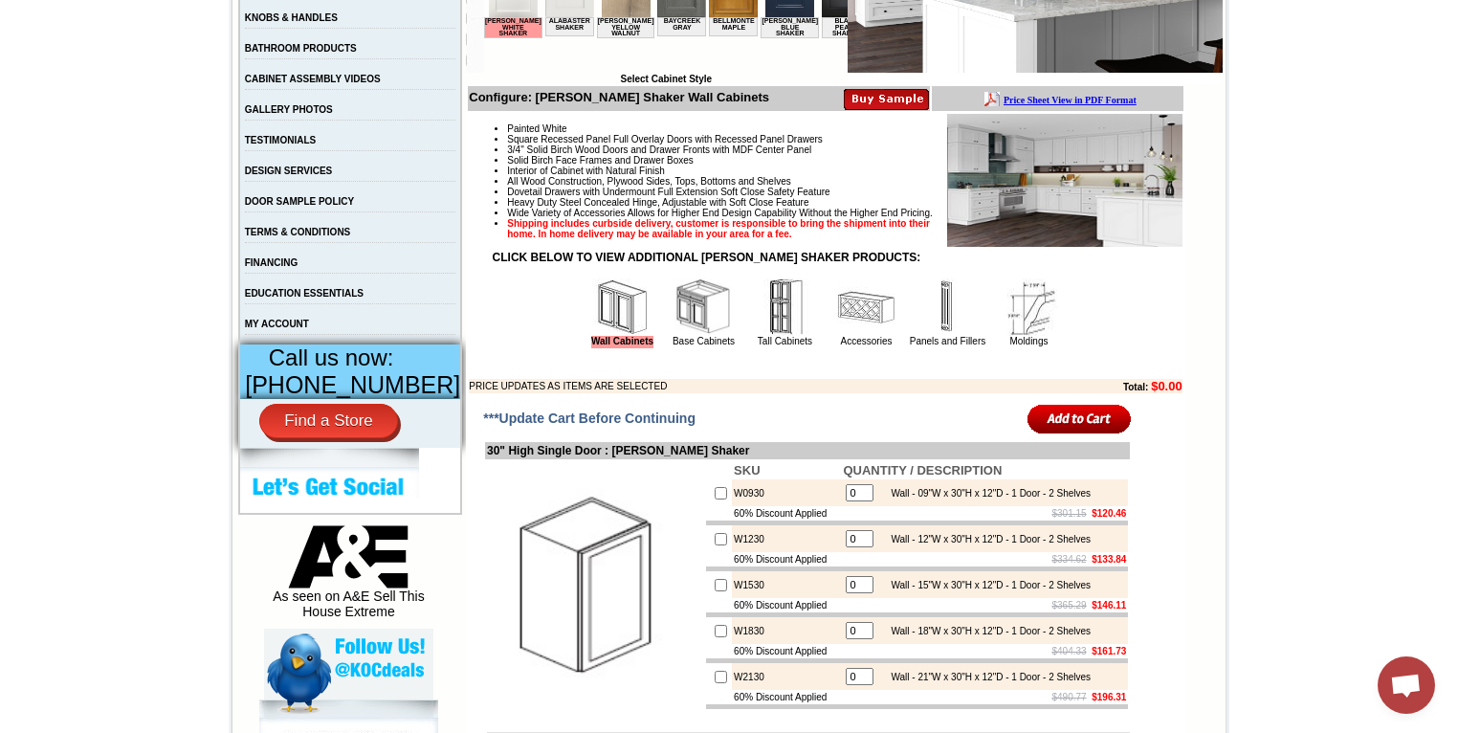
scroll to position [508, 0]
click at [694, 337] on img at bounding box center [702, 307] width 57 height 57
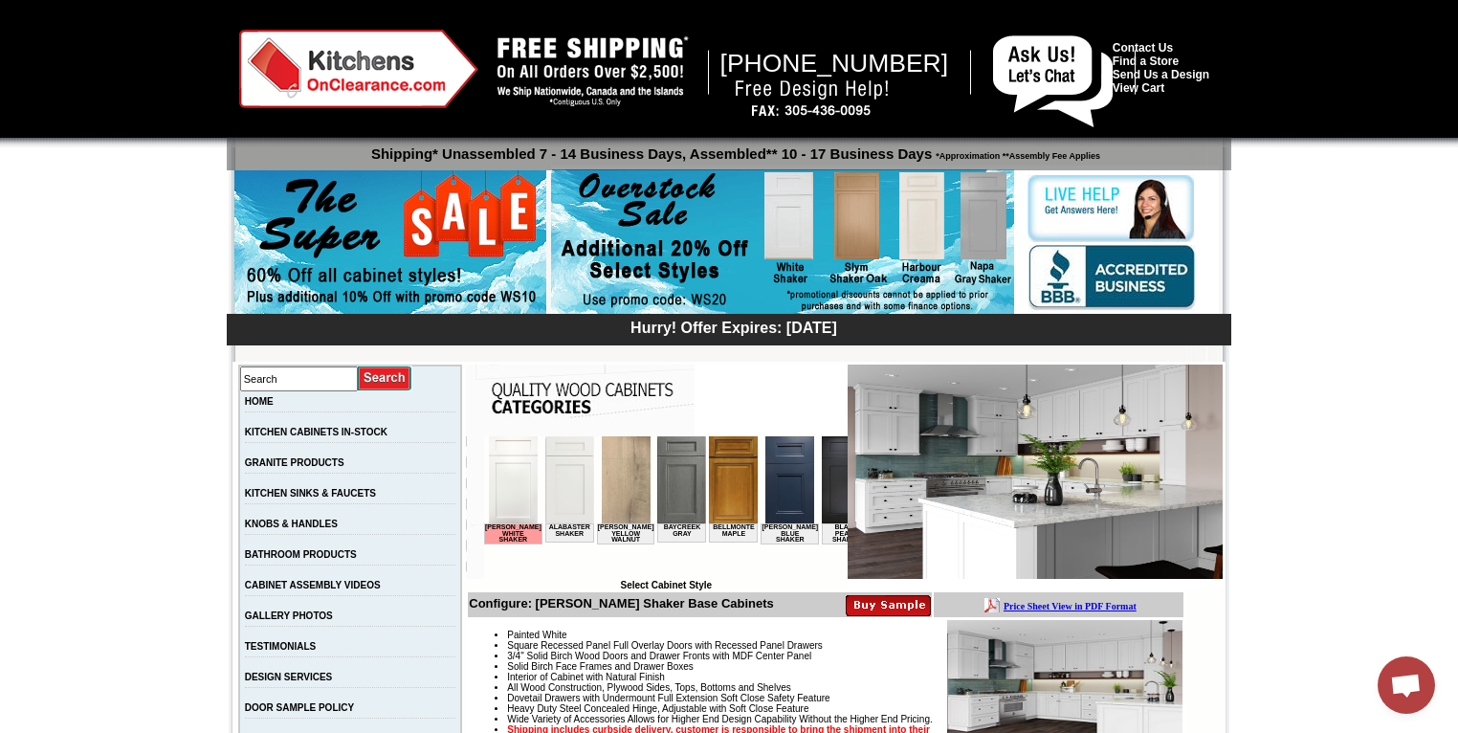
scroll to position [1, 0]
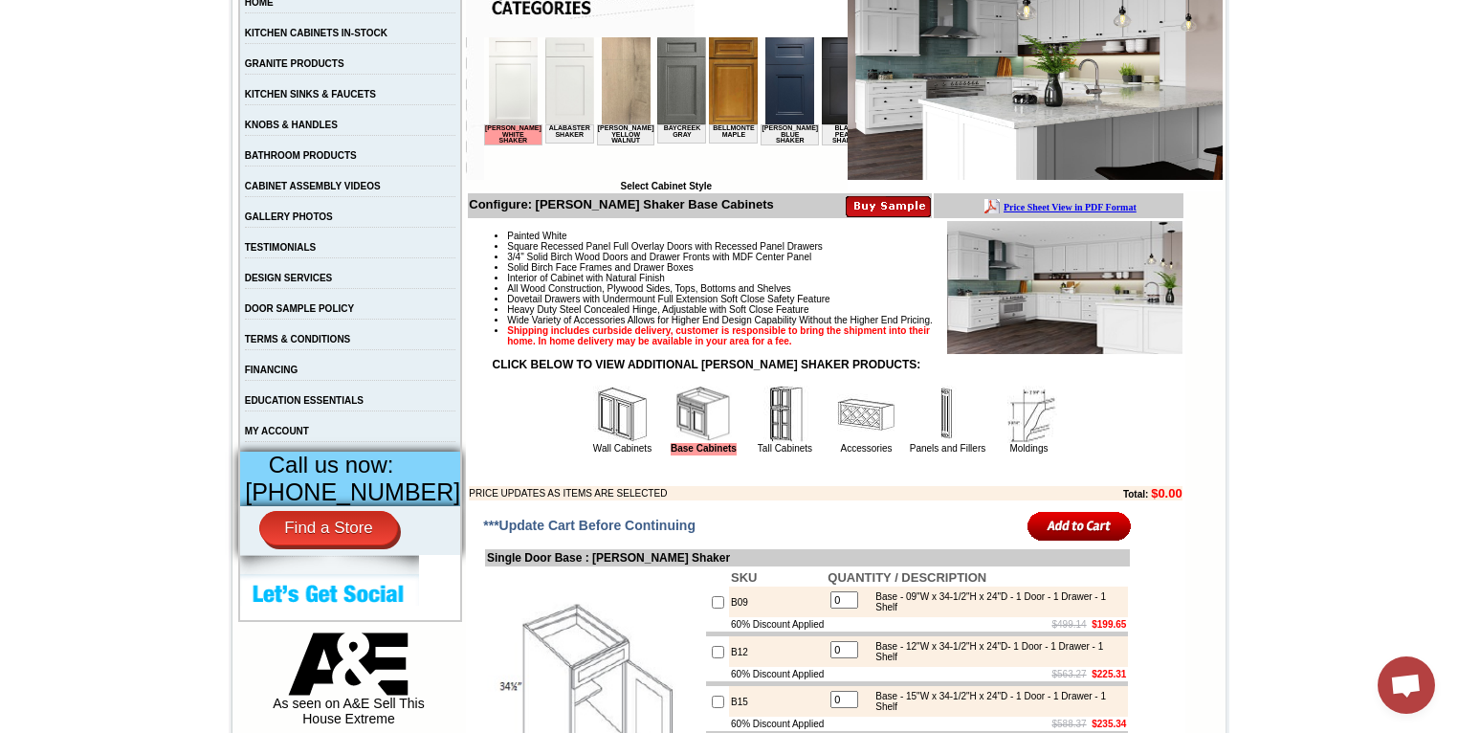
click at [1409, 683] on span "Open chat" at bounding box center [1406, 686] width 32 height 27
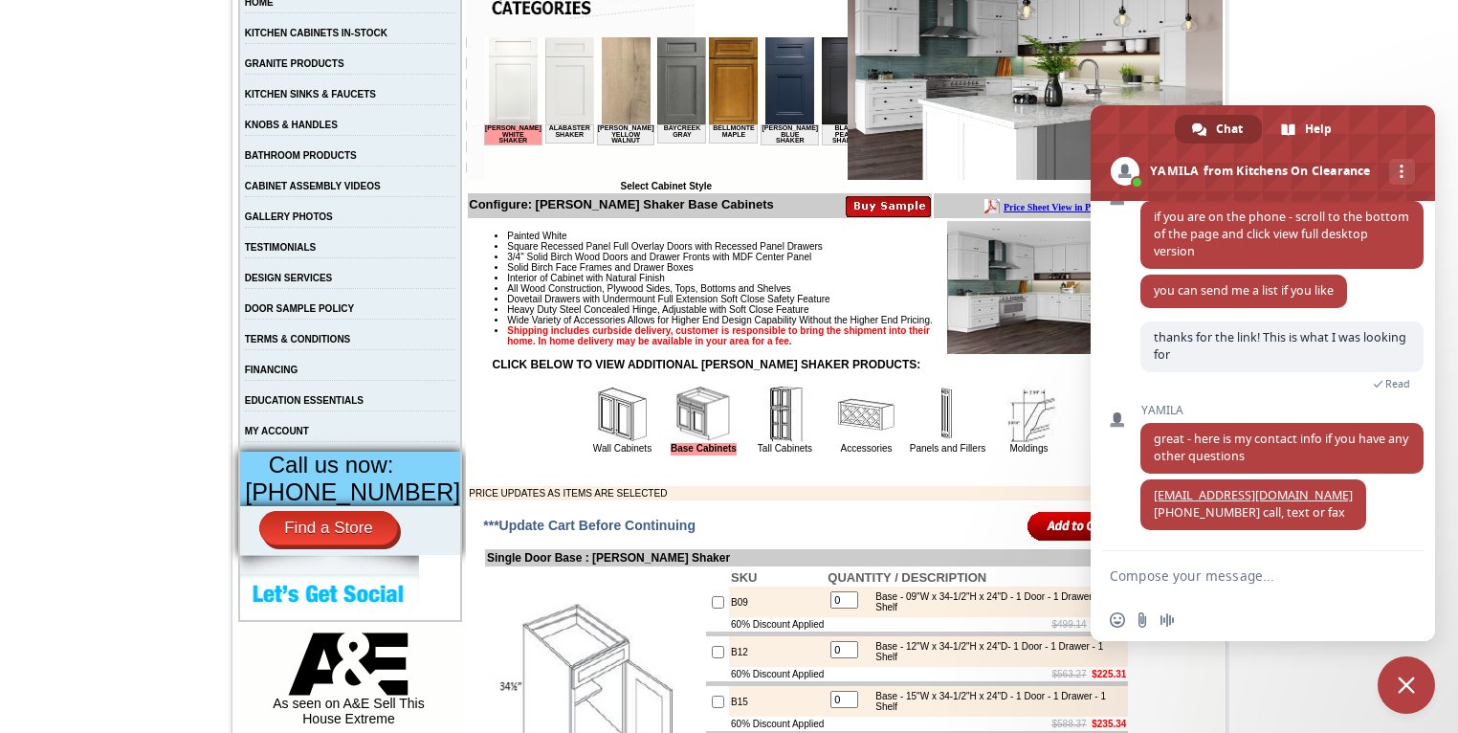
scroll to position [403, 0]
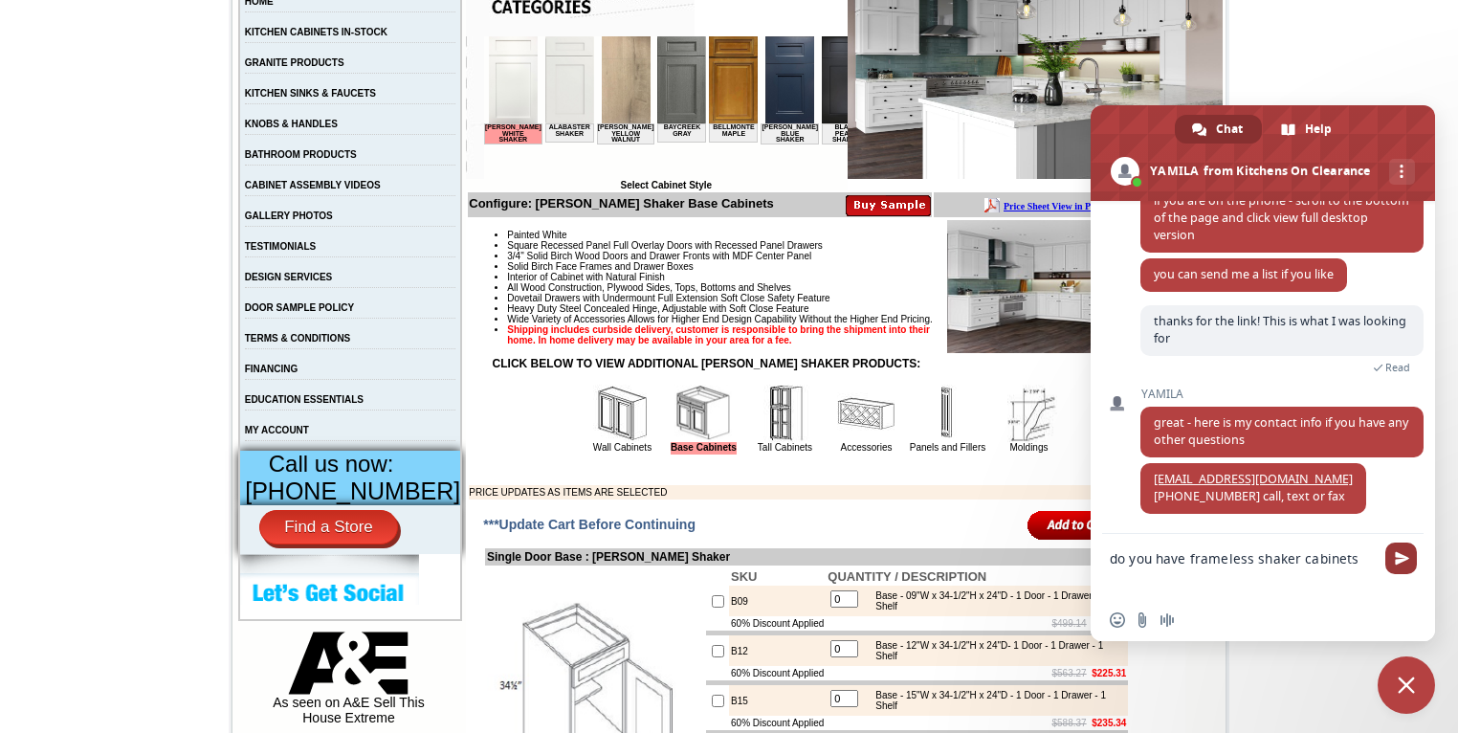
type textarea "do you have frameless shaker cabinets"
click at [1403, 554] on span "Send" at bounding box center [1401, 558] width 14 height 14
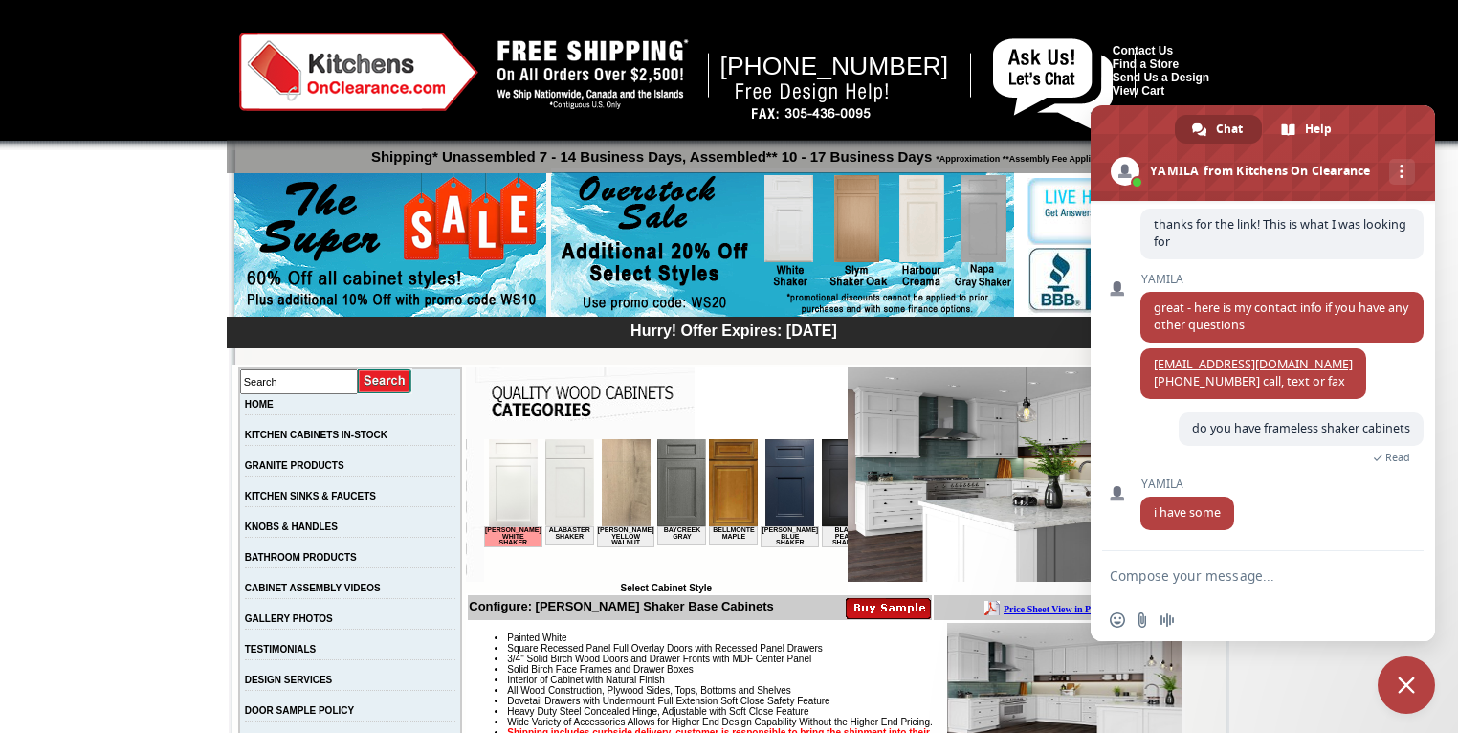
scroll to position [1161, 0]
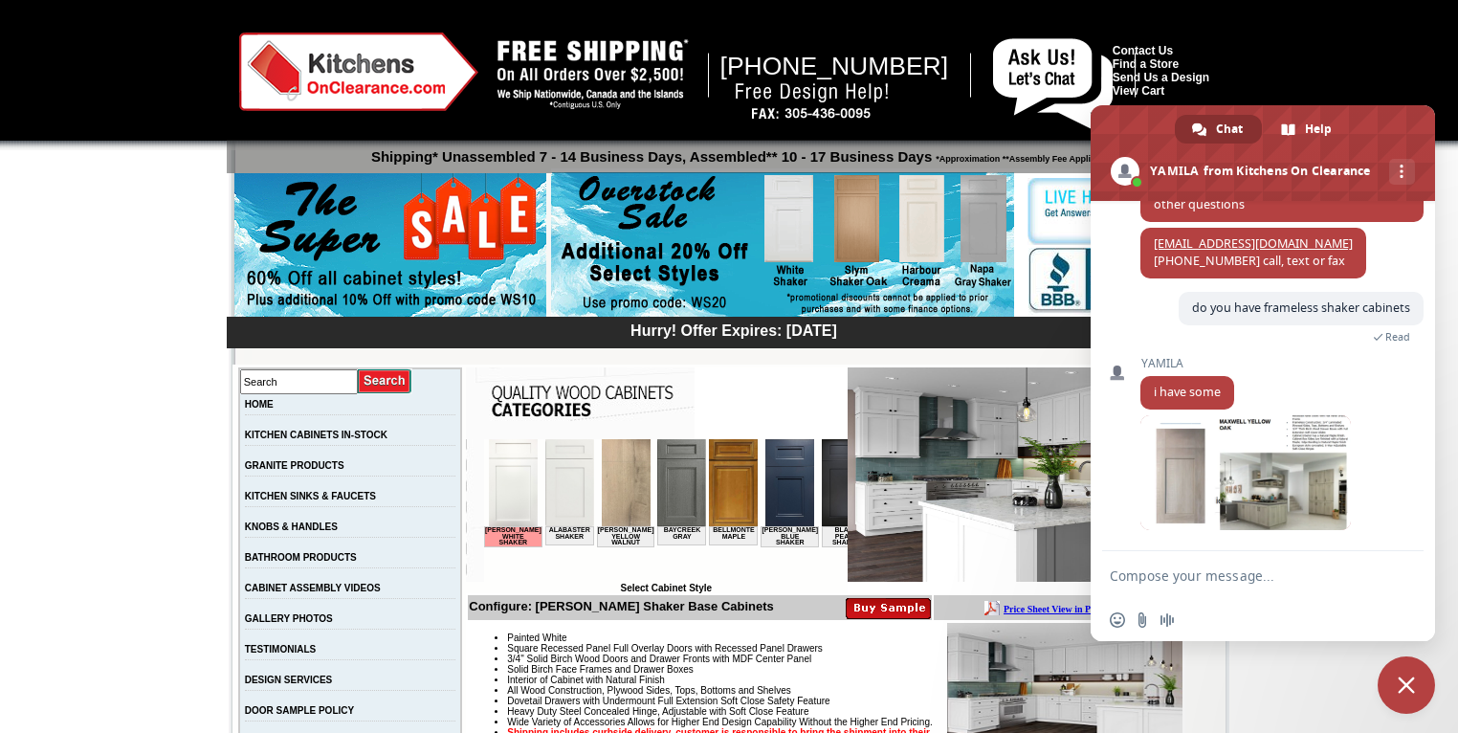
click at [1275, 572] on textarea "Compose your message..." at bounding box center [1243, 575] width 268 height 48
type textarea "is this the only color"
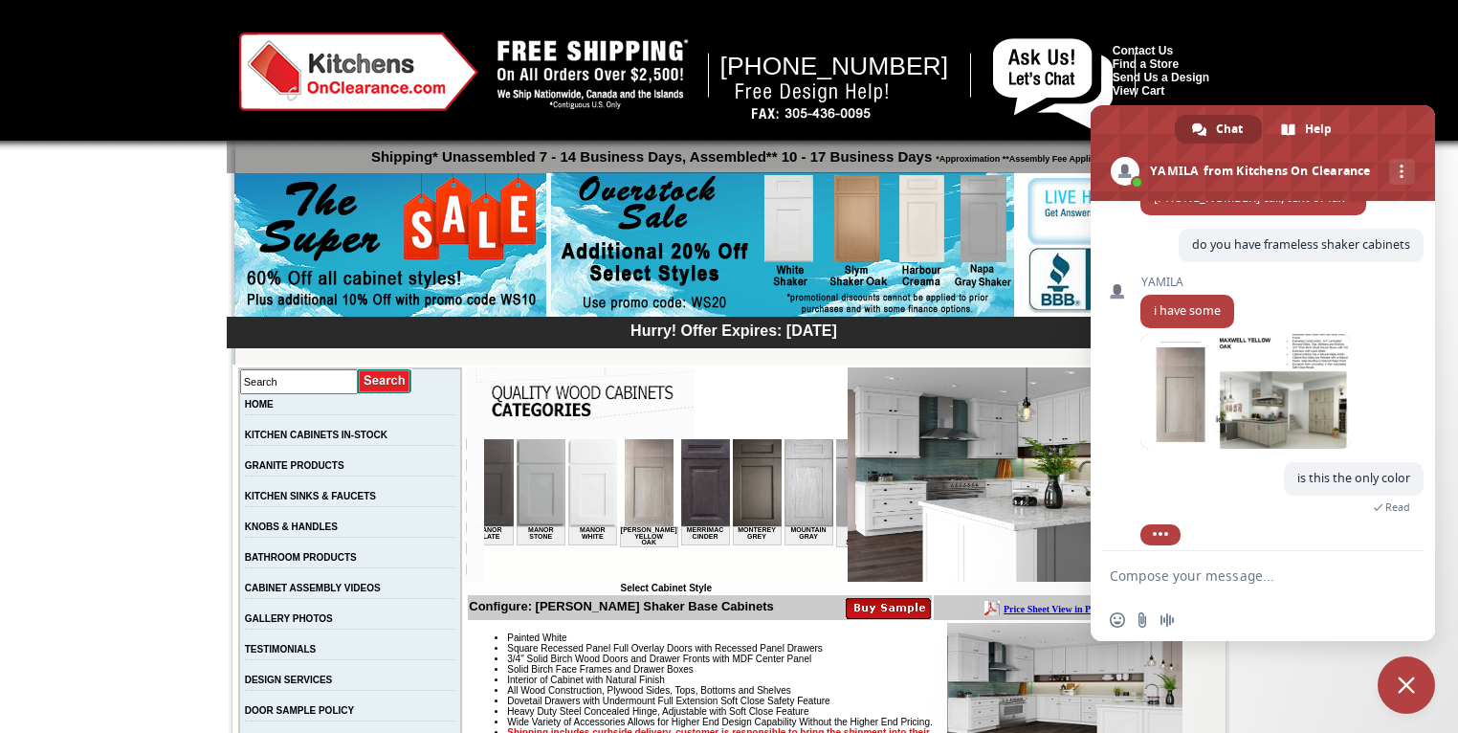
scroll to position [1239, 0]
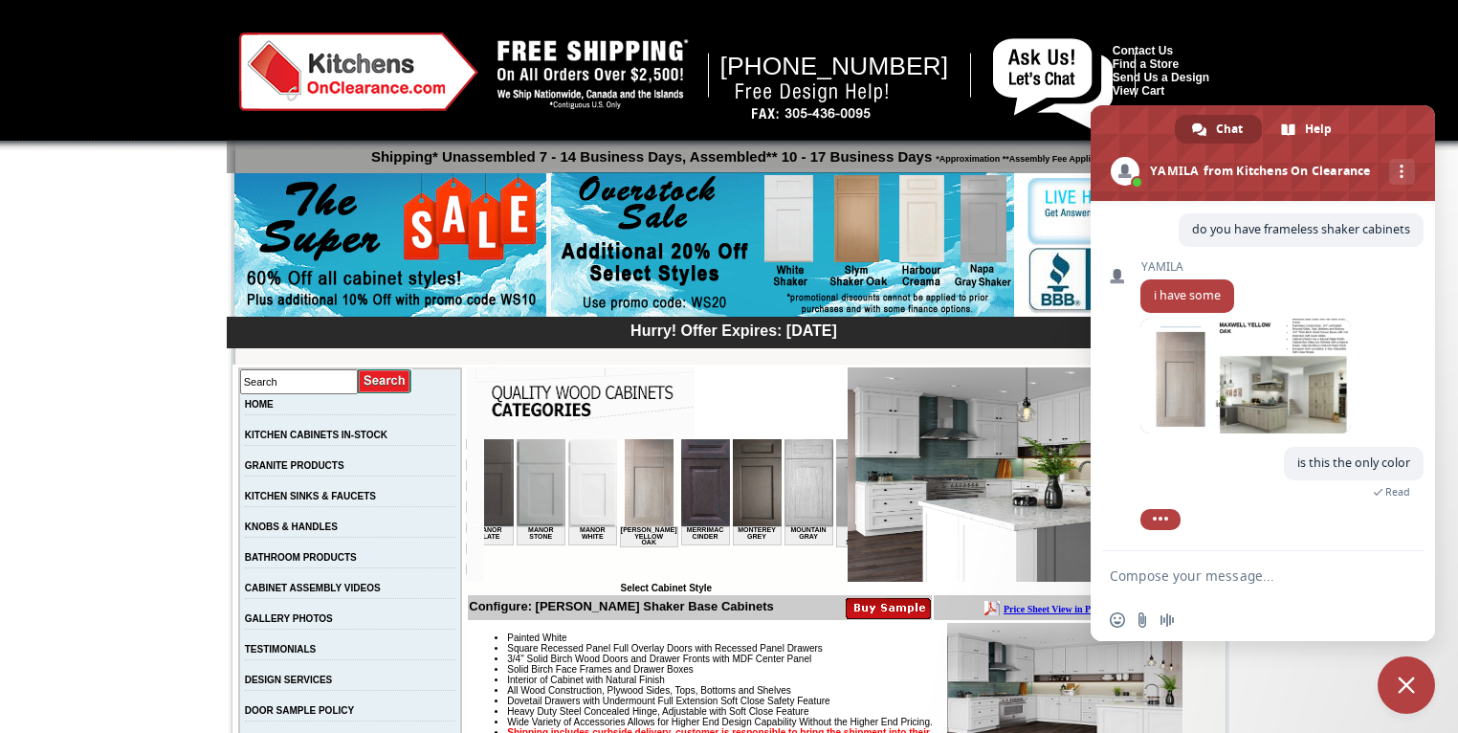
click at [625, 495] on img at bounding box center [649, 482] width 49 height 87
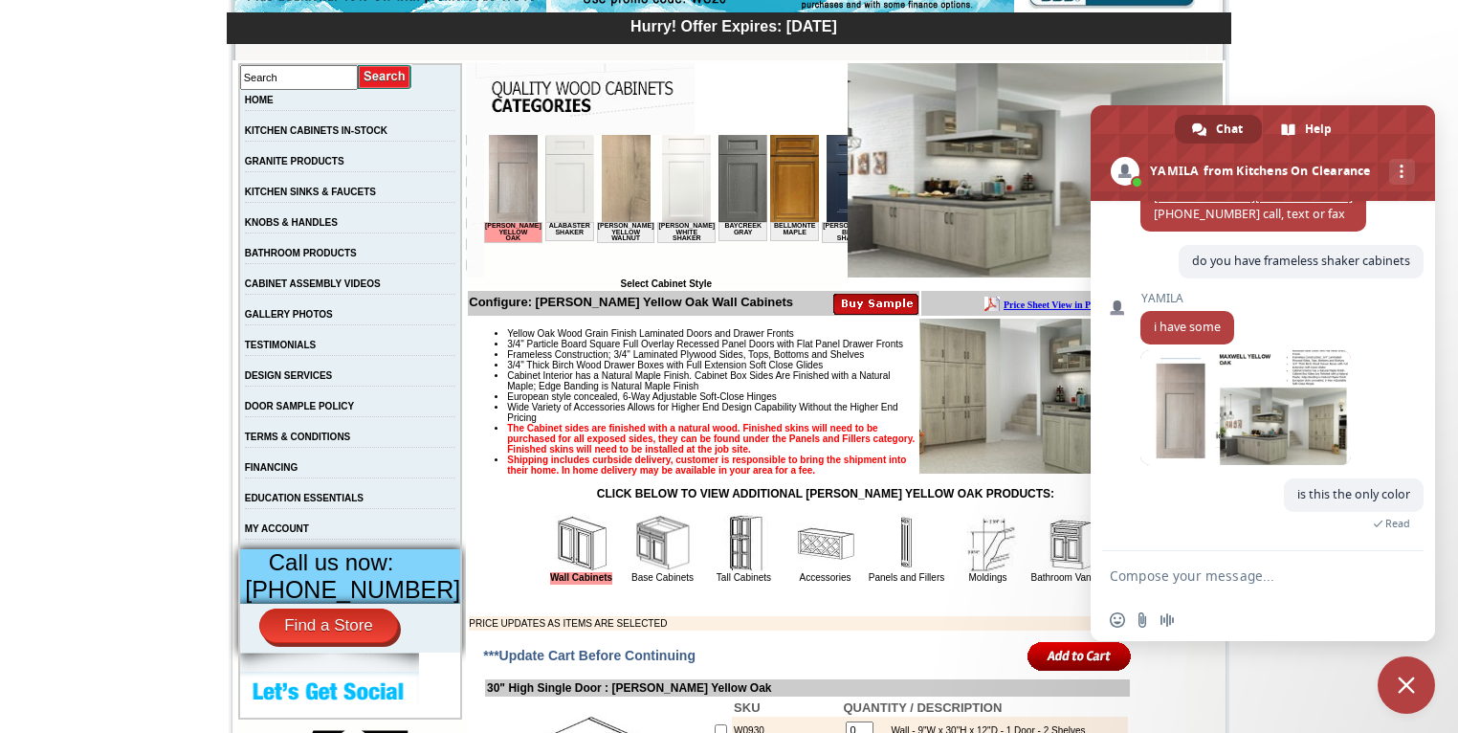
scroll to position [1274, 0]
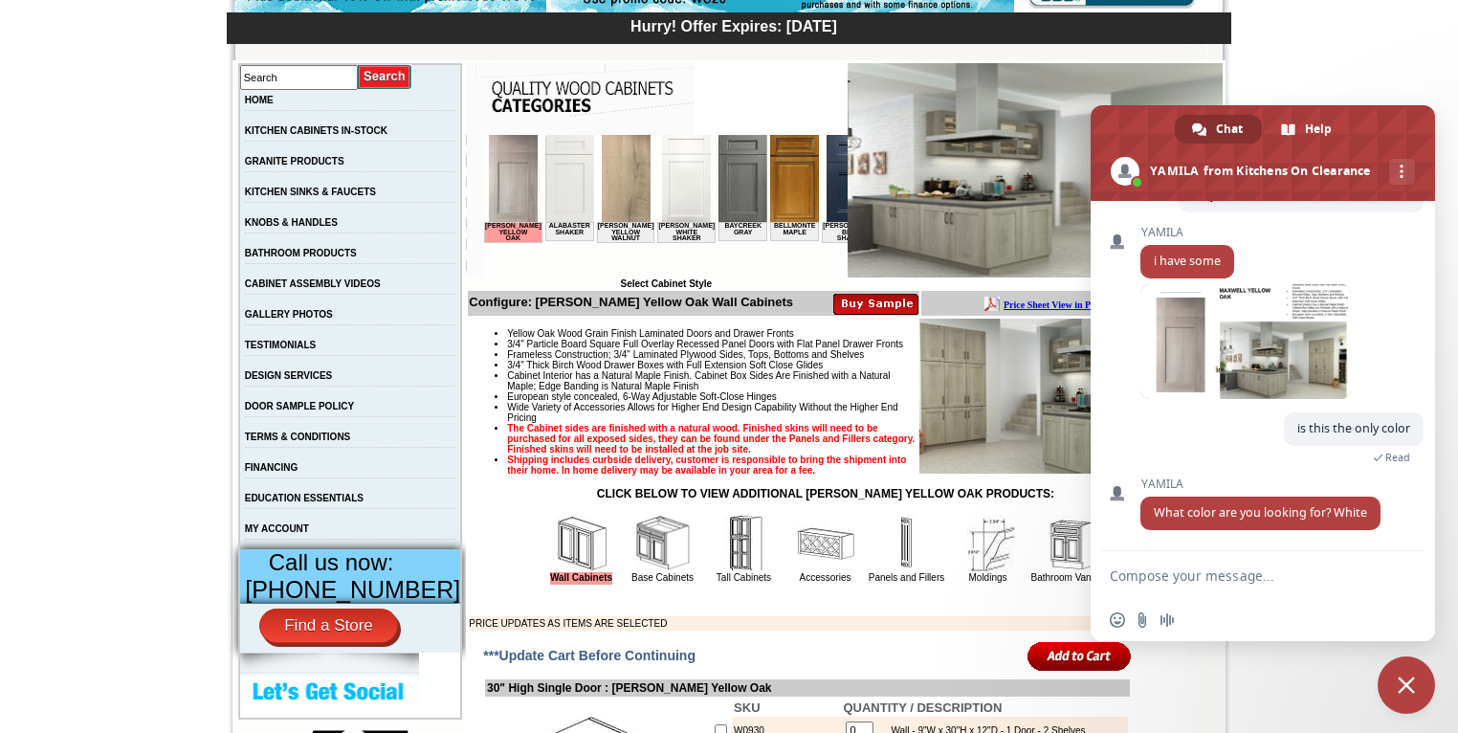
click at [1207, 574] on textarea "Compose your message..." at bounding box center [1243, 575] width 268 height 48
type textarea "yes or off-white"
click at [1404, 573] on span "Send" at bounding box center [1401, 575] width 14 height 14
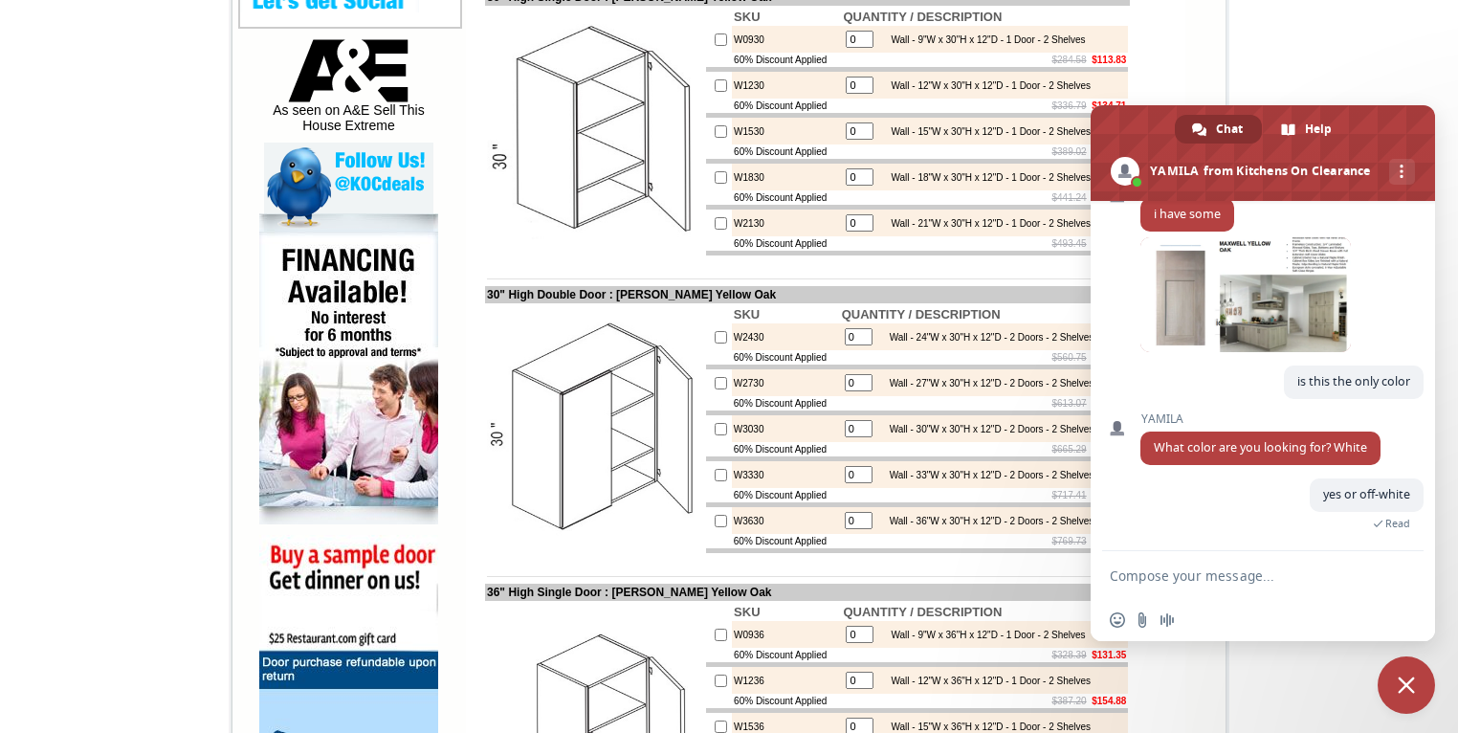
scroll to position [998, 0]
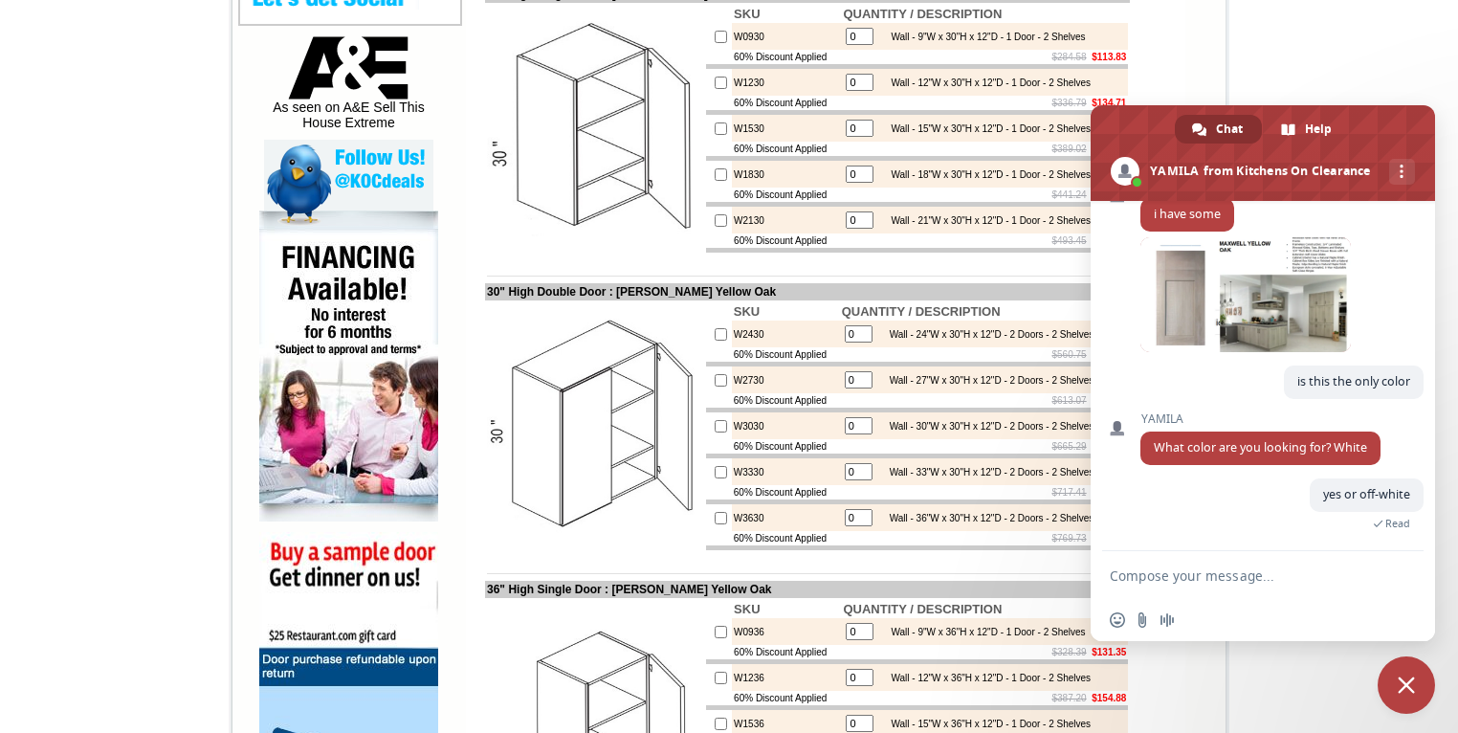
click at [1155, 578] on textarea "Compose your message..." at bounding box center [1243, 575] width 268 height 48
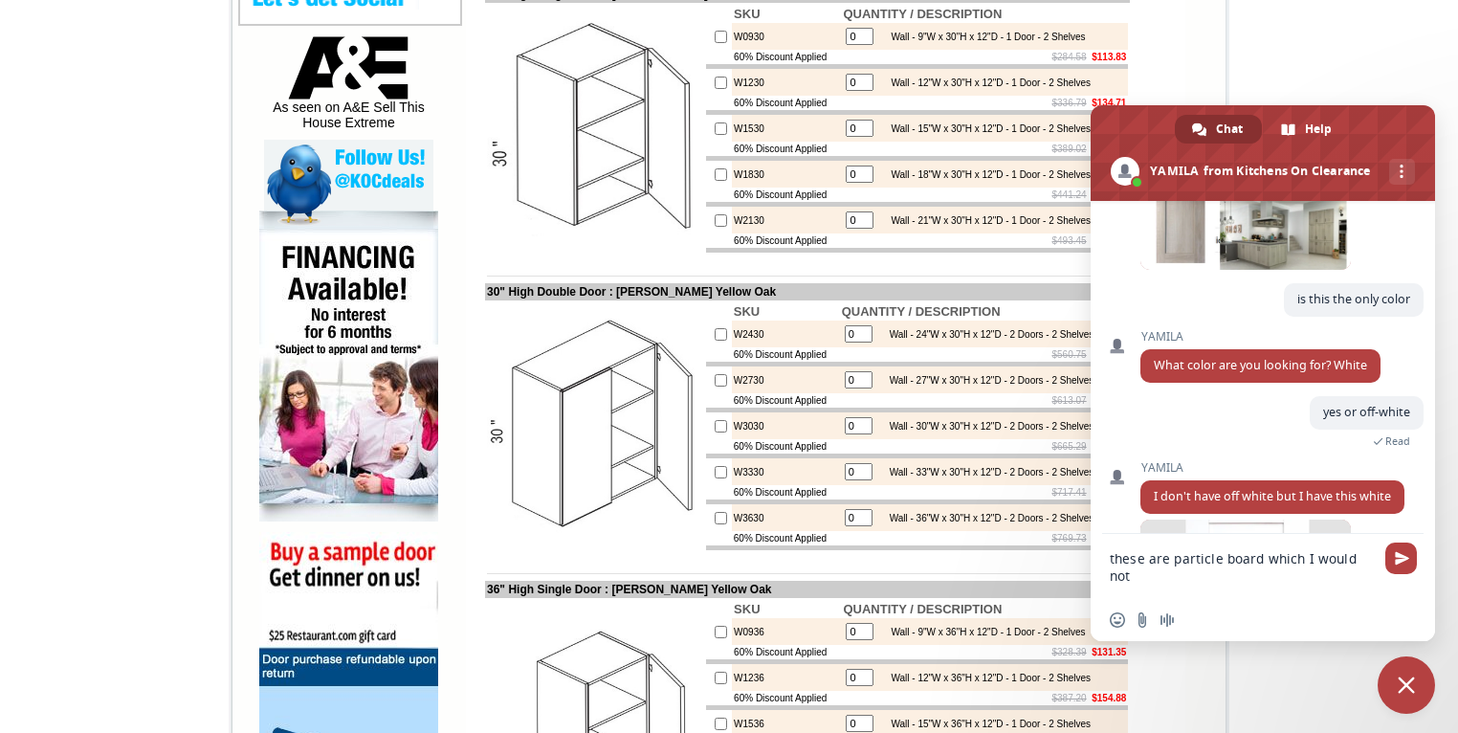
scroll to position [1525, 0]
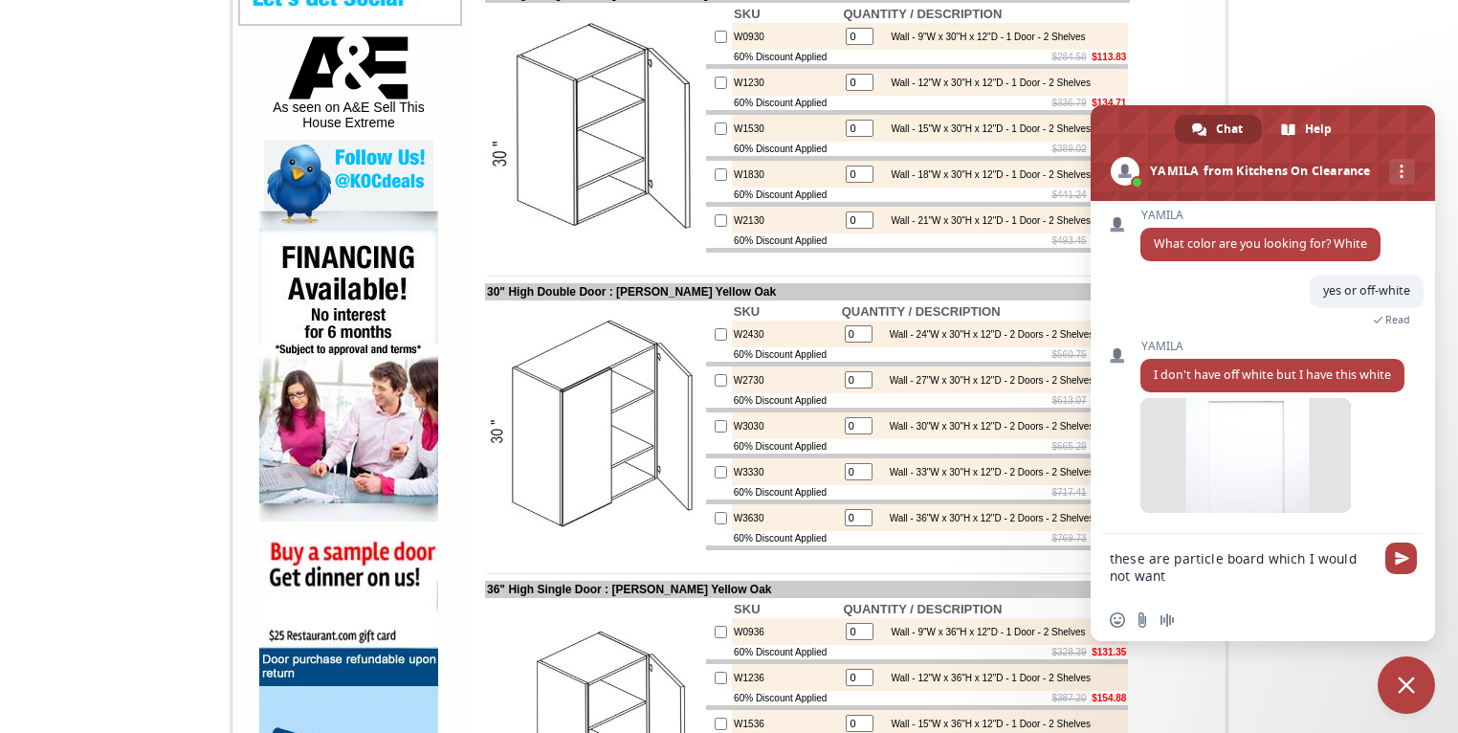
click at [1152, 575] on textarea "these are particle board which I would not want" at bounding box center [1243, 566] width 268 height 65
click at [1116, 556] on textarea "these are particle board which I would not want" at bounding box center [1243, 566] width 268 height 65
click at [1199, 559] on textarea "want these are particle board which I would not want" at bounding box center [1243, 566] width 268 height 65
click at [1207, 575] on textarea "want these have particle board which I would not want" at bounding box center [1243, 566] width 268 height 65
type textarea "want these have particle board which I would not want"
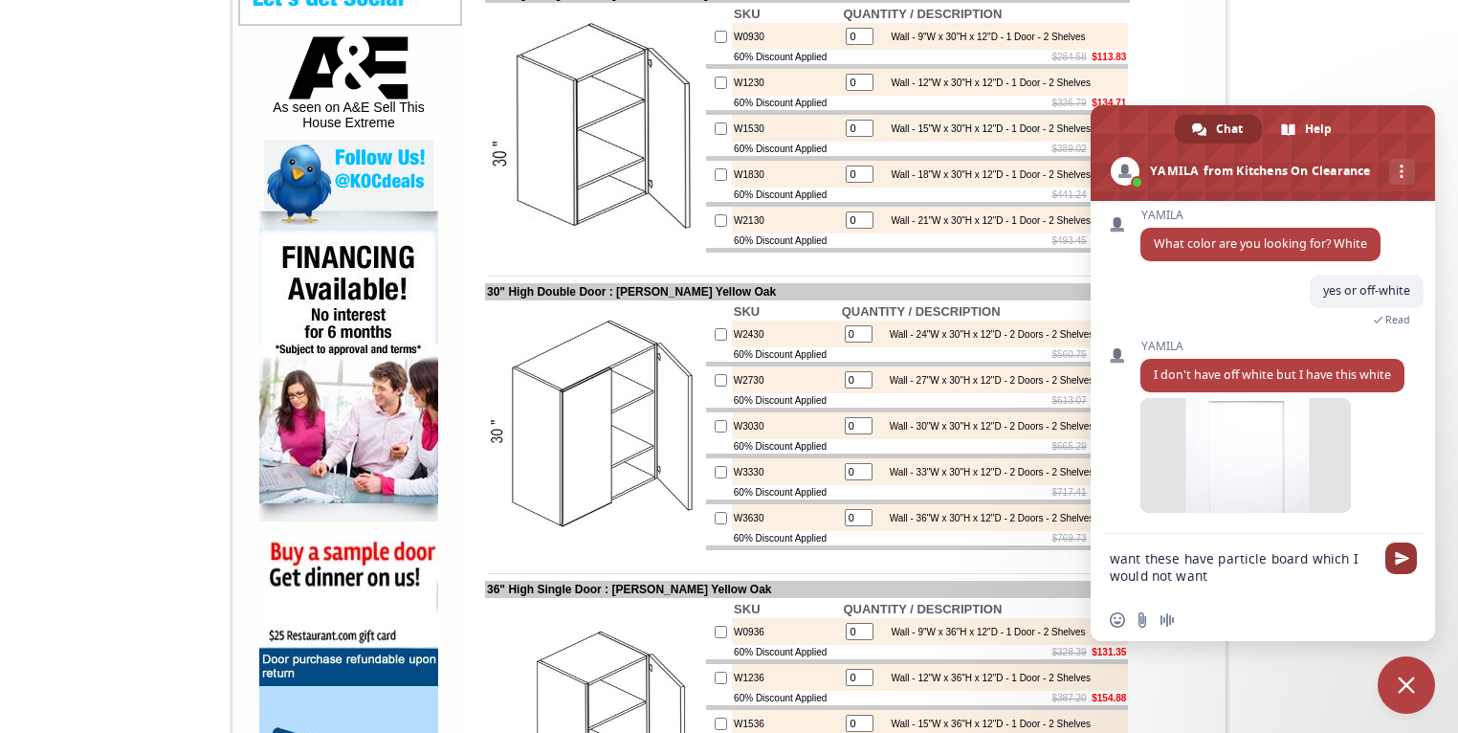
click at [1399, 554] on span "Send" at bounding box center [1401, 558] width 14 height 14
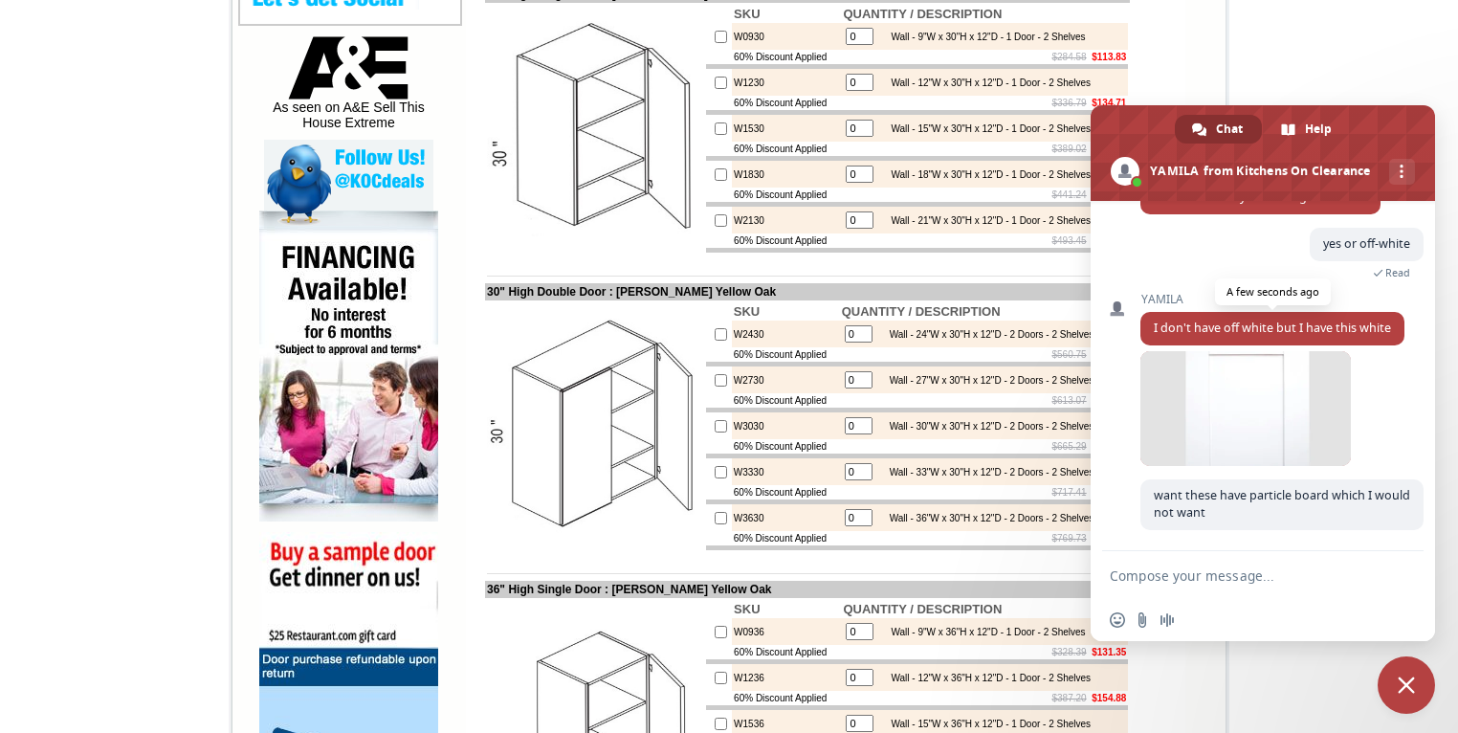
scroll to position [1571, 0]
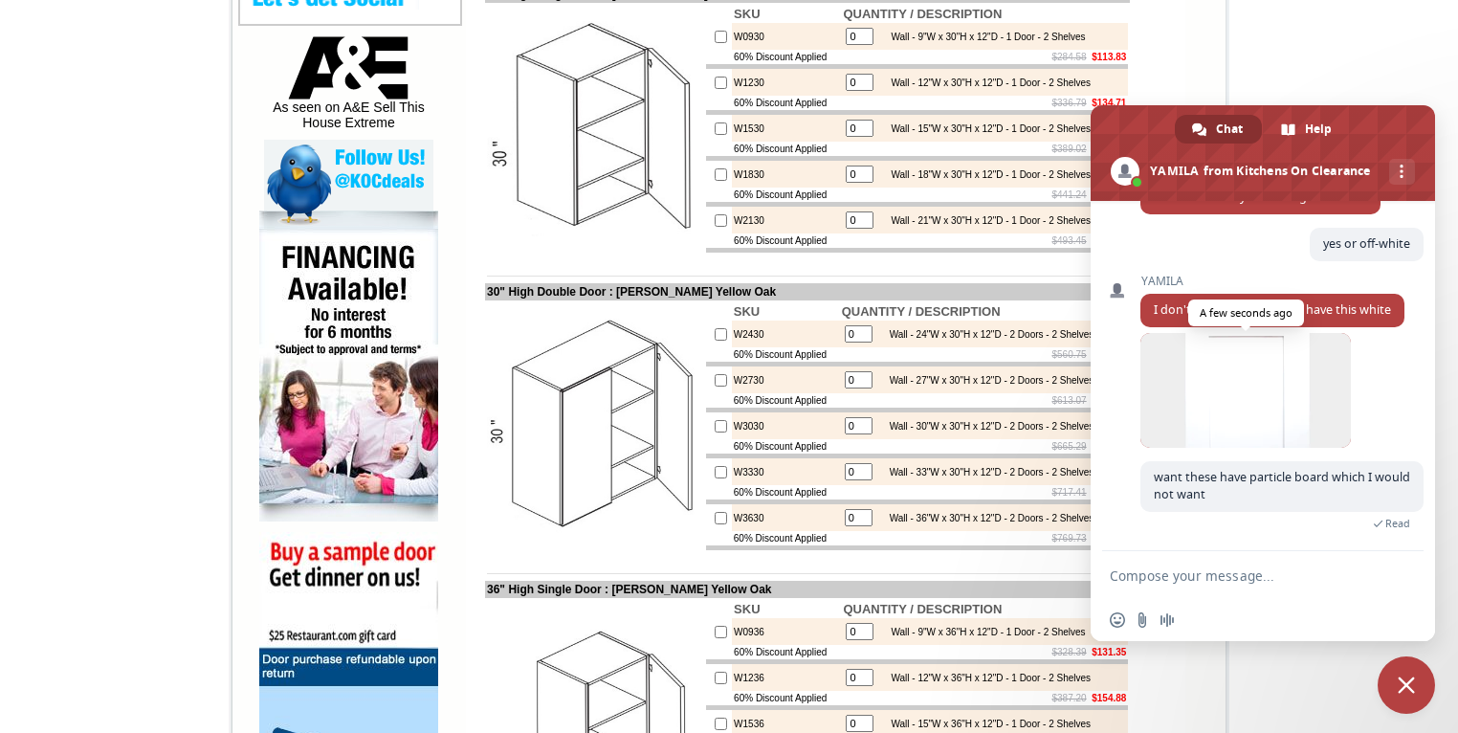
click at [1215, 382] on span at bounding box center [1245, 390] width 210 height 115
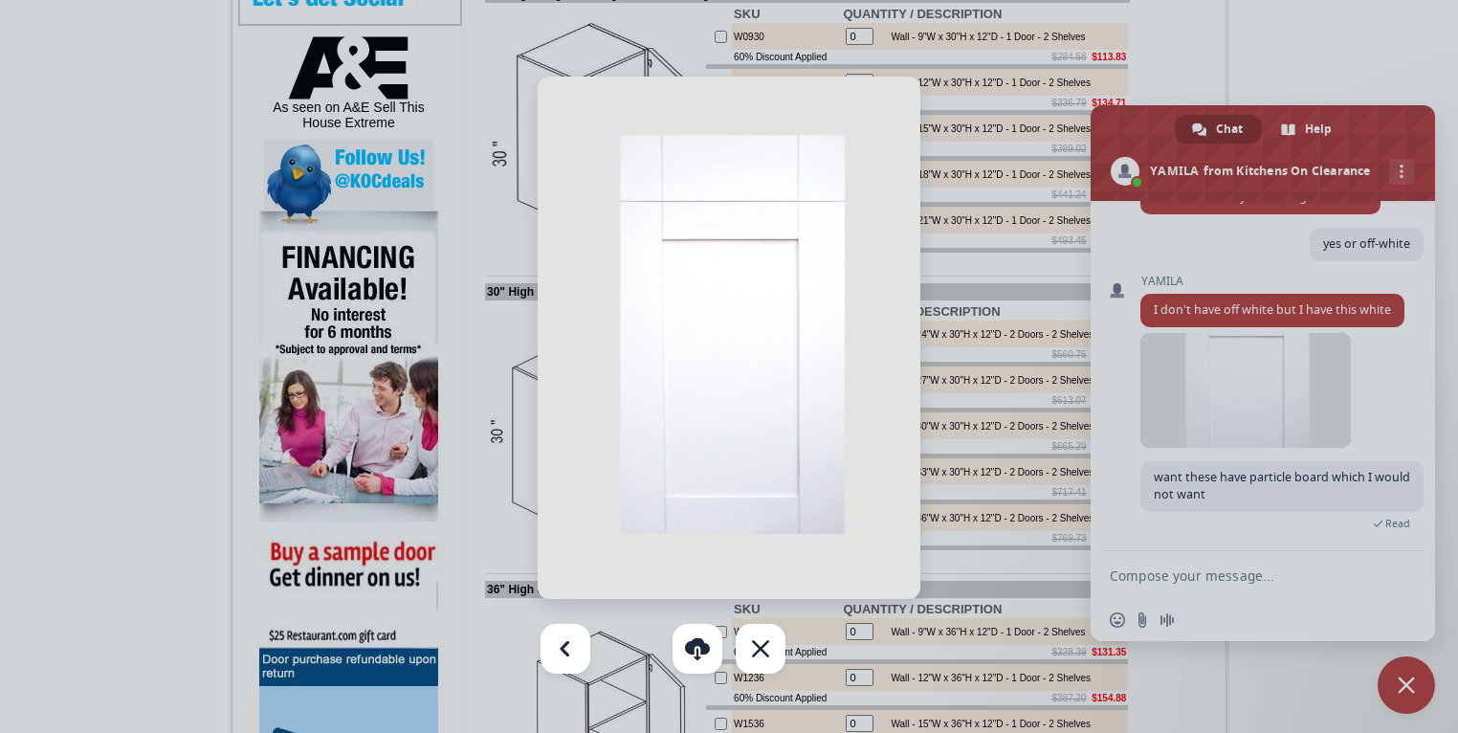
click at [1175, 410] on div at bounding box center [729, 366] width 1458 height 733
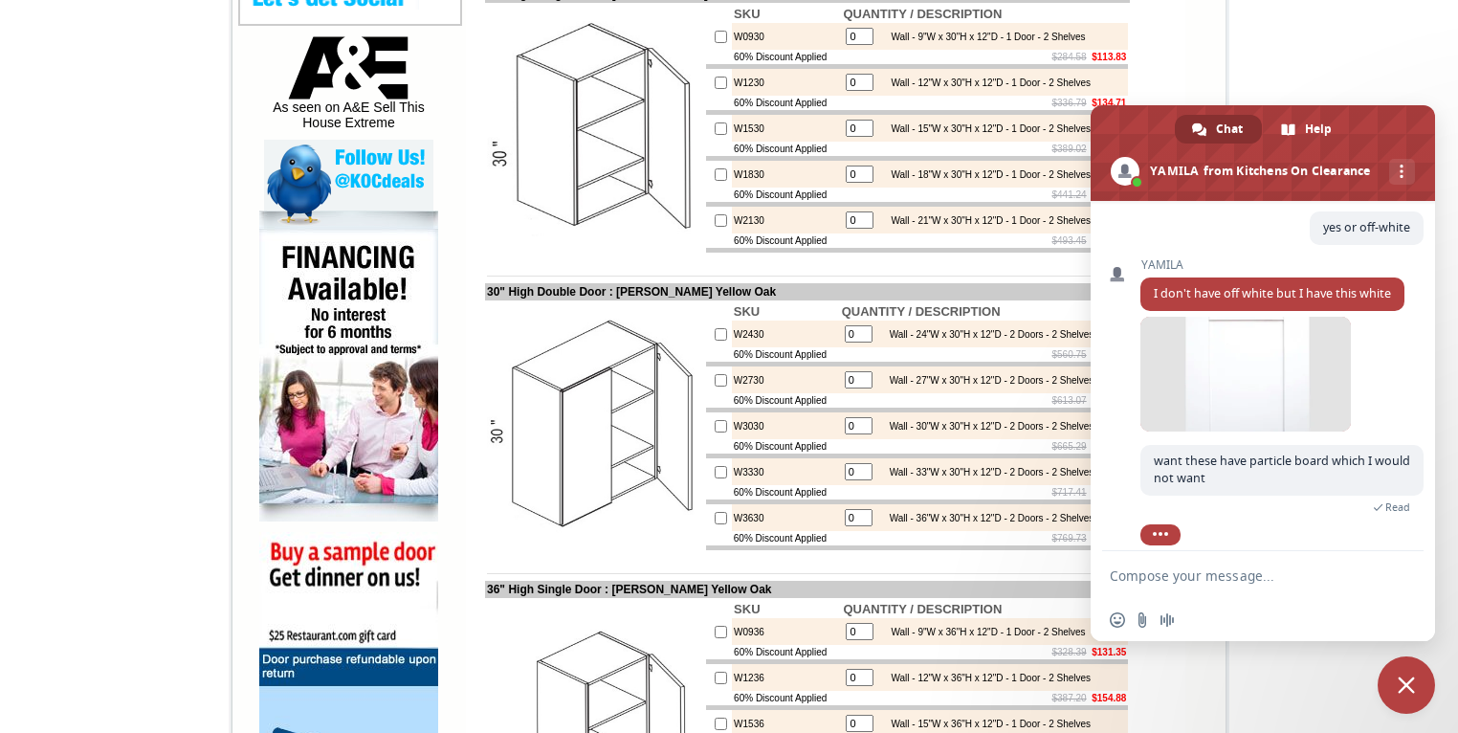
scroll to position [1603, 0]
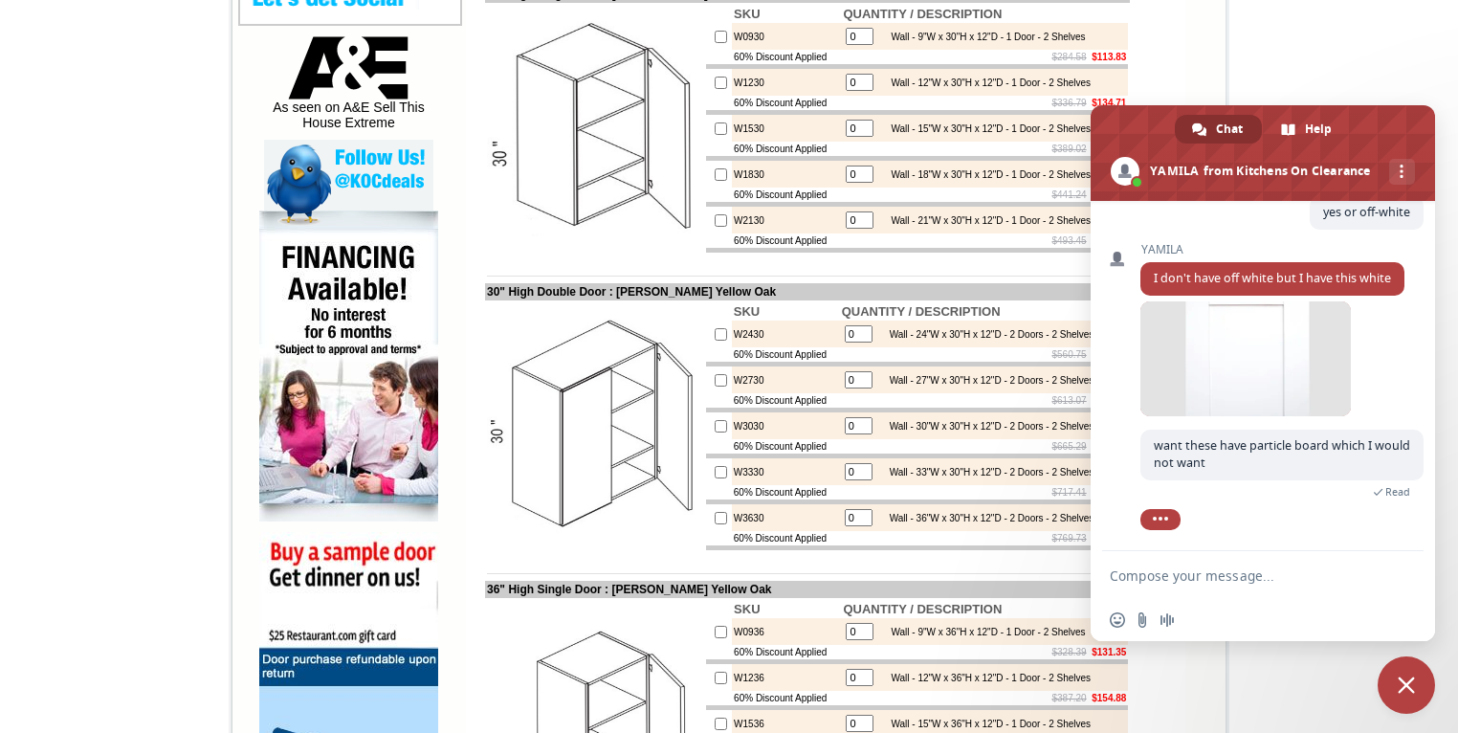
click at [1179, 574] on textarea "Compose your message..." at bounding box center [1243, 575] width 268 height 48
click at [1156, 578] on textarea "Compose your message..." at bounding box center [1243, 575] width 268 height 48
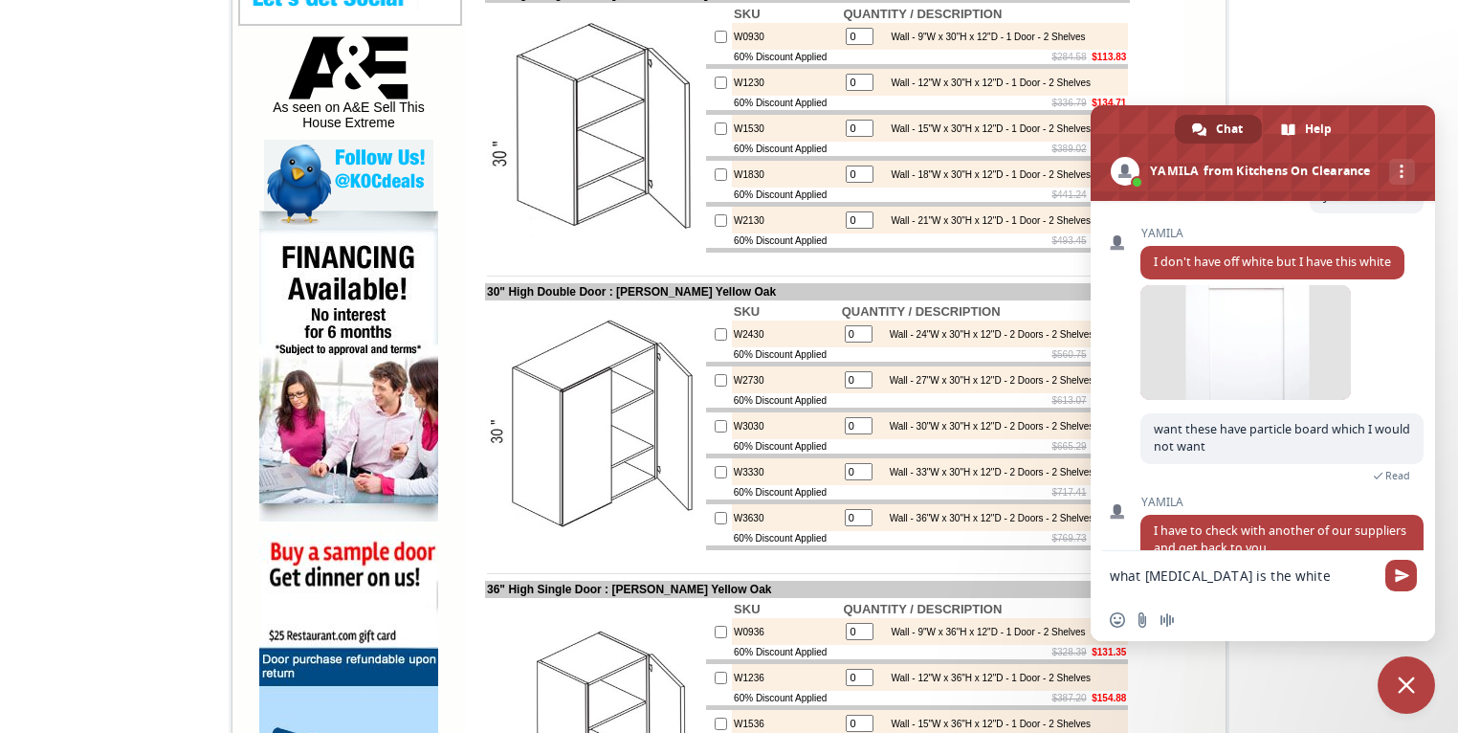
scroll to position [1655, 0]
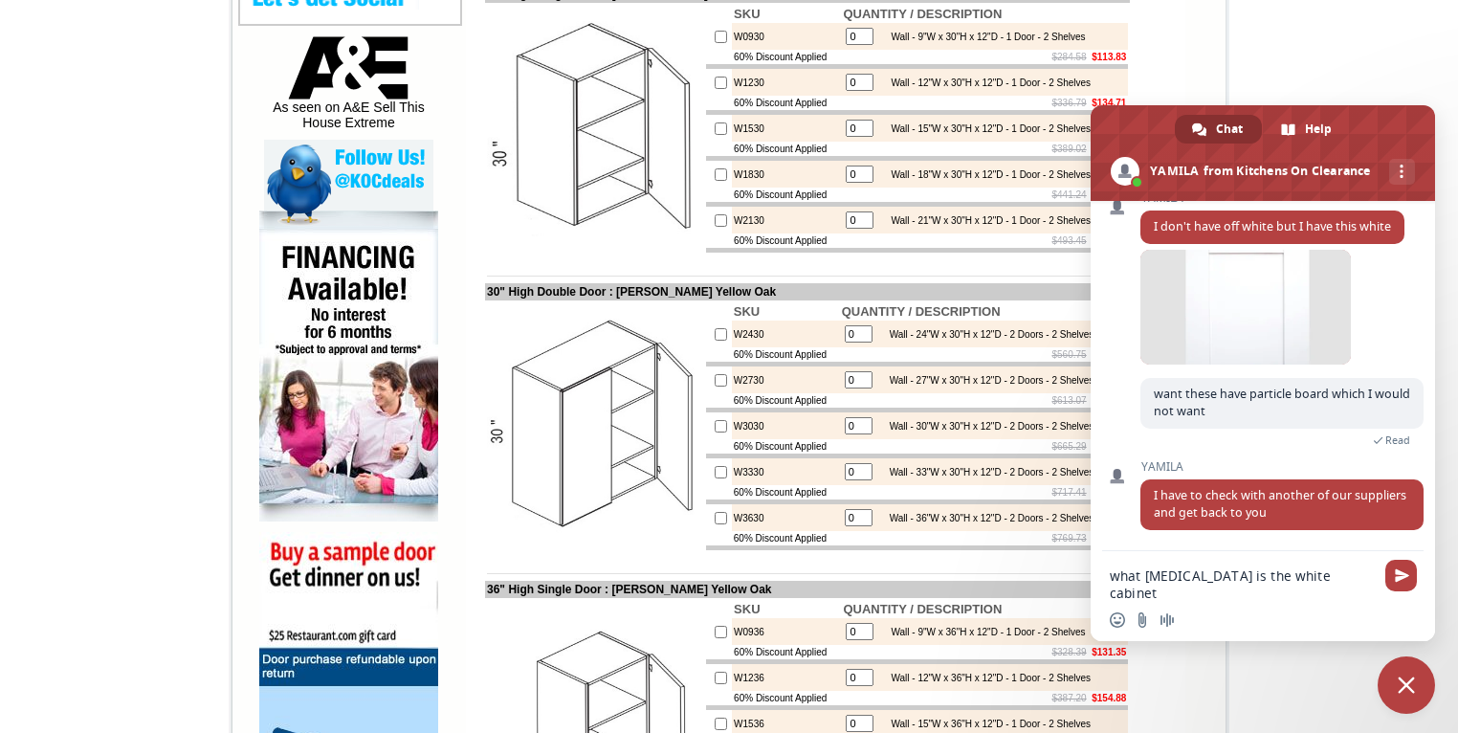
click at [1161, 576] on textarea "what stye is the white cabinet" at bounding box center [1243, 575] width 268 height 48
click at [1171, 576] on textarea "what style is the white cabinet" at bounding box center [1243, 575] width 268 height 48
type textarea "what name is the white cabinet"
click at [1401, 570] on span "Send" at bounding box center [1401, 575] width 14 height 14
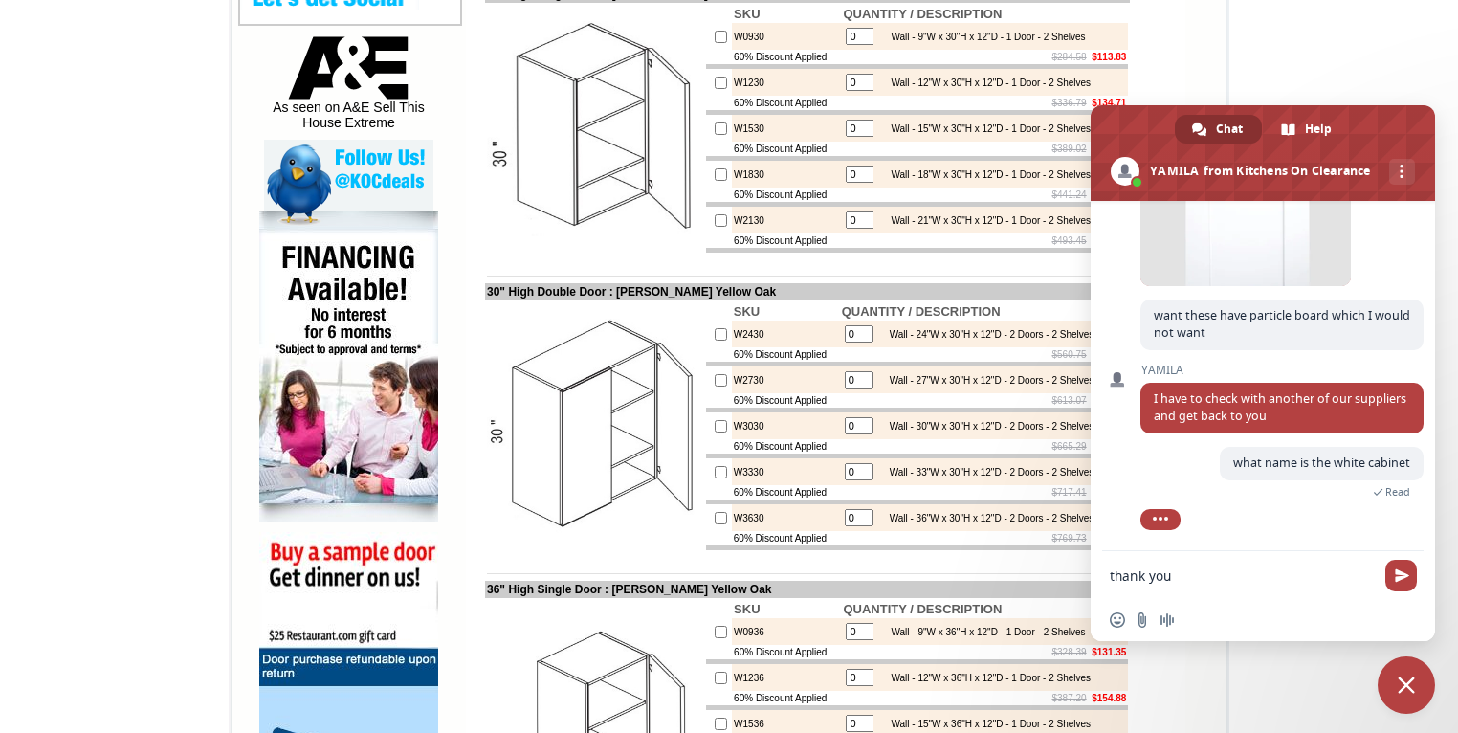
scroll to position [1725, 0]
type textarea "thank you"
click at [1394, 569] on span "Send" at bounding box center [1401, 575] width 14 height 14
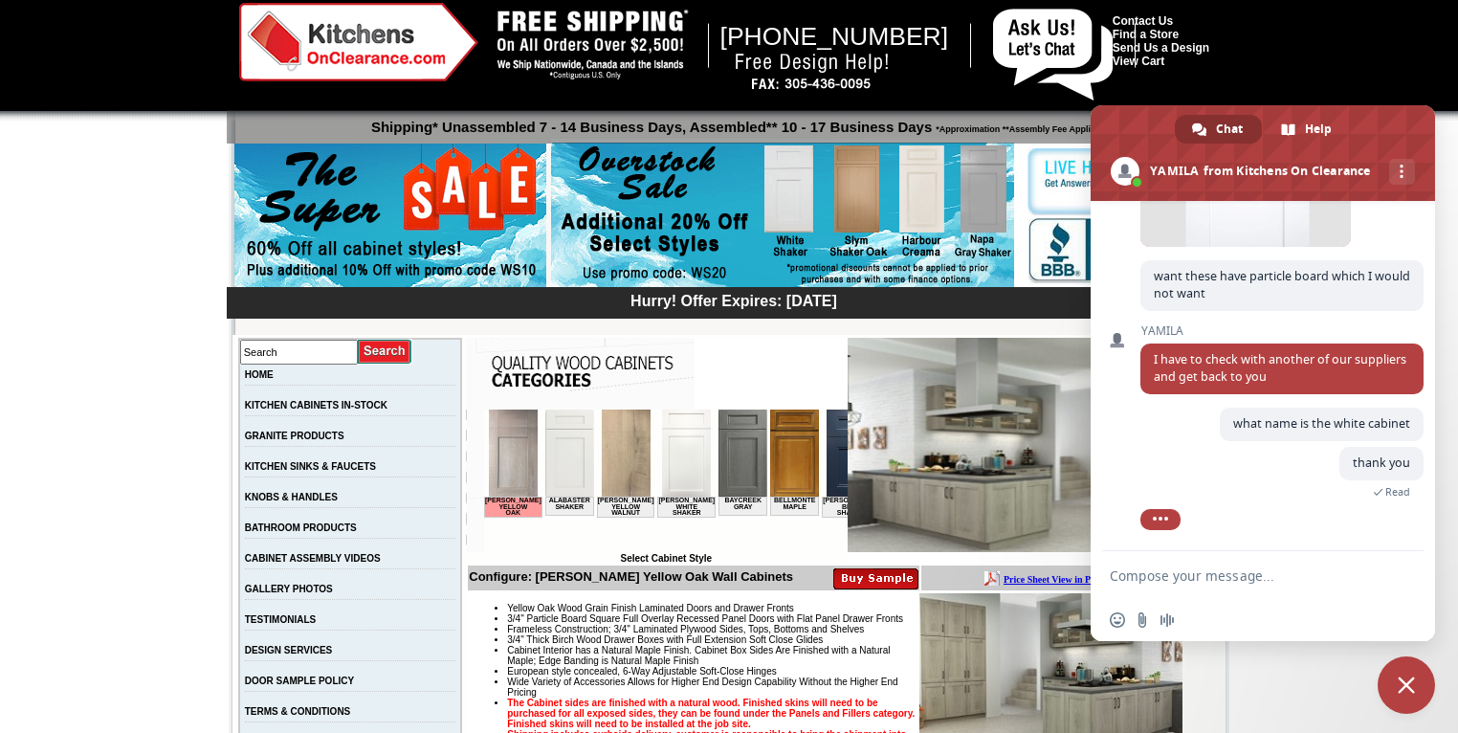
scroll to position [0, 0]
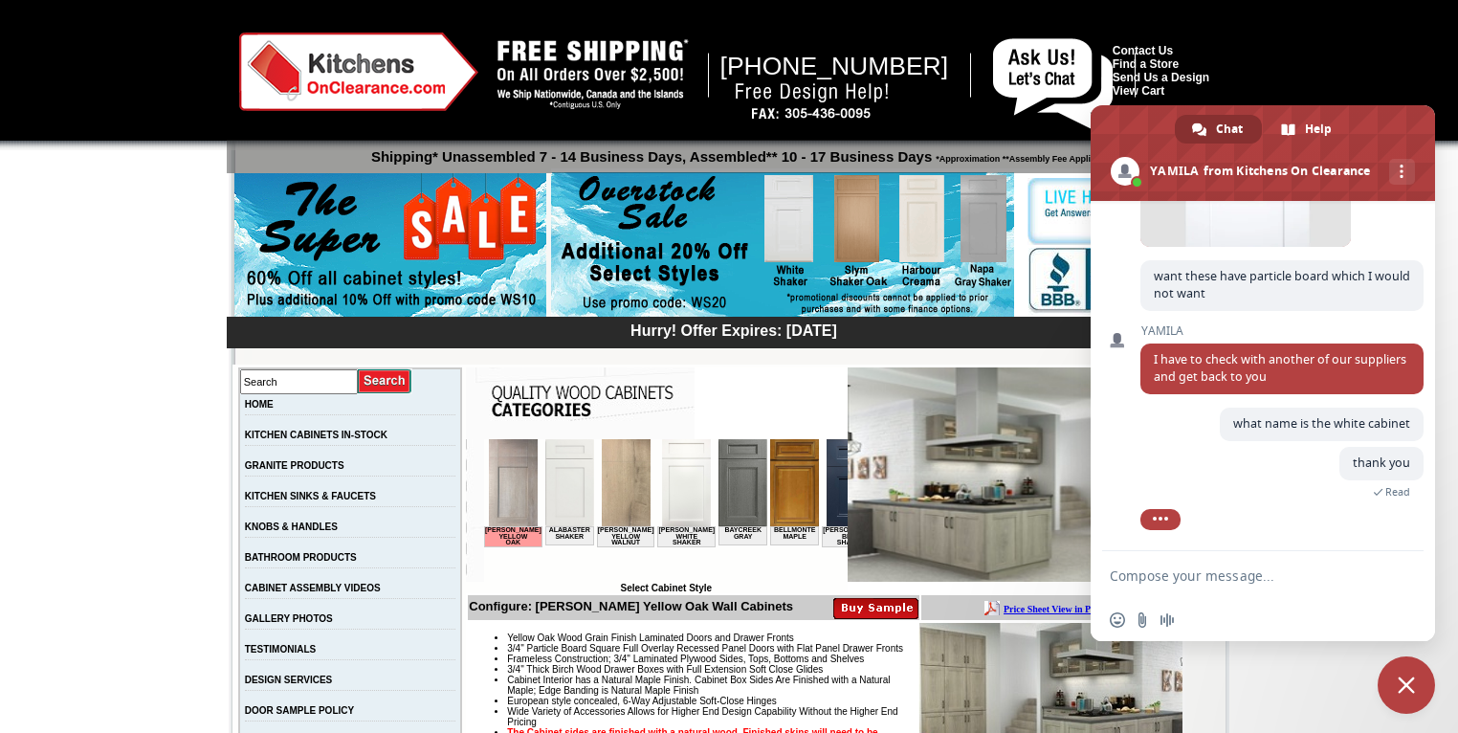
click at [662, 488] on img at bounding box center [686, 482] width 49 height 87
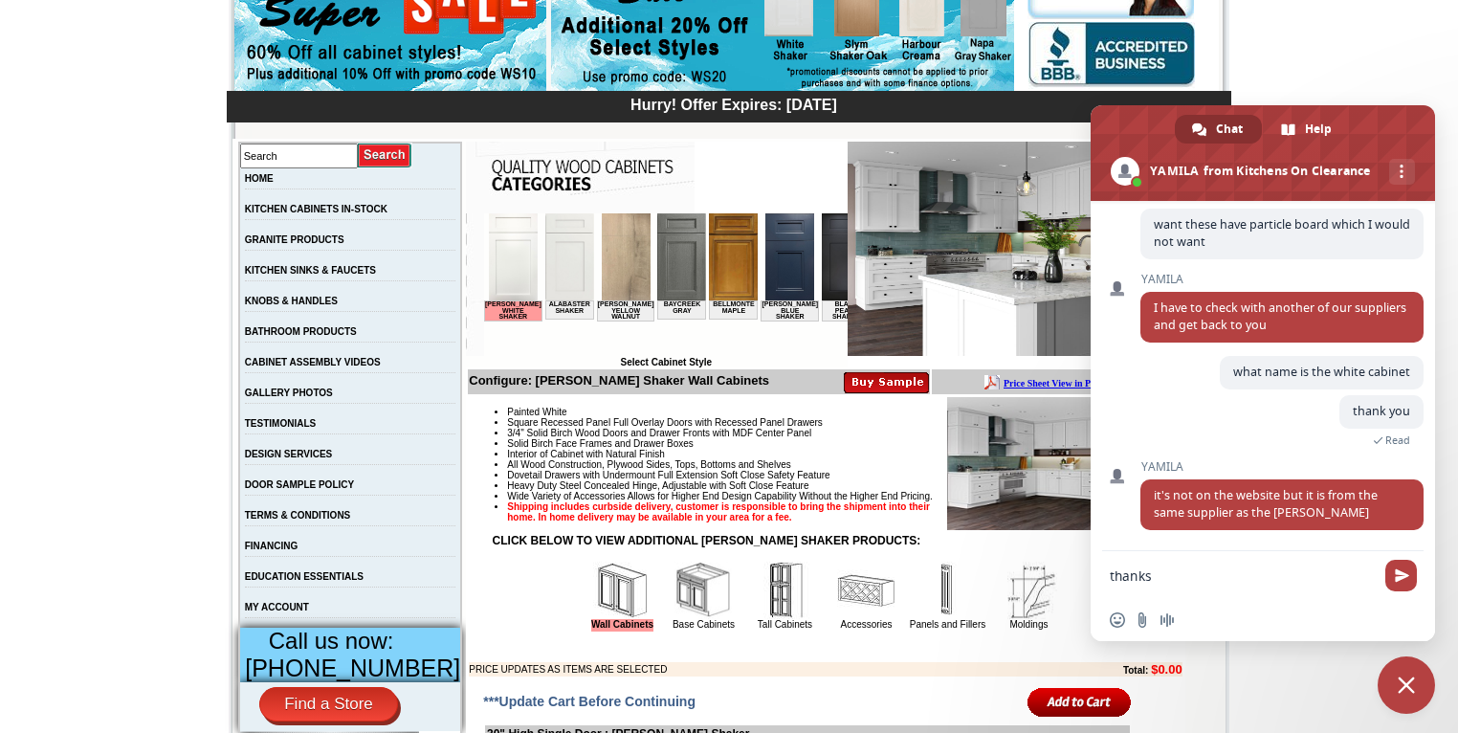
scroll to position [1855, 0]
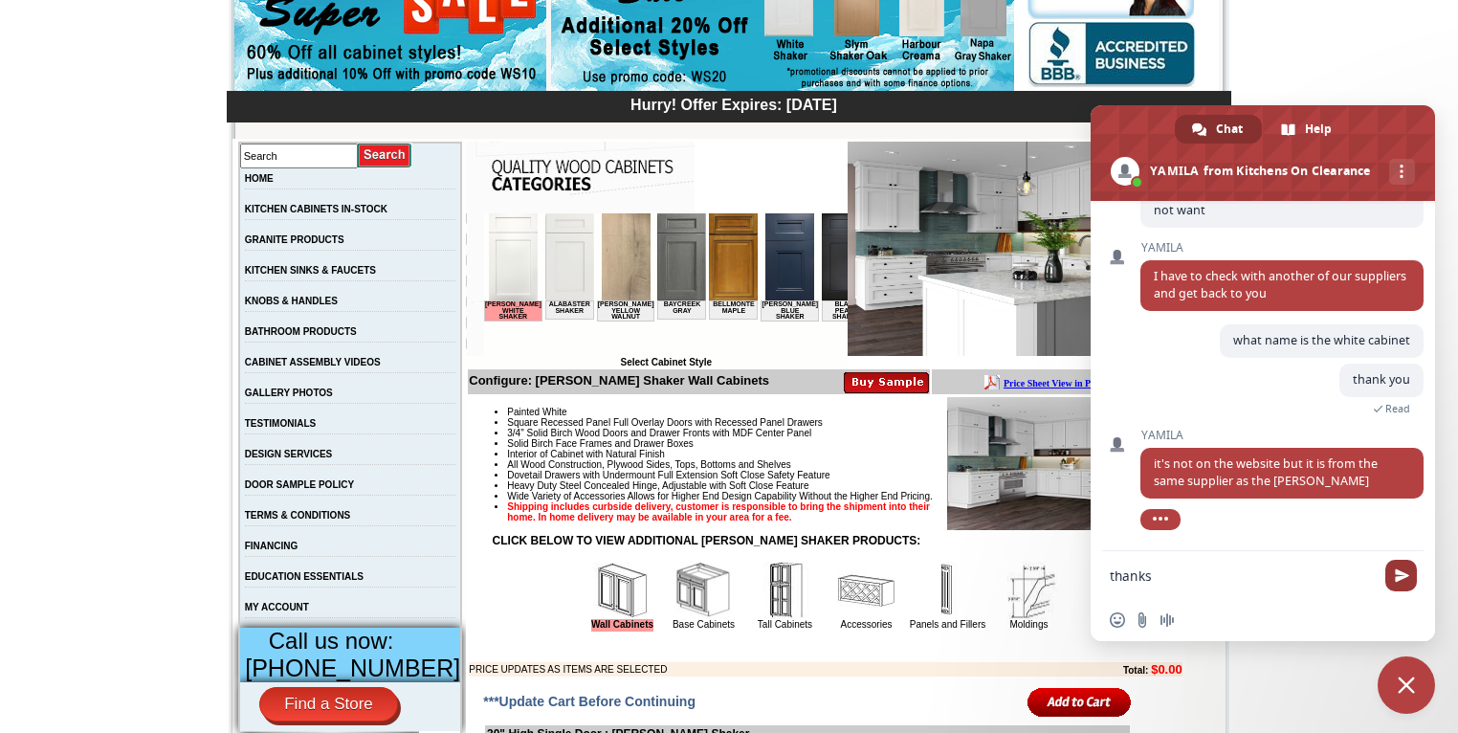
type textarea "thanks"
click at [1396, 572] on span "Send" at bounding box center [1401, 575] width 14 height 14
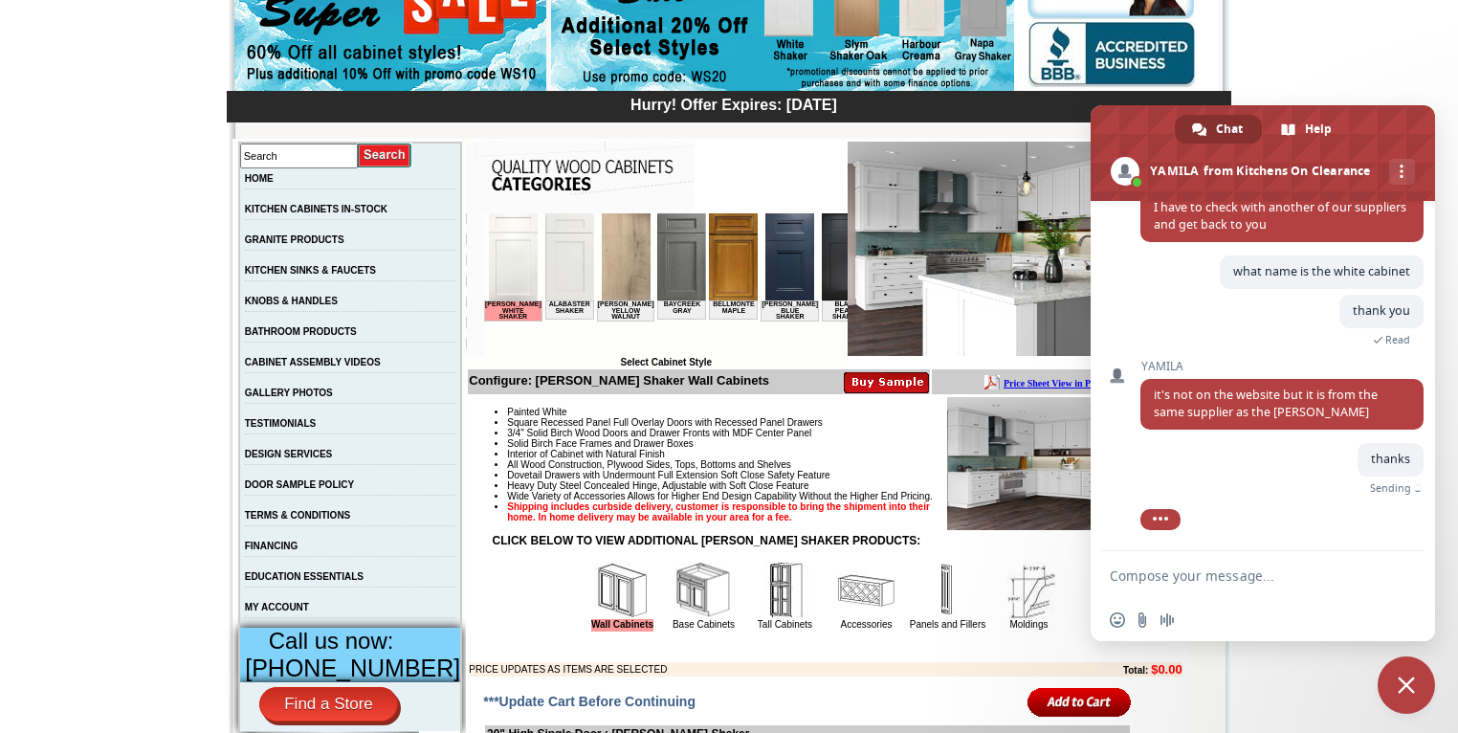
scroll to position [1902, 0]
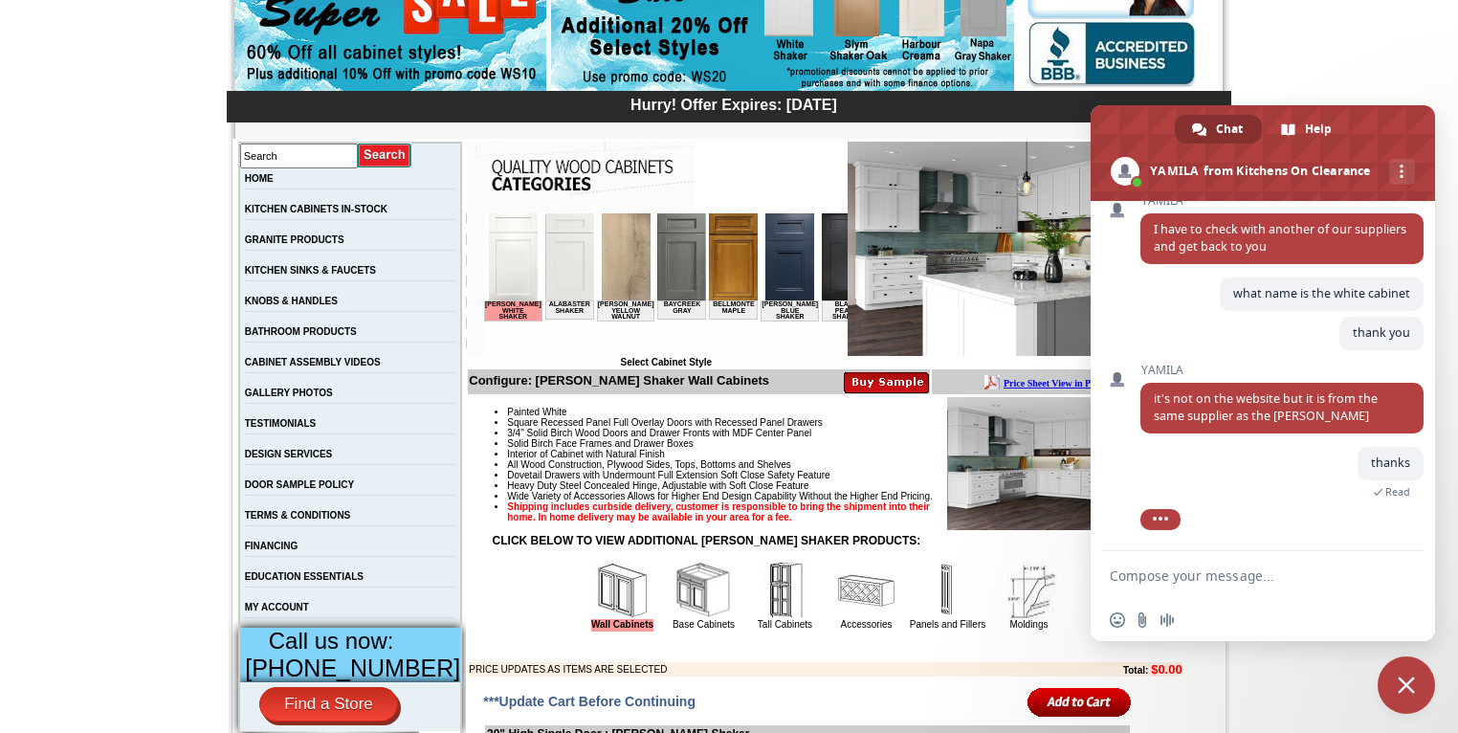
click at [1407, 680] on span "Close chat" at bounding box center [1405, 684] width 17 height 17
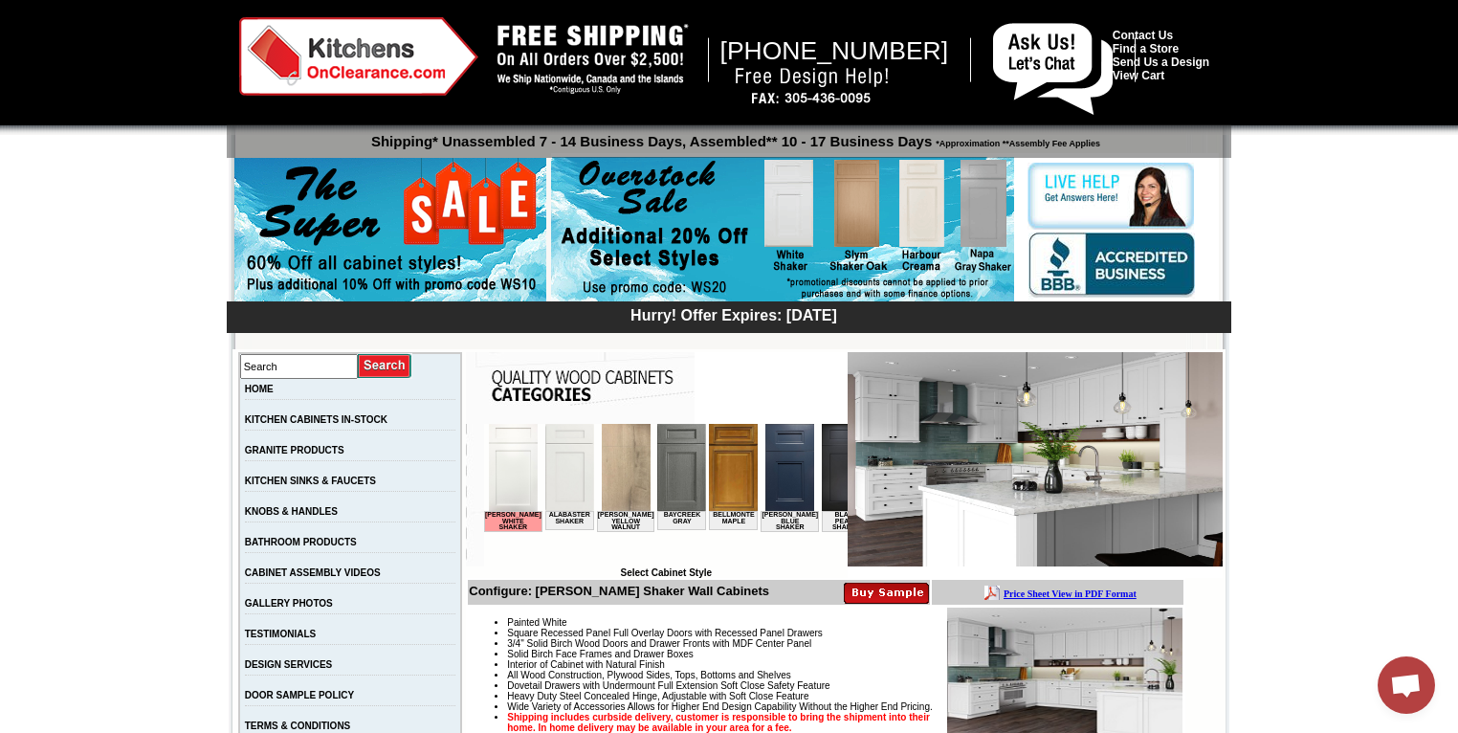
scroll to position [14, 0]
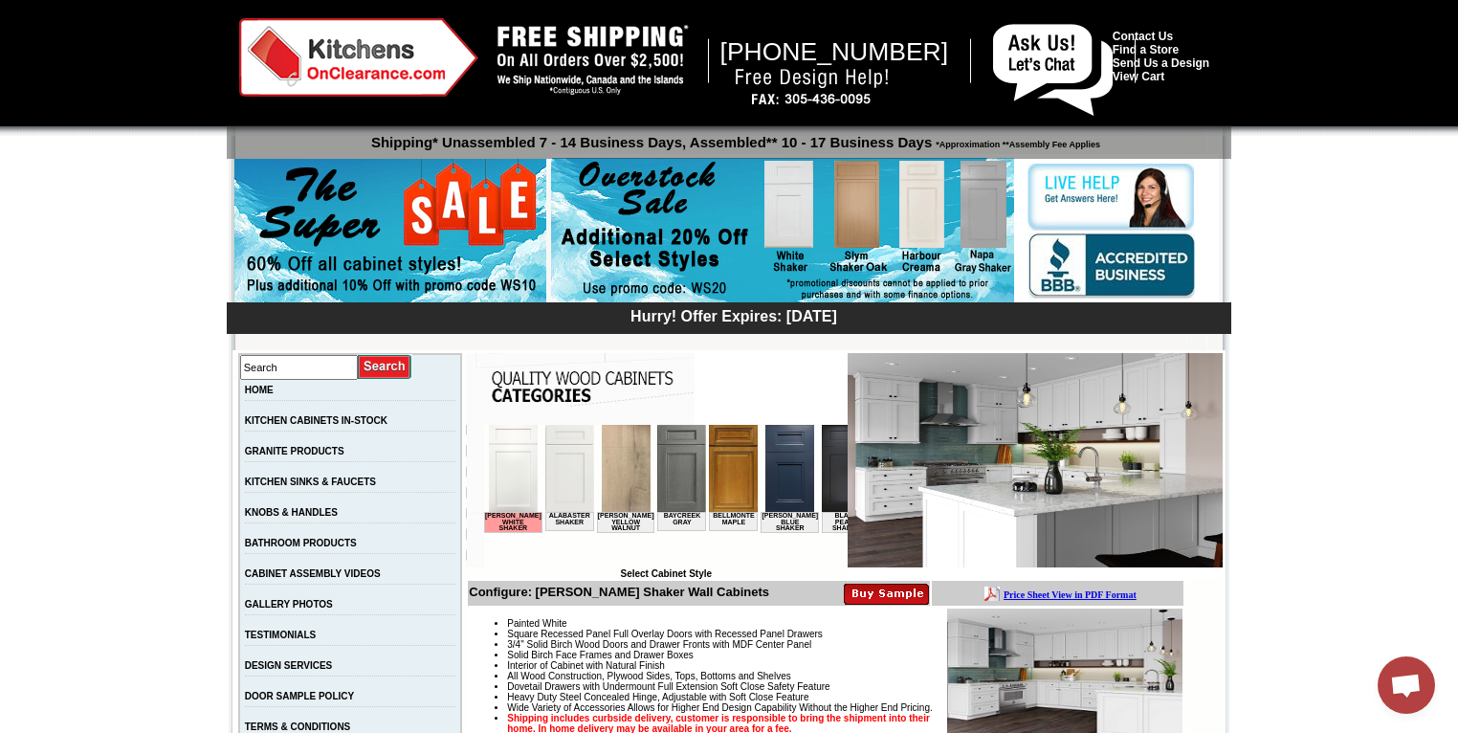
click at [506, 471] on img at bounding box center [513, 468] width 49 height 87
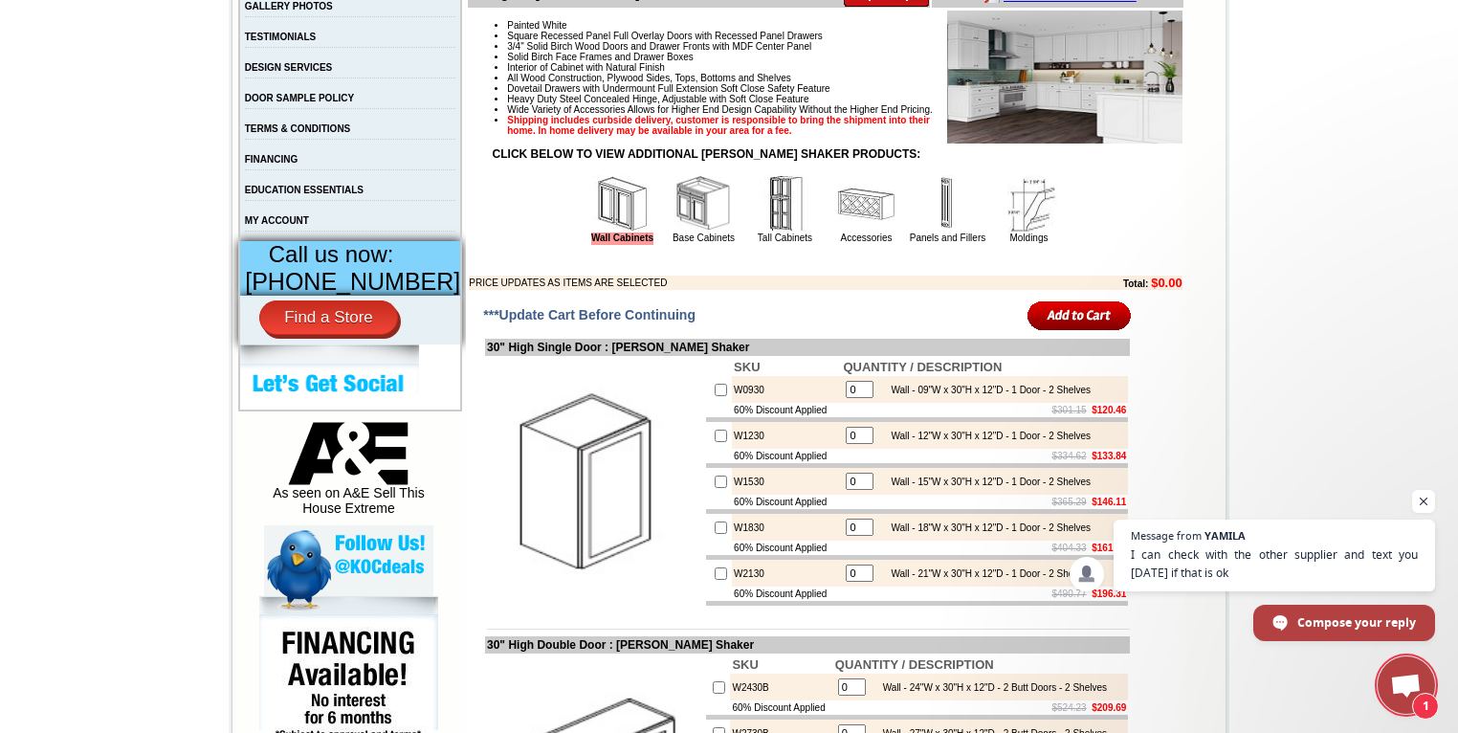
scroll to position [612, 0]
click at [685, 232] on img at bounding box center [702, 203] width 57 height 57
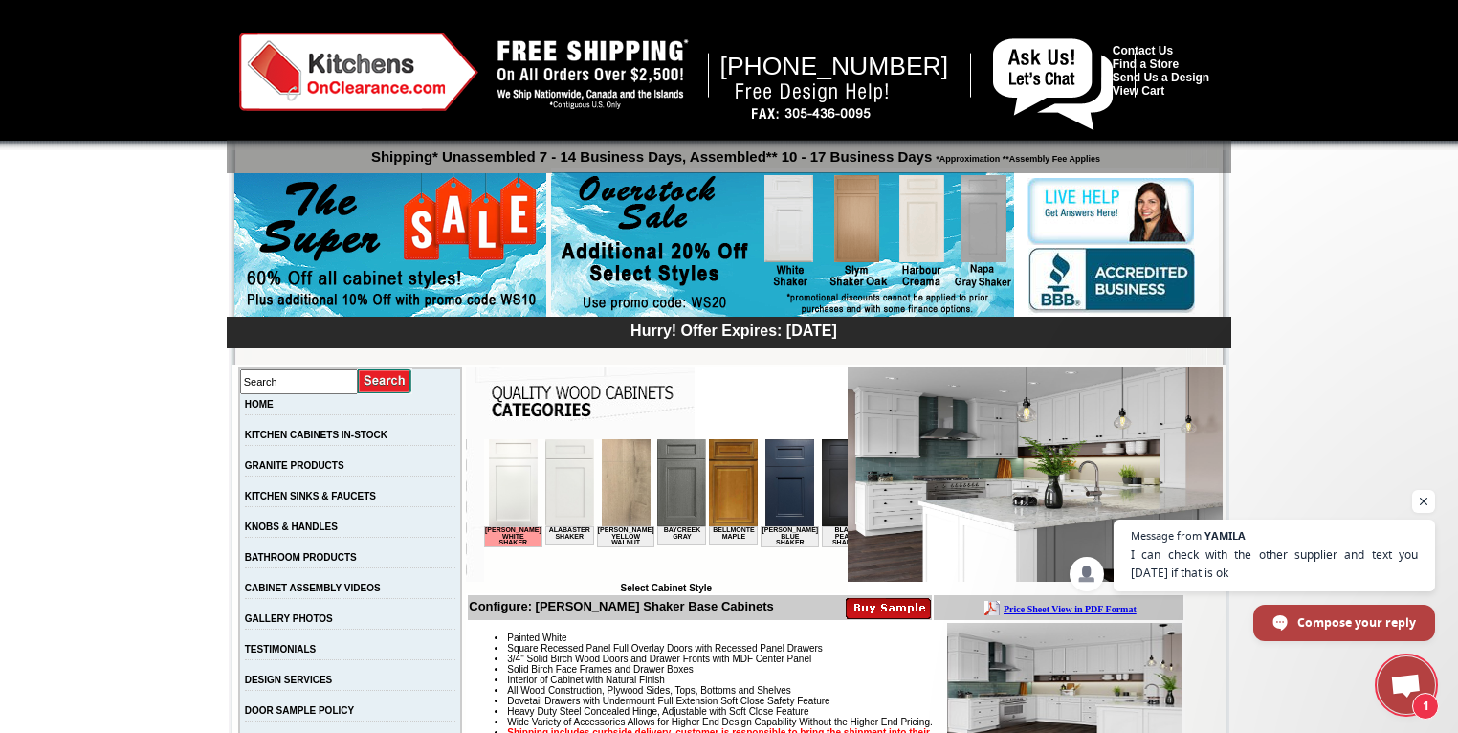
click at [559, 499] on img at bounding box center [569, 482] width 49 height 87
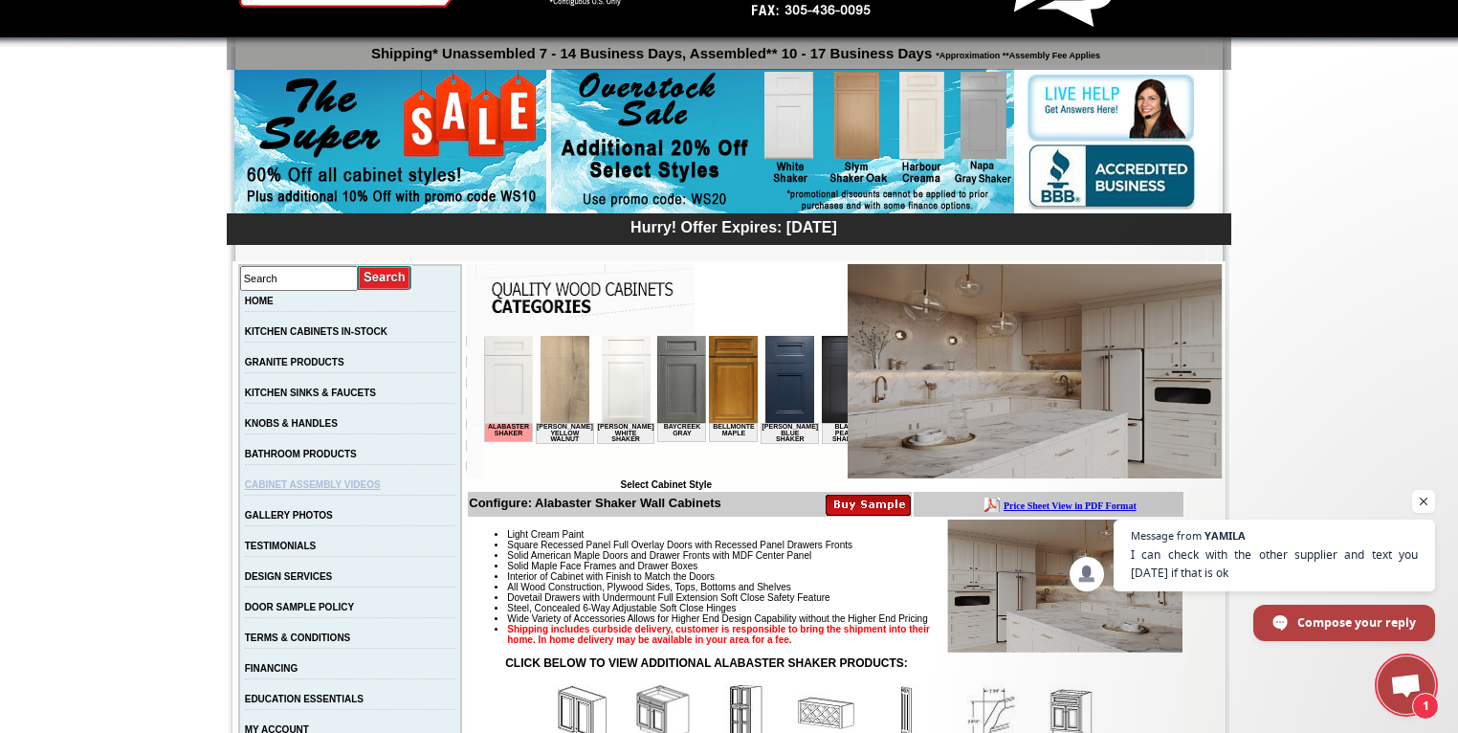
scroll to position [101, 0]
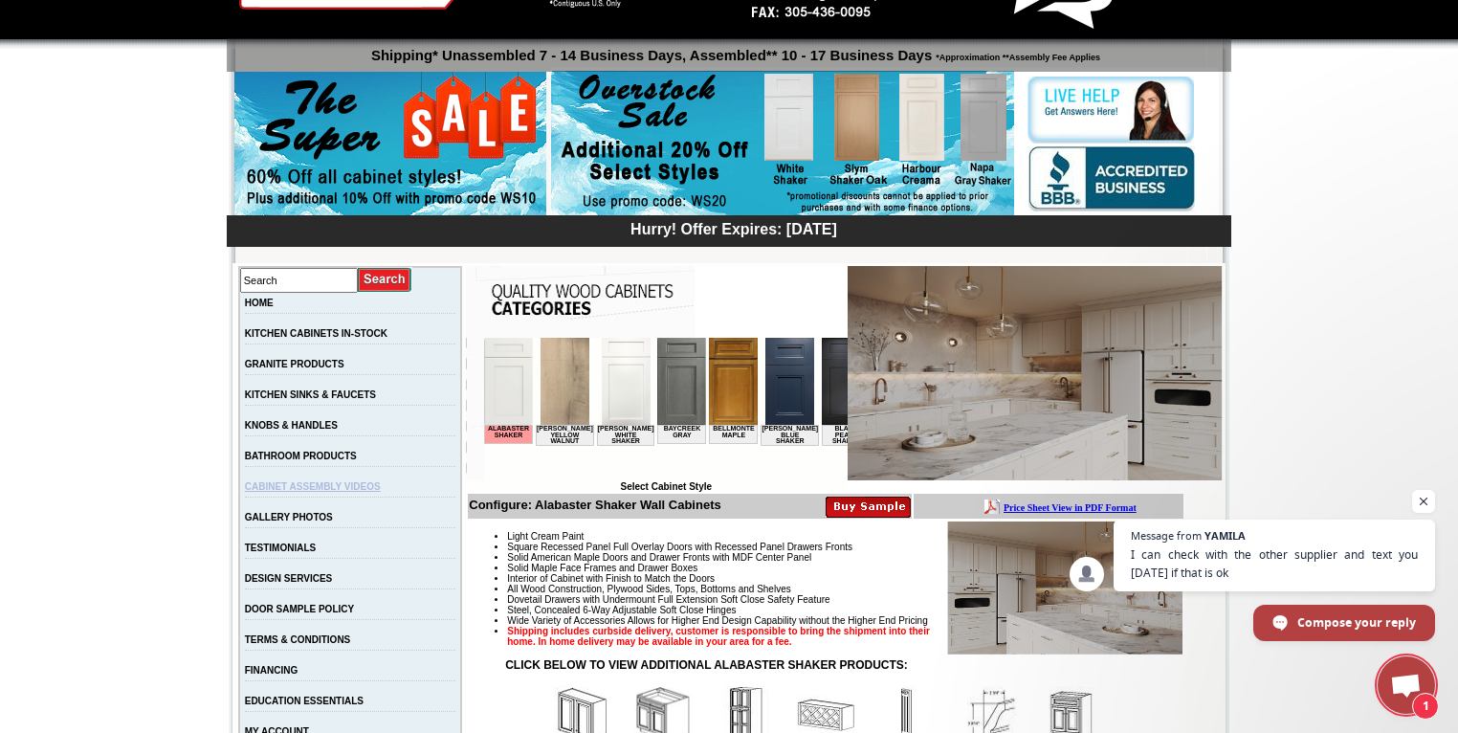
click at [334, 492] on link "CABINET ASSEMBLY VIDEOS" at bounding box center [313, 486] width 136 height 11
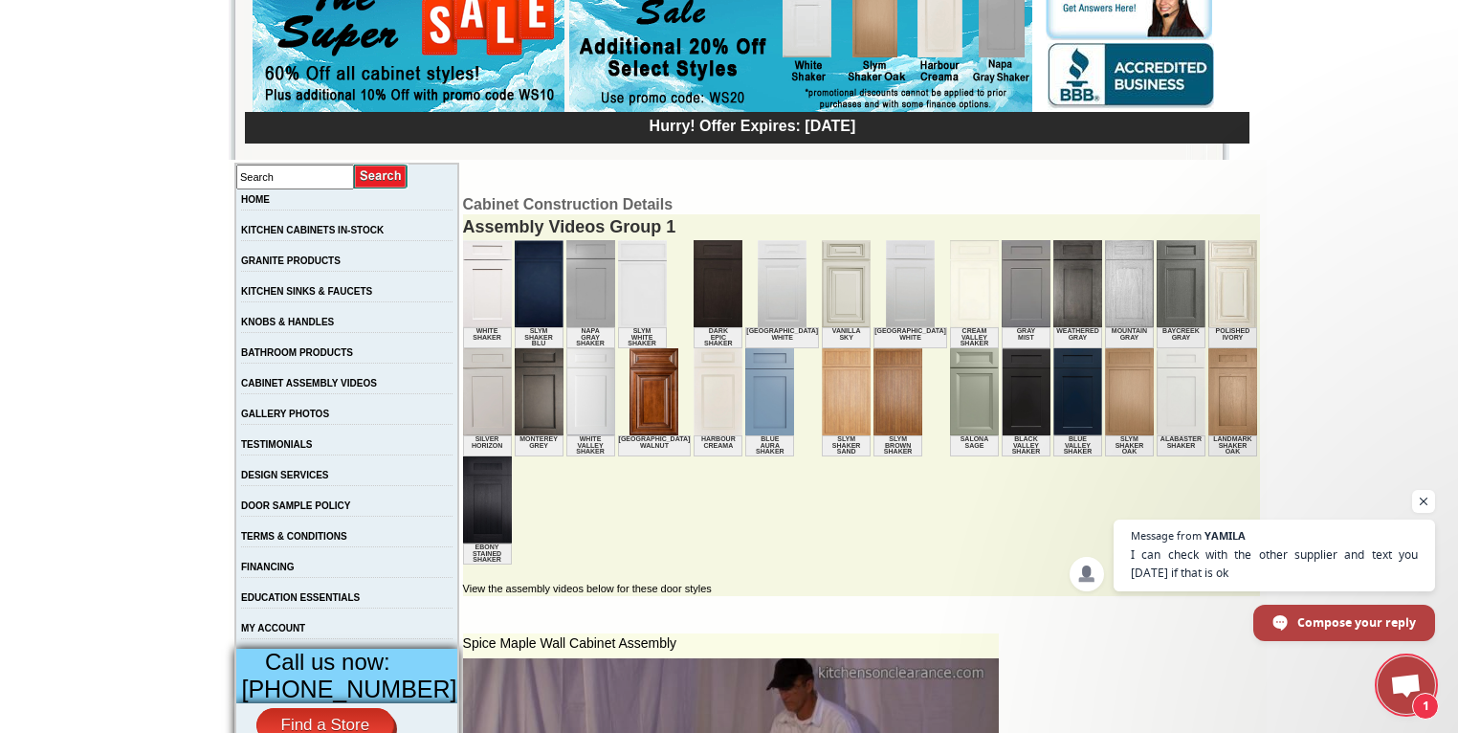
scroll to position [204, 0]
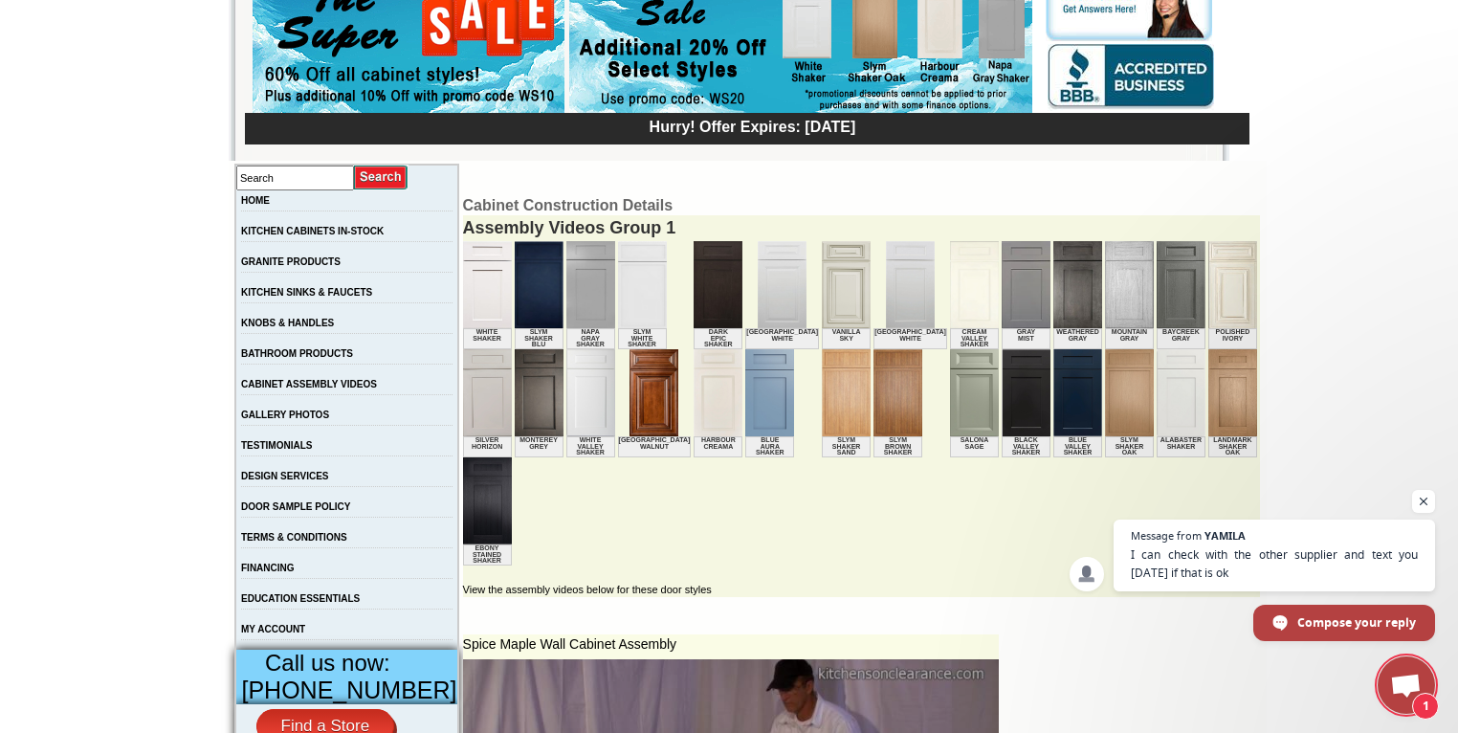
click at [693, 408] on img at bounding box center [717, 392] width 49 height 87
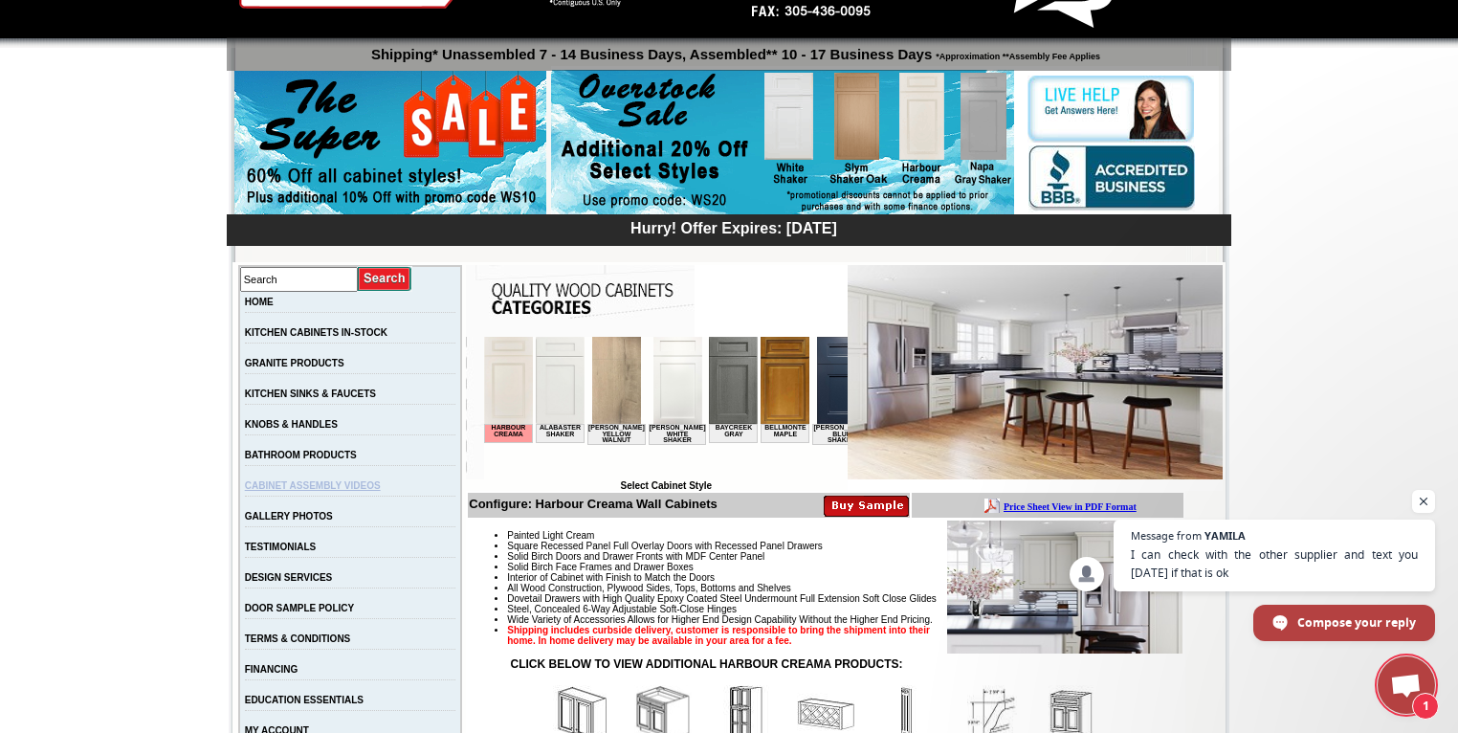
scroll to position [101, 0]
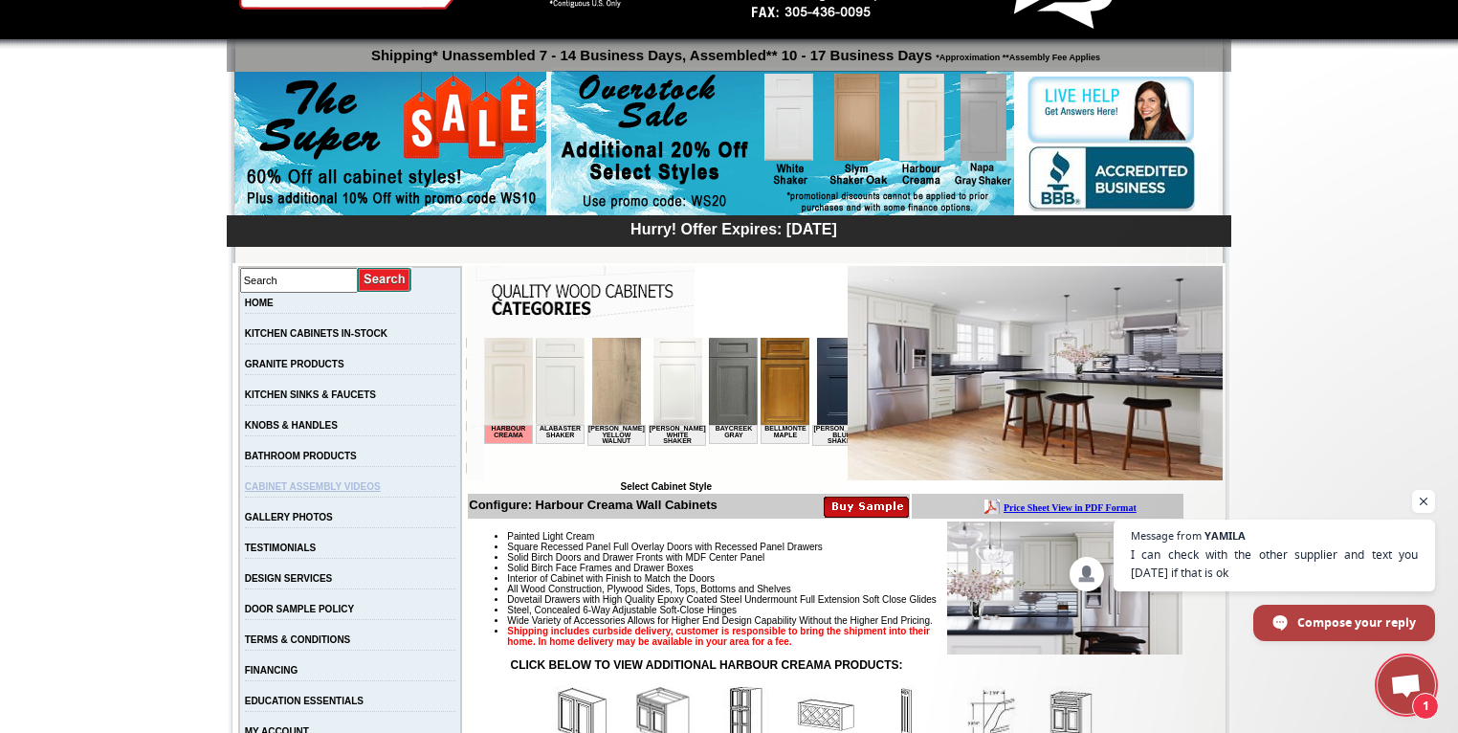
click at [333, 490] on link "CABINET ASSEMBLY VIDEOS" at bounding box center [313, 486] width 136 height 11
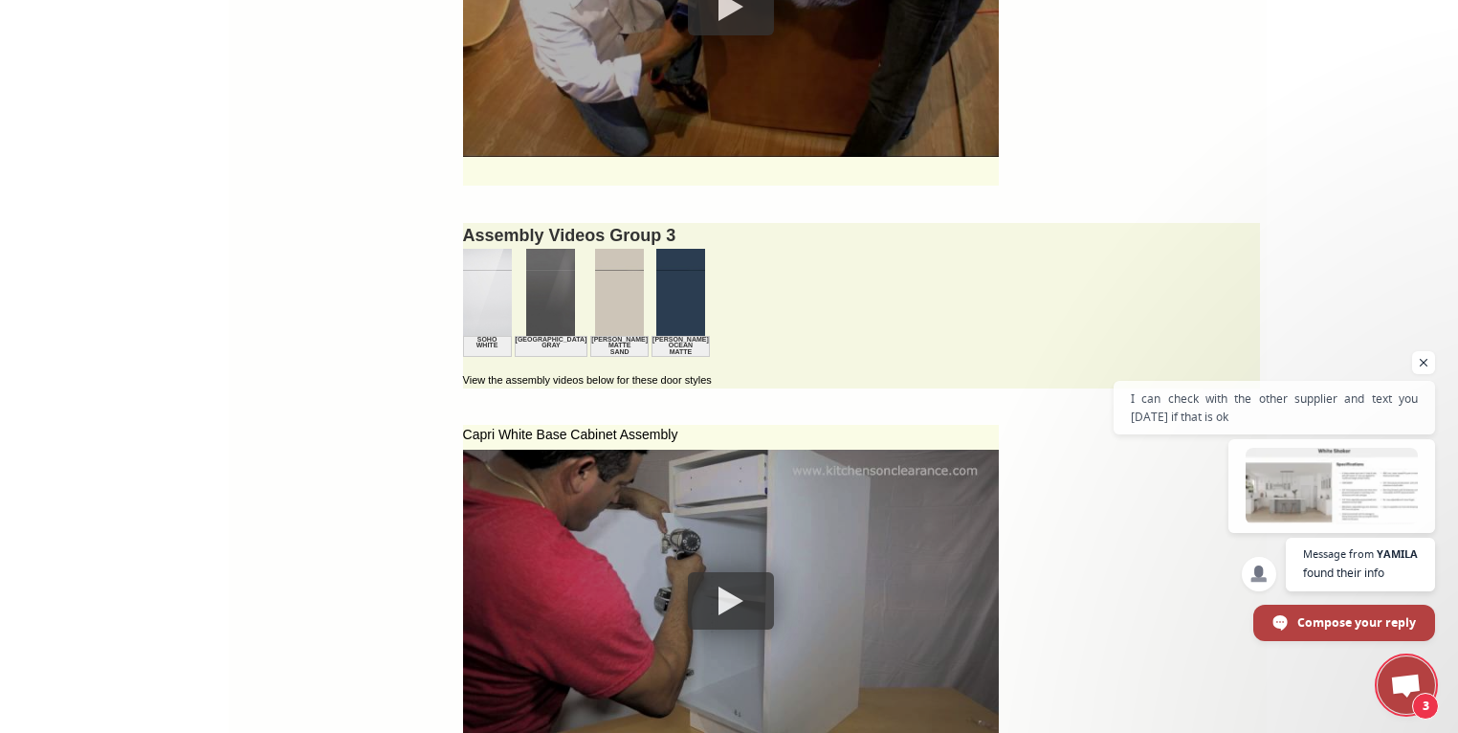
scroll to position [3666, 0]
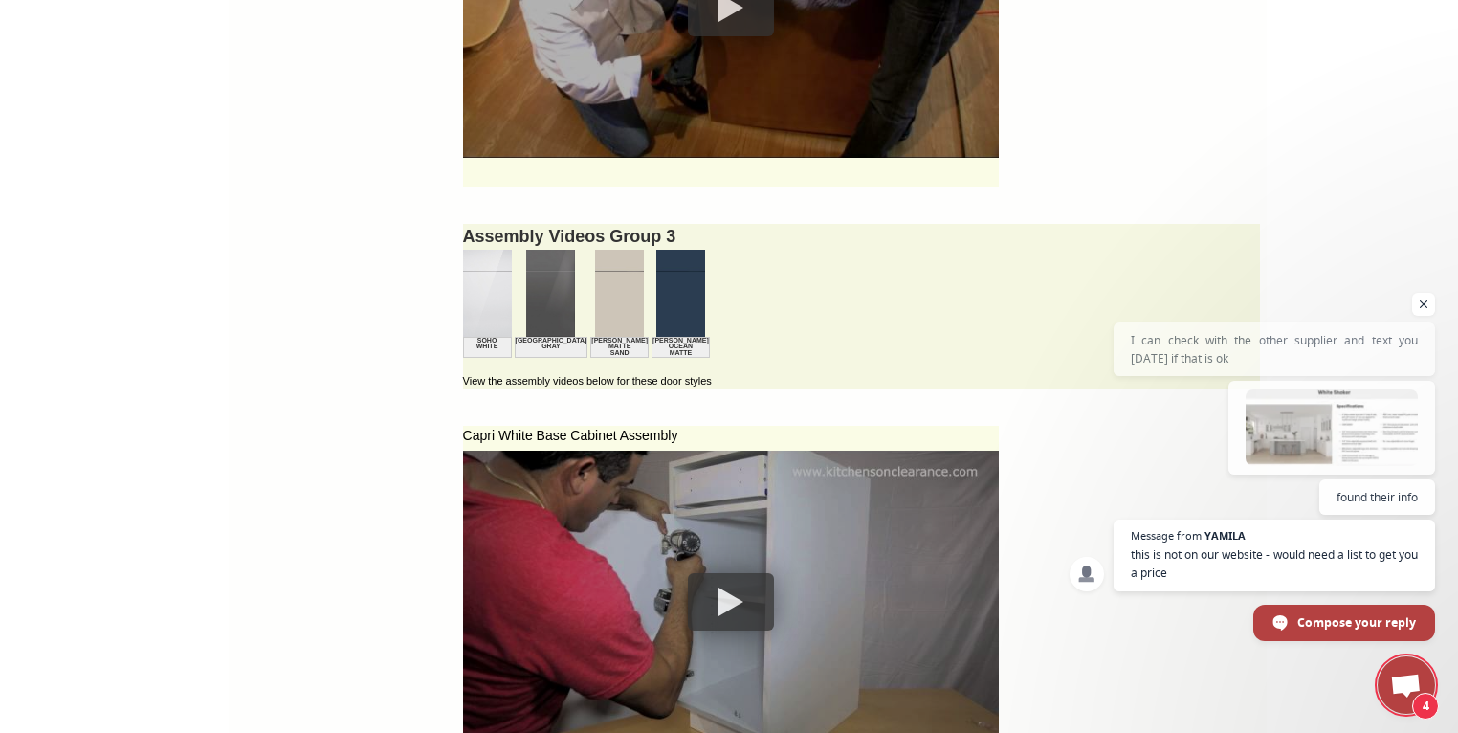
click at [703, 603] on div at bounding box center [731, 601] width 86 height 57
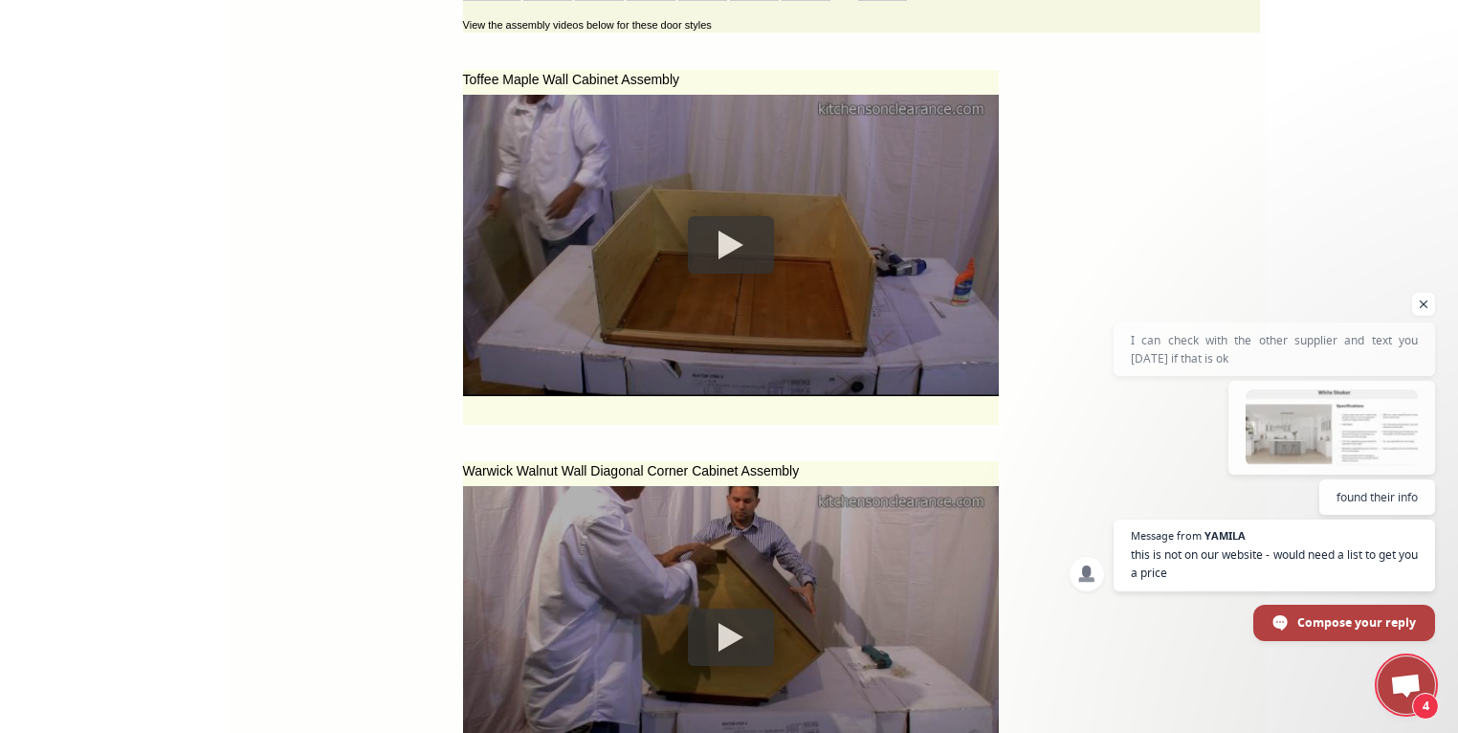
scroll to position [2259, 0]
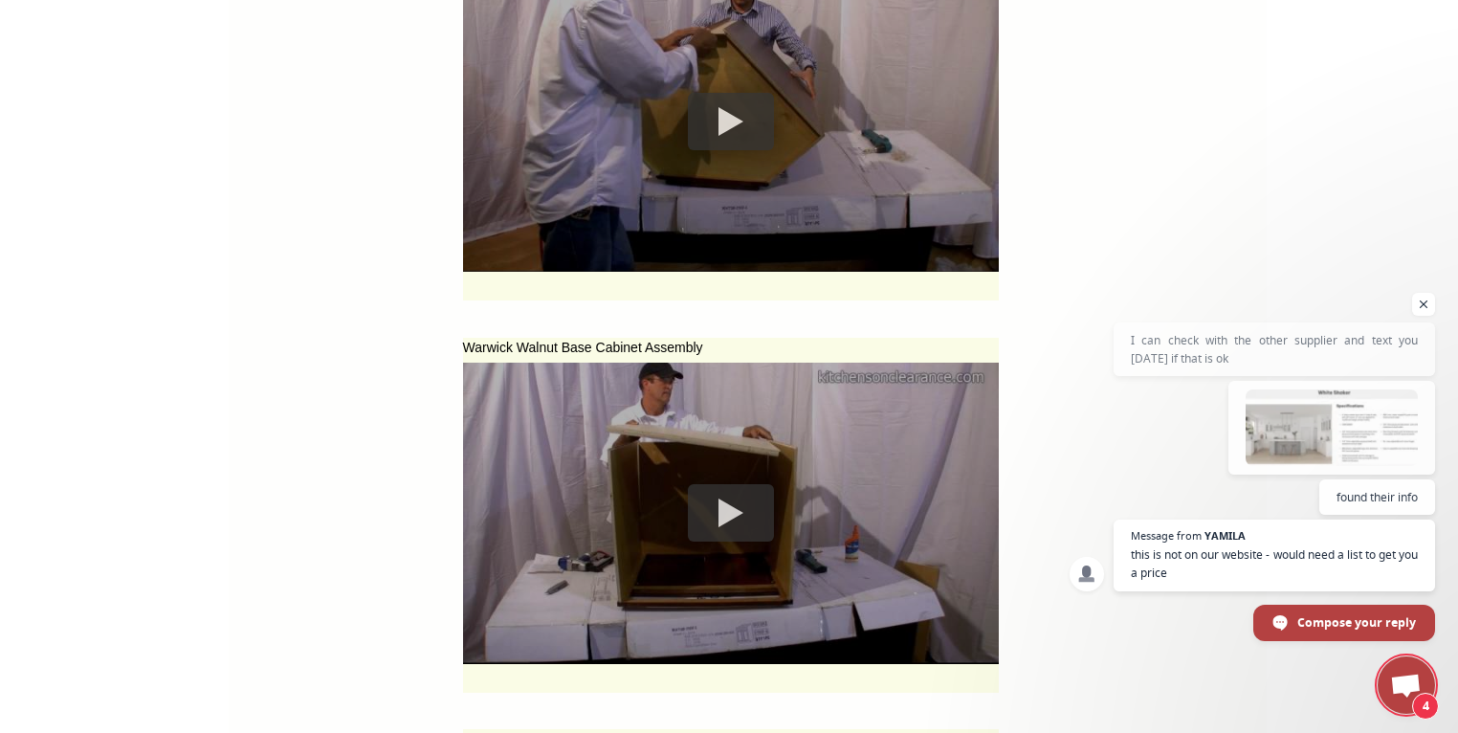
click at [703, 509] on div at bounding box center [731, 512] width 86 height 57
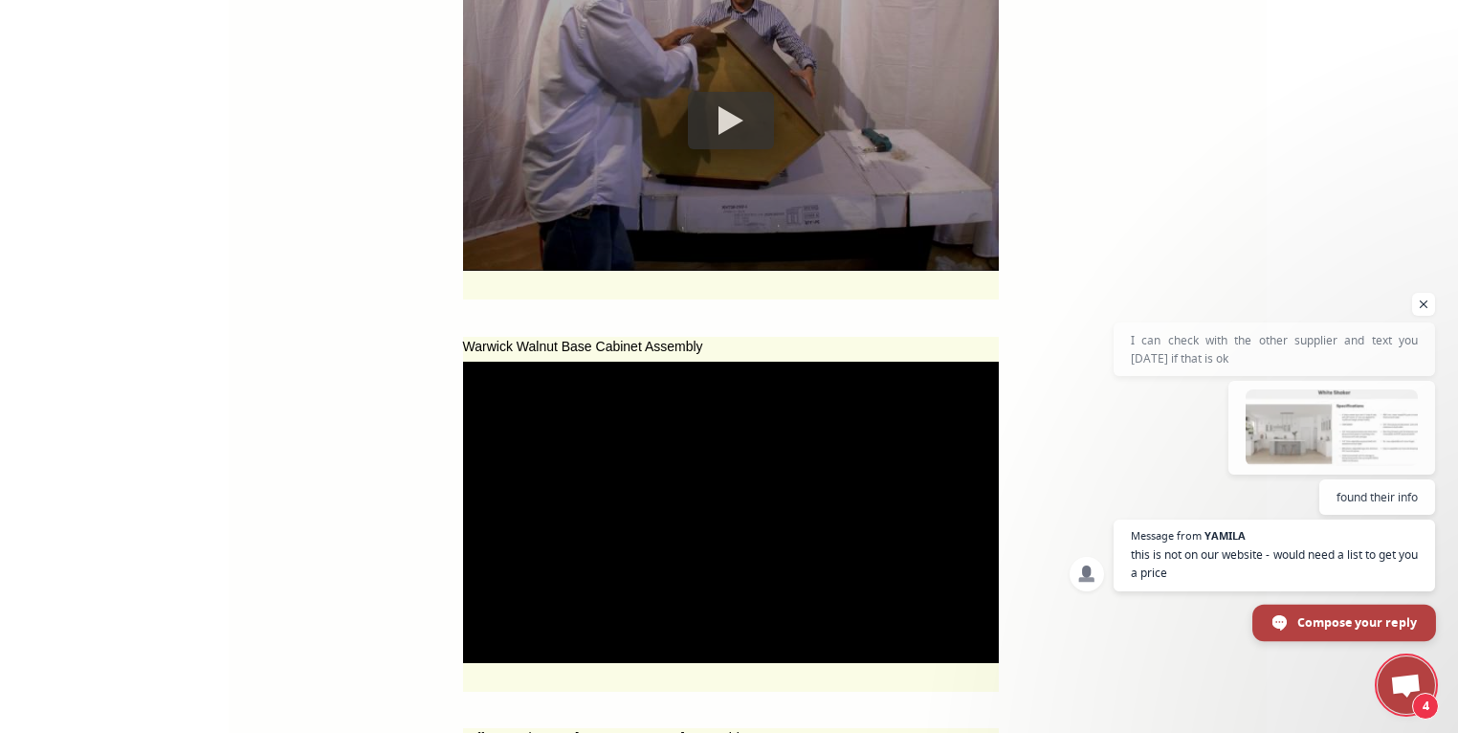
click at [1340, 621] on span "Compose your reply" at bounding box center [1357, 620] width 120 height 33
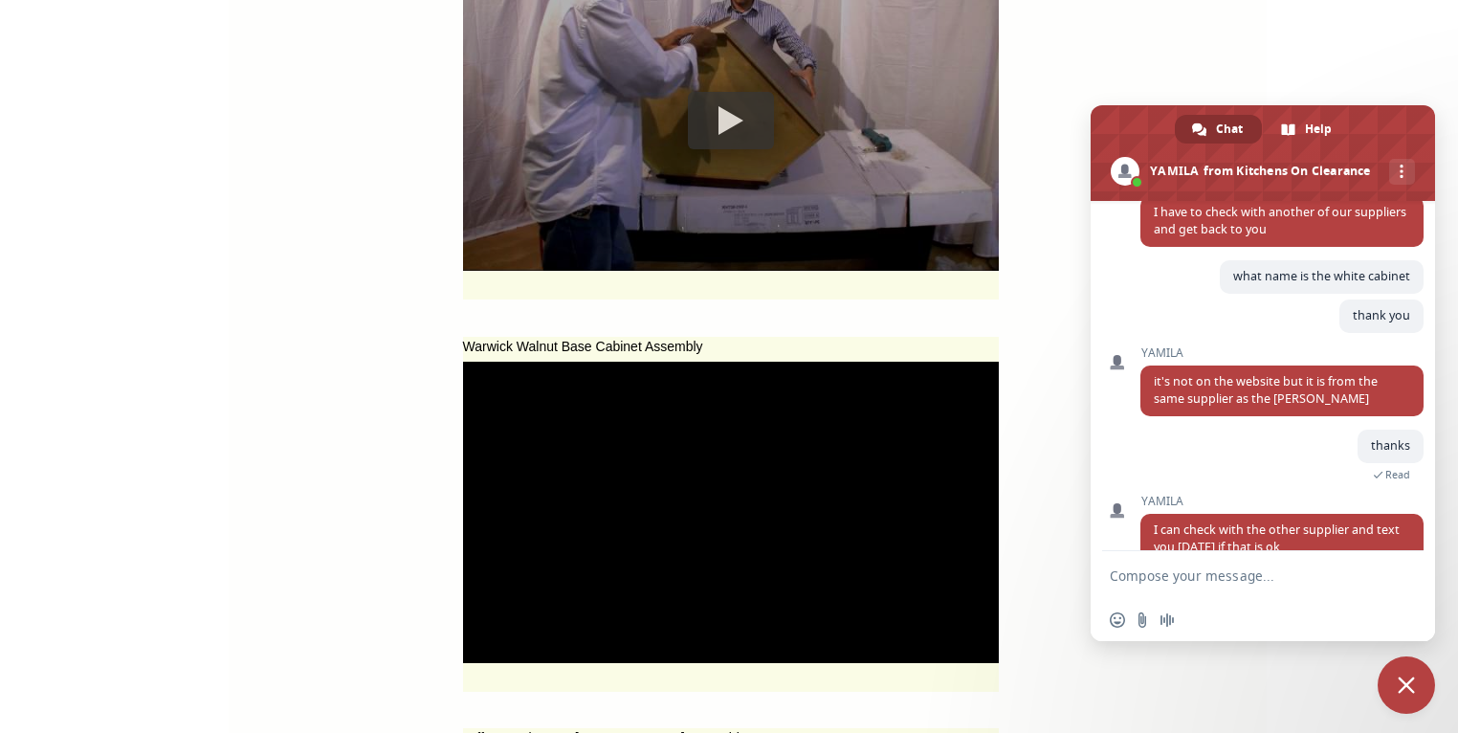
scroll to position [2170, 0]
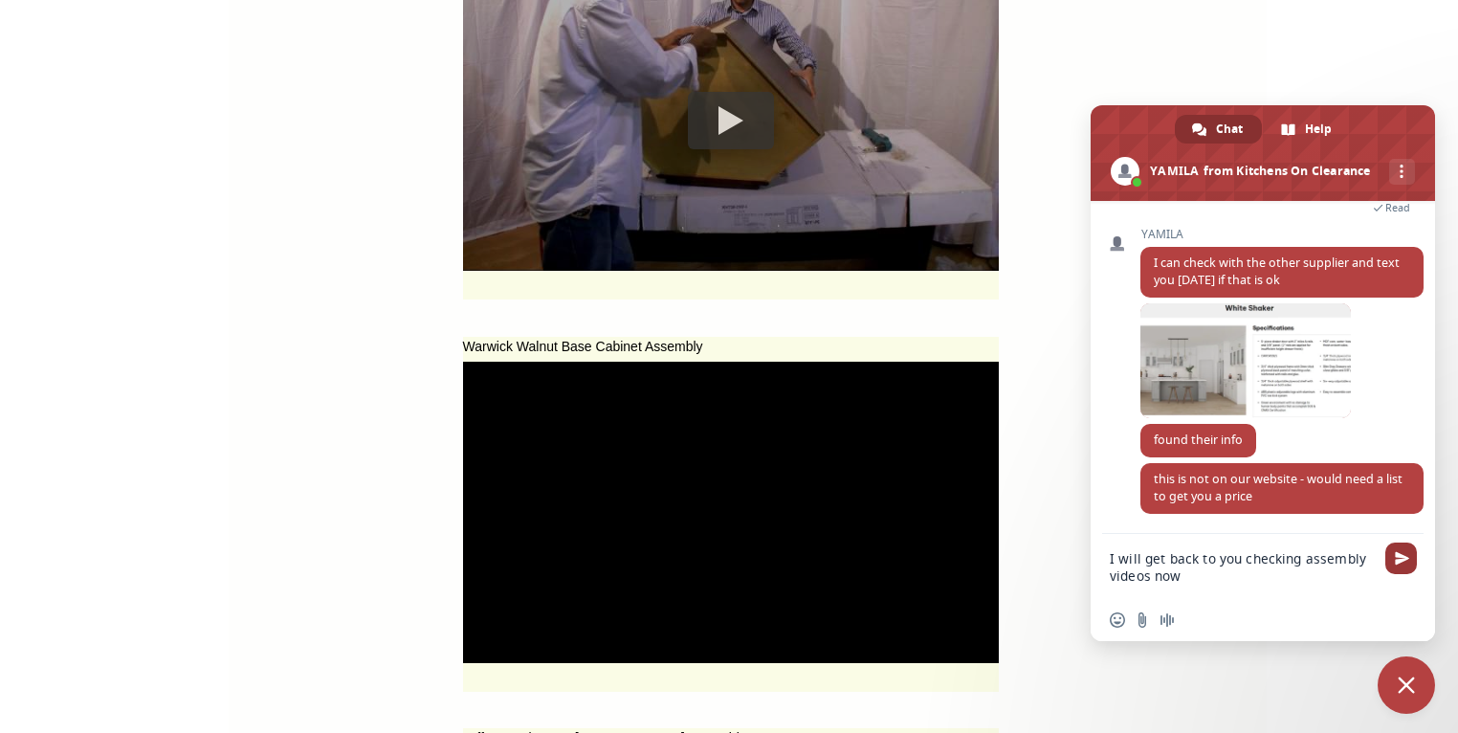
type textarea "I will get back to you checking assembly videos now"
click at [1400, 555] on span "Send" at bounding box center [1401, 558] width 14 height 14
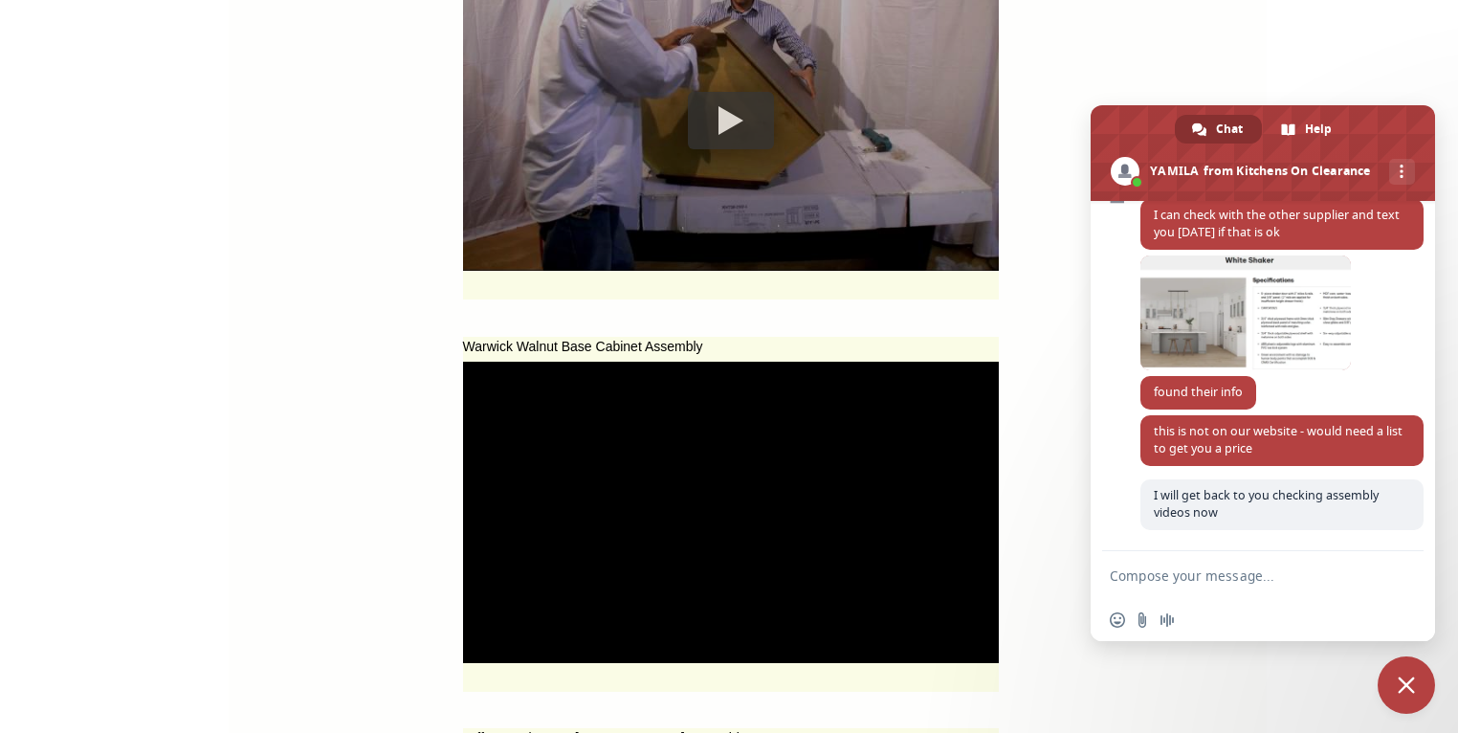
scroll to position [2234, 0]
click at [1411, 679] on span "Close chat" at bounding box center [1405, 684] width 17 height 17
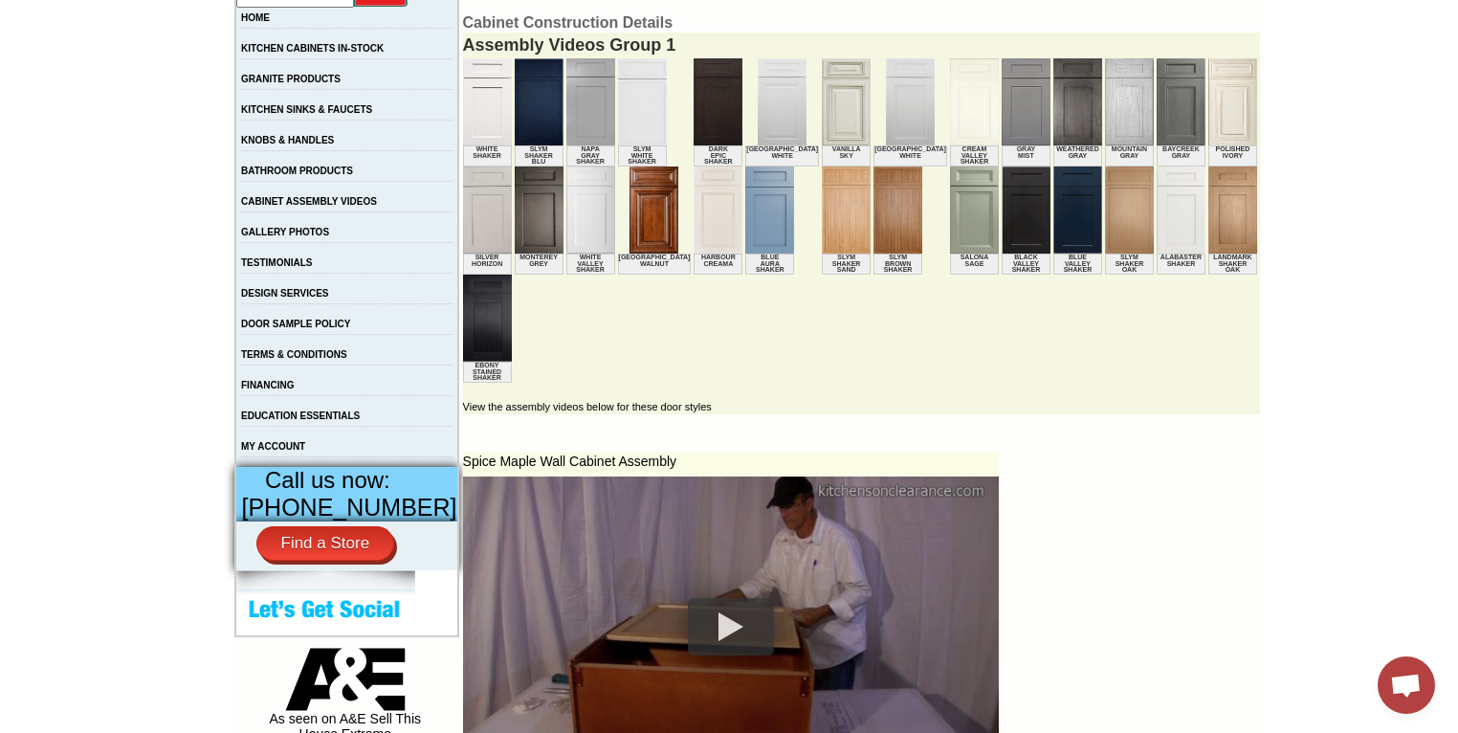
scroll to position [385, 0]
click at [696, 634] on div at bounding box center [731, 627] width 86 height 57
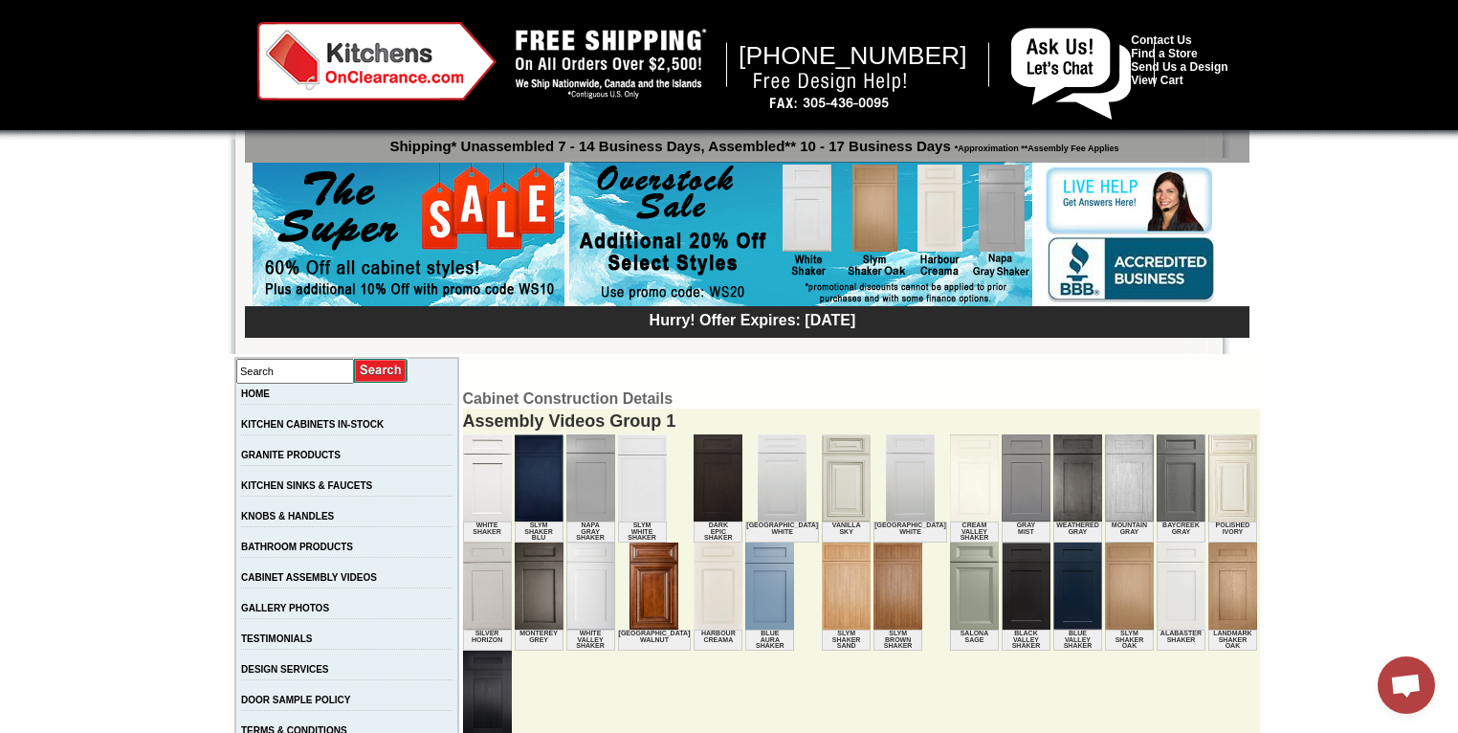
scroll to position [0, 0]
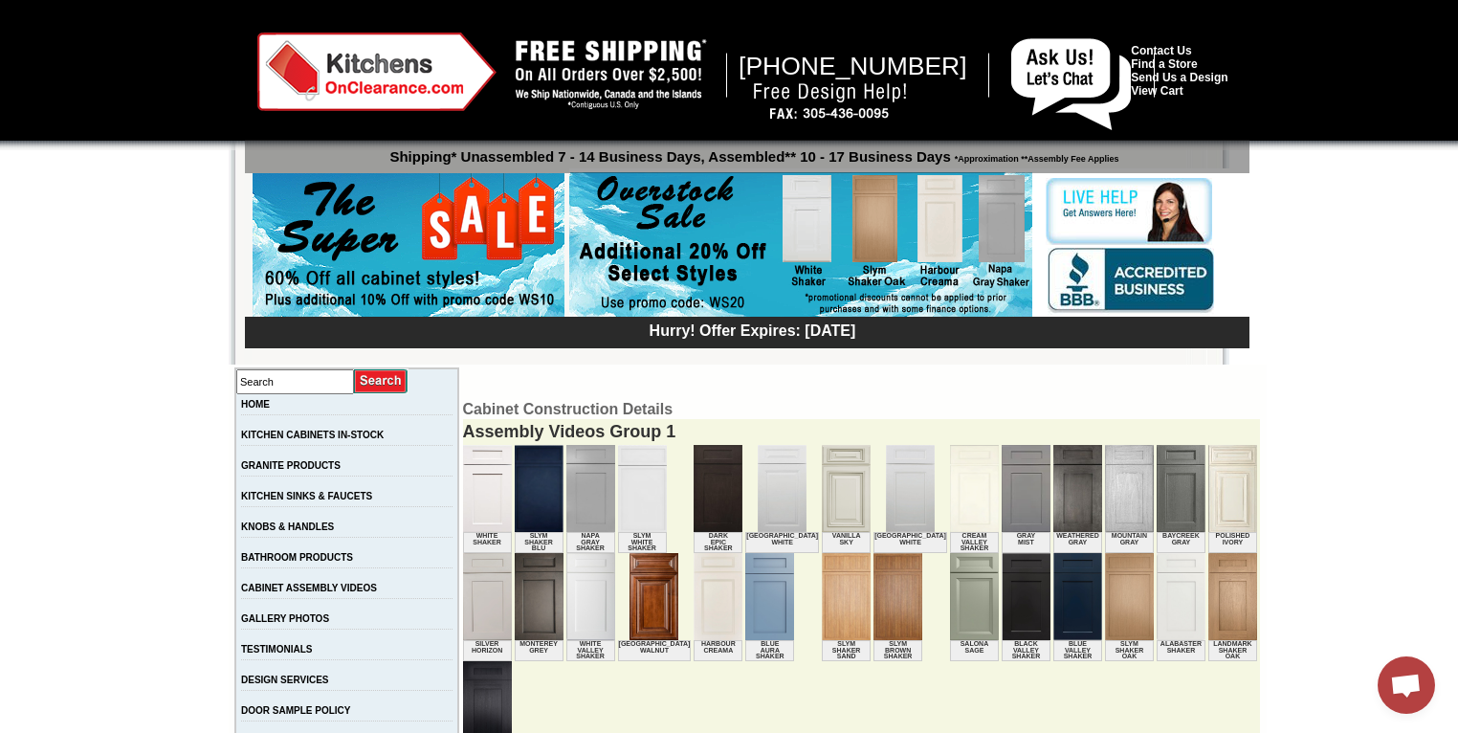
click at [693, 603] on img at bounding box center [717, 596] width 49 height 87
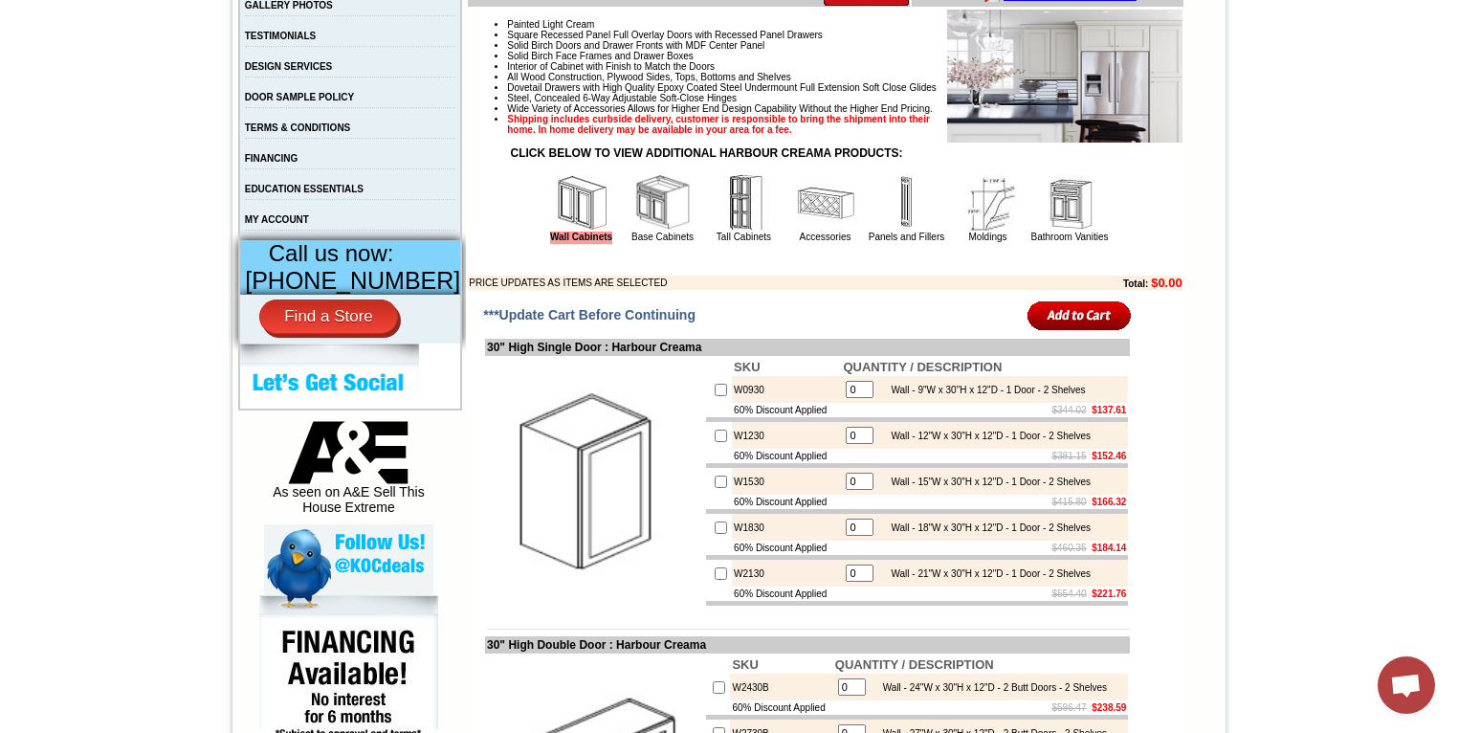
scroll to position [611, 0]
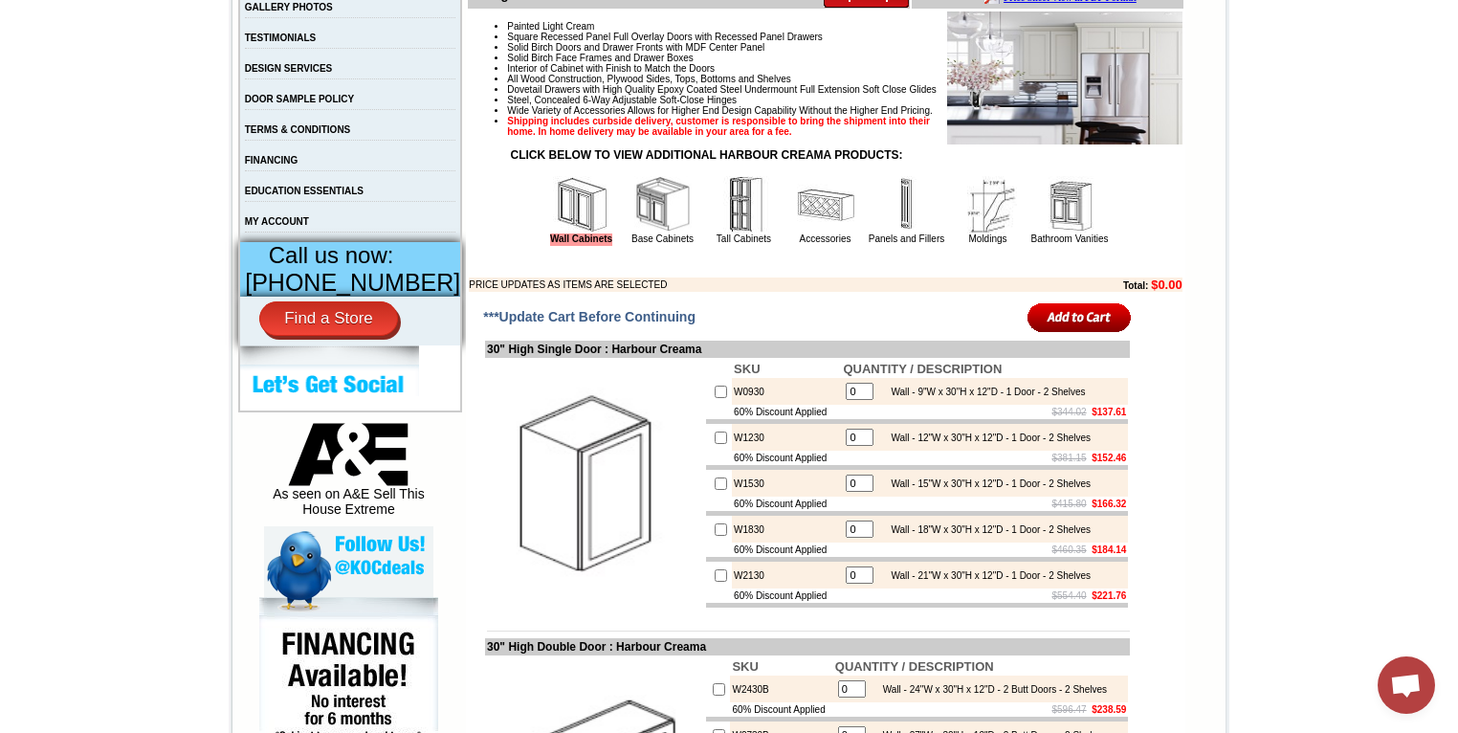
click at [644, 233] on img at bounding box center [662, 204] width 57 height 57
